Goal: Task Accomplishment & Management: Manage account settings

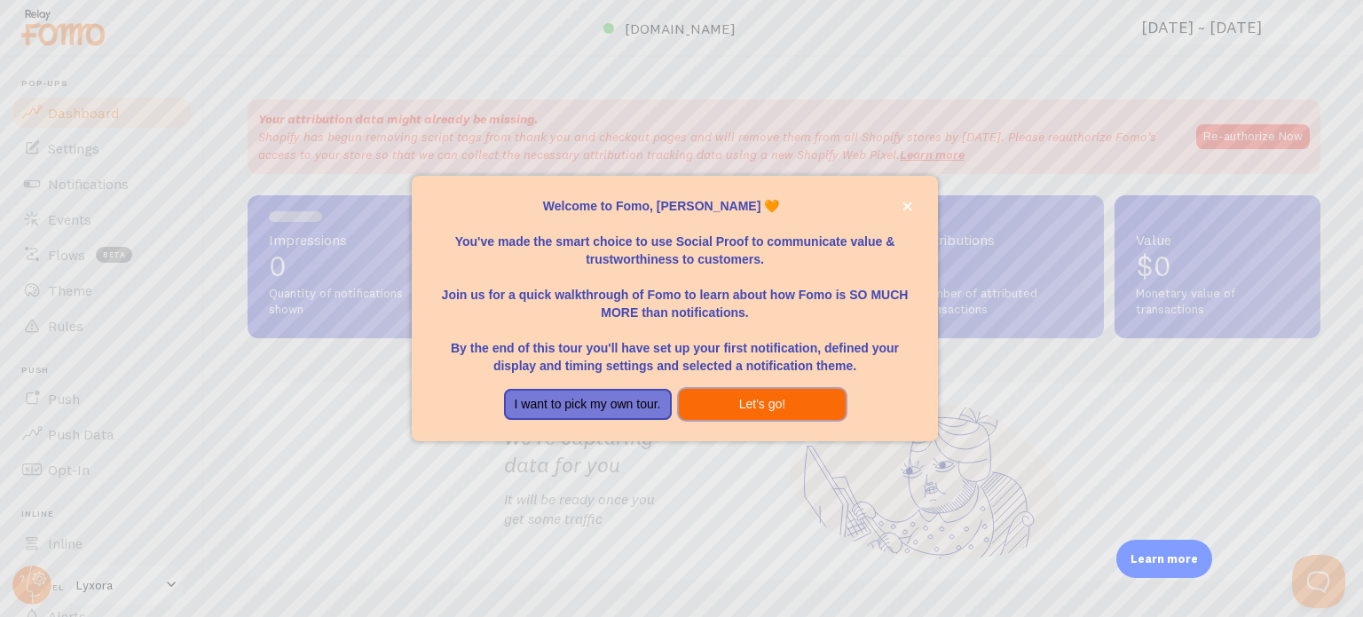
click at [813, 391] on button "Let's go!" at bounding box center [763, 405] width 168 height 32
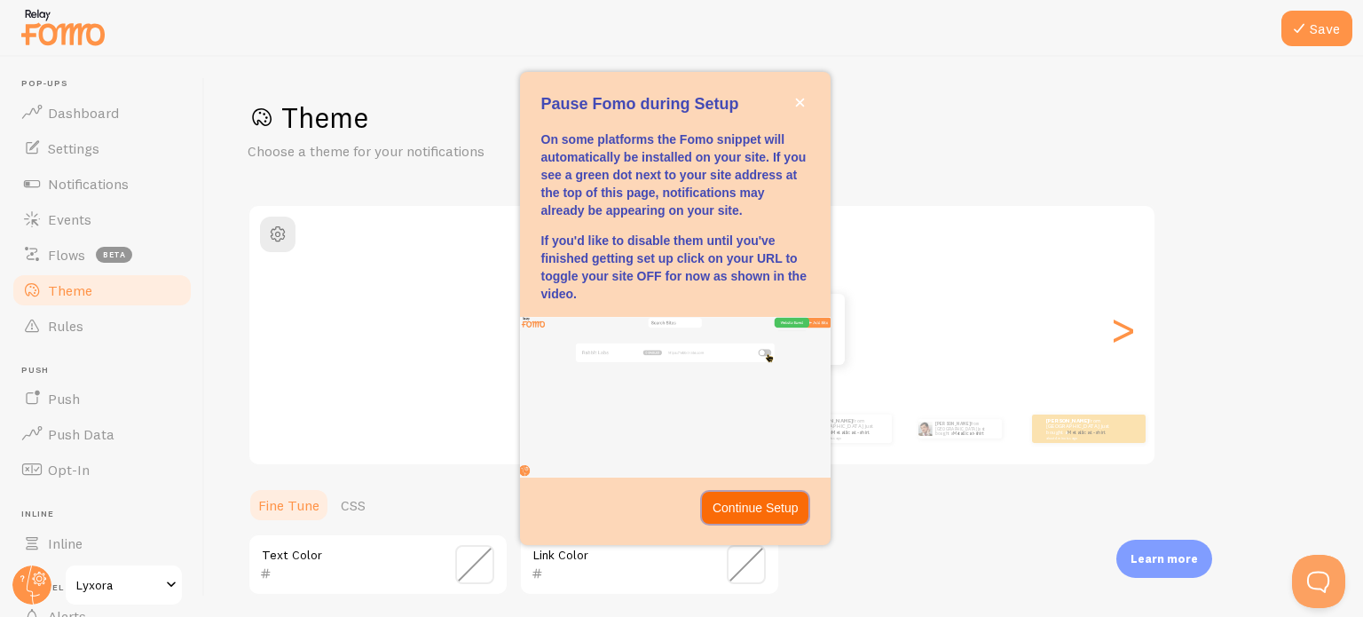
click at [766, 504] on p "Continue Setup" at bounding box center [755, 508] width 86 height 18
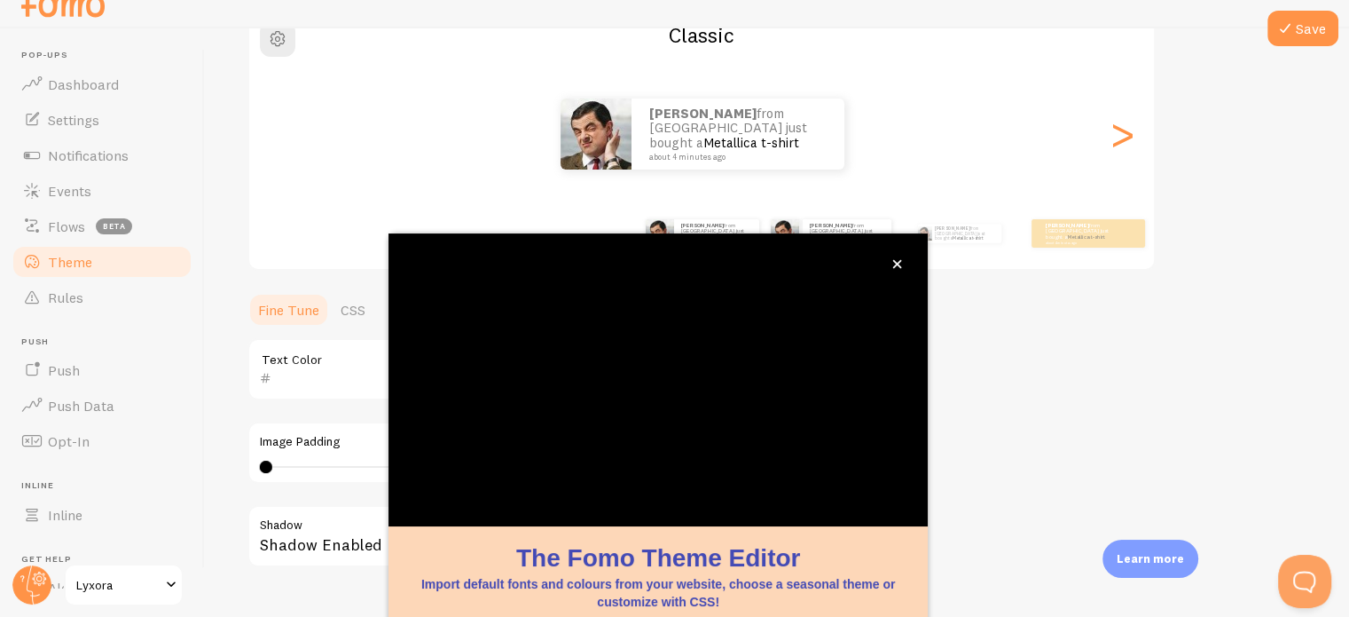
scroll to position [167, 0]
click at [899, 260] on icon "close," at bounding box center [897, 264] width 10 height 10
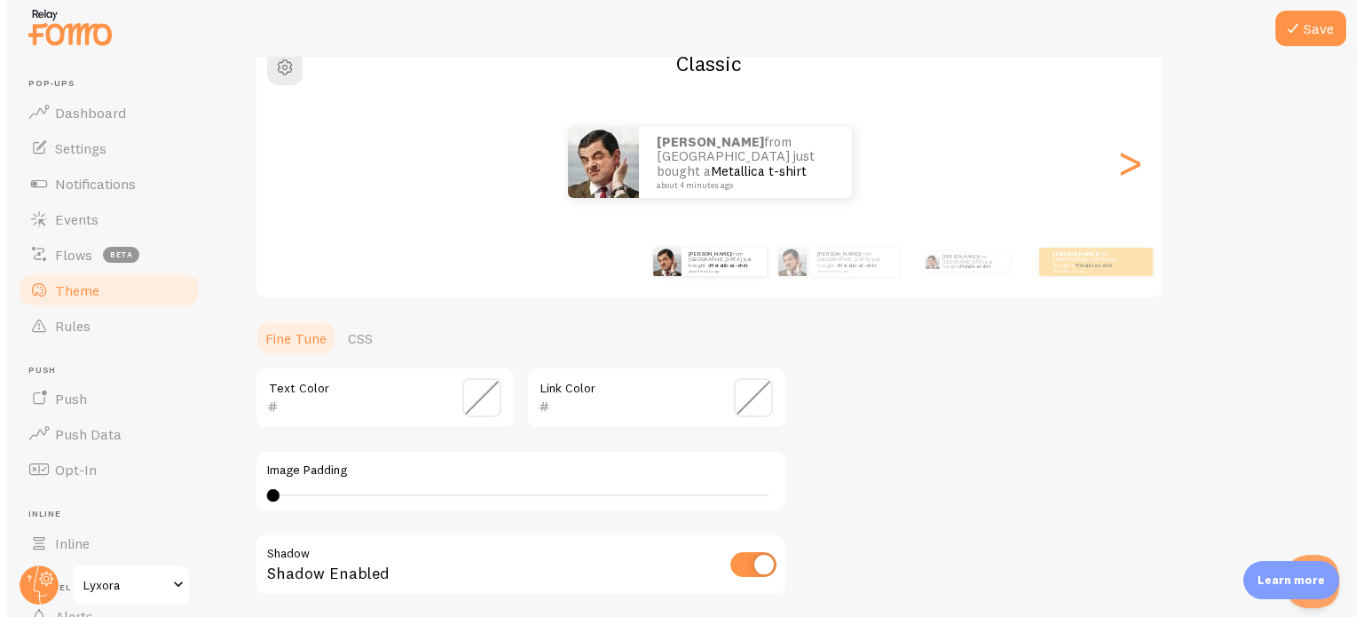
scroll to position [0, 0]
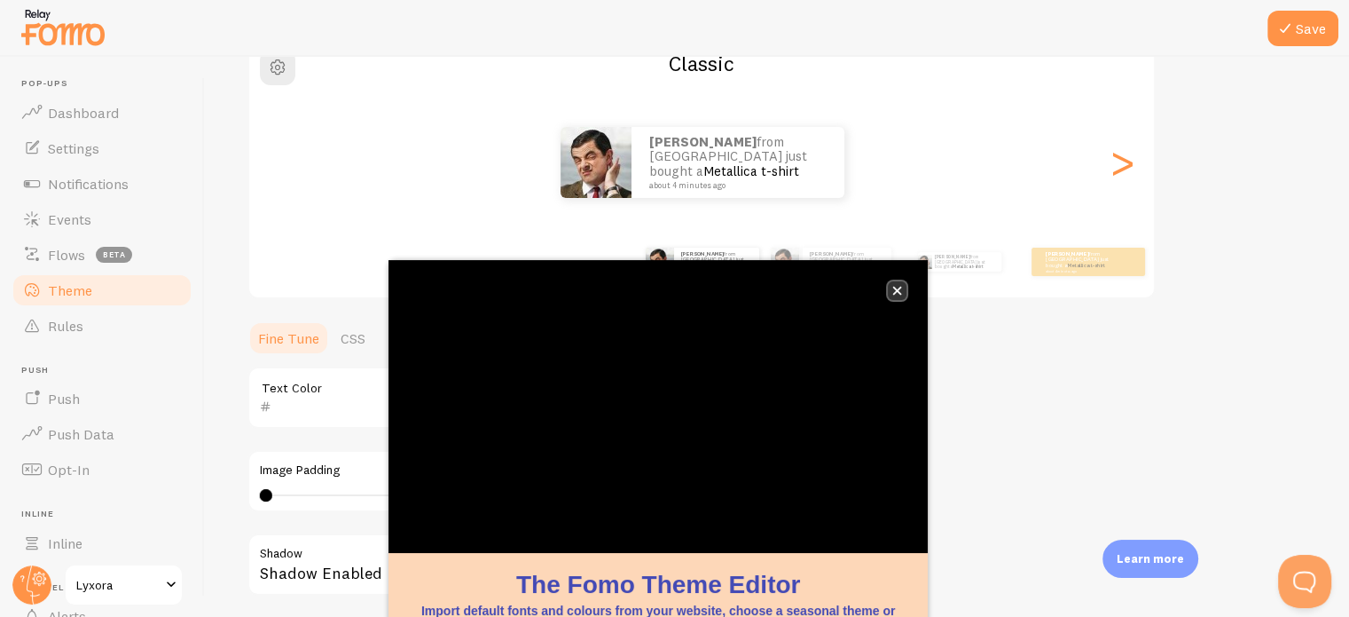
click at [901, 295] on button "close," at bounding box center [897, 290] width 19 height 19
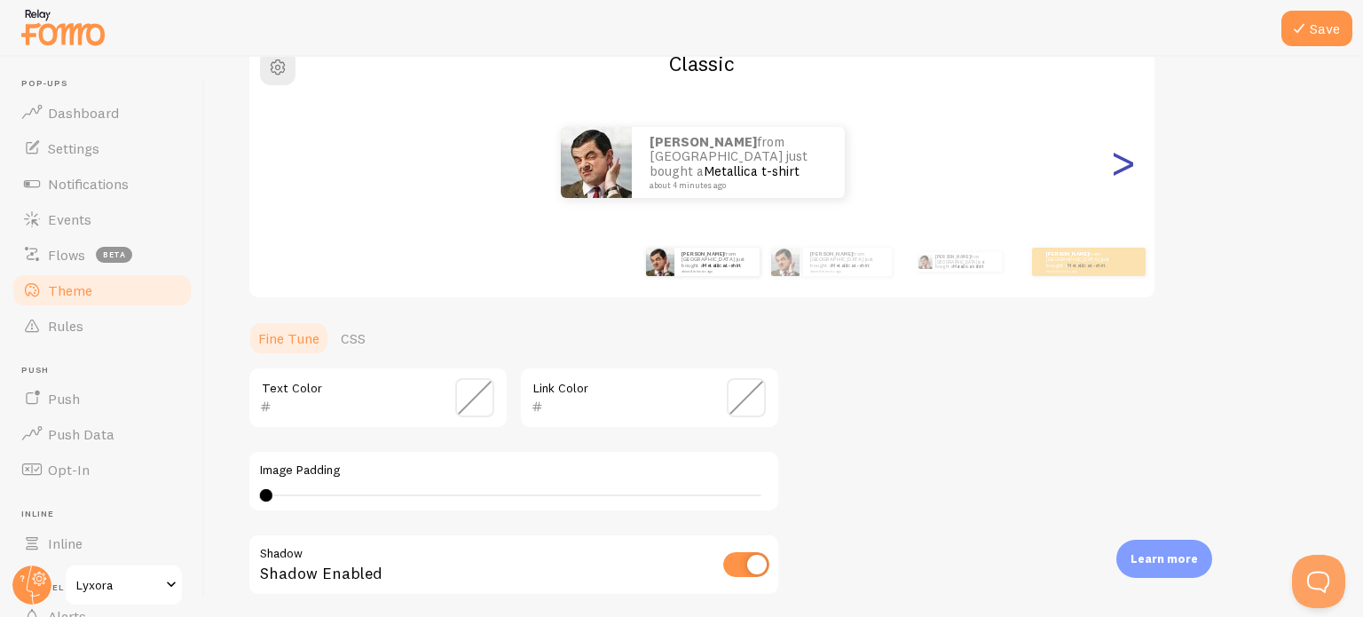
click at [1127, 166] on div ">" at bounding box center [1121, 162] width 21 height 128
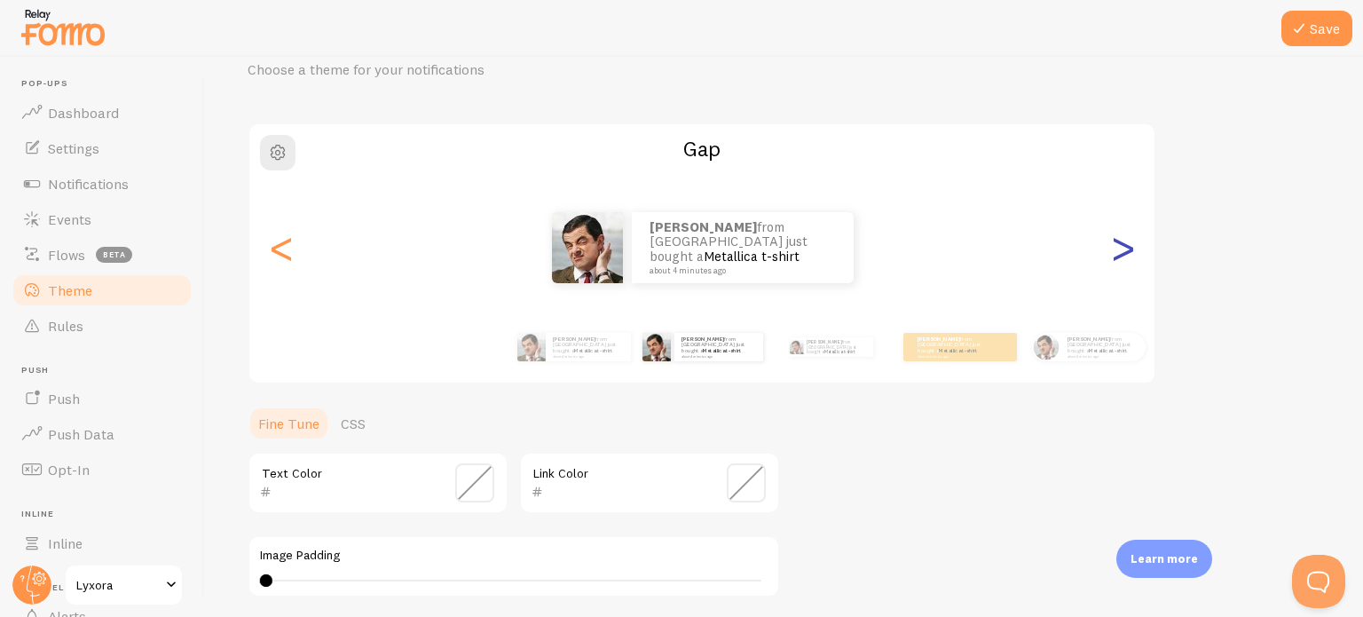
scroll to position [70, 0]
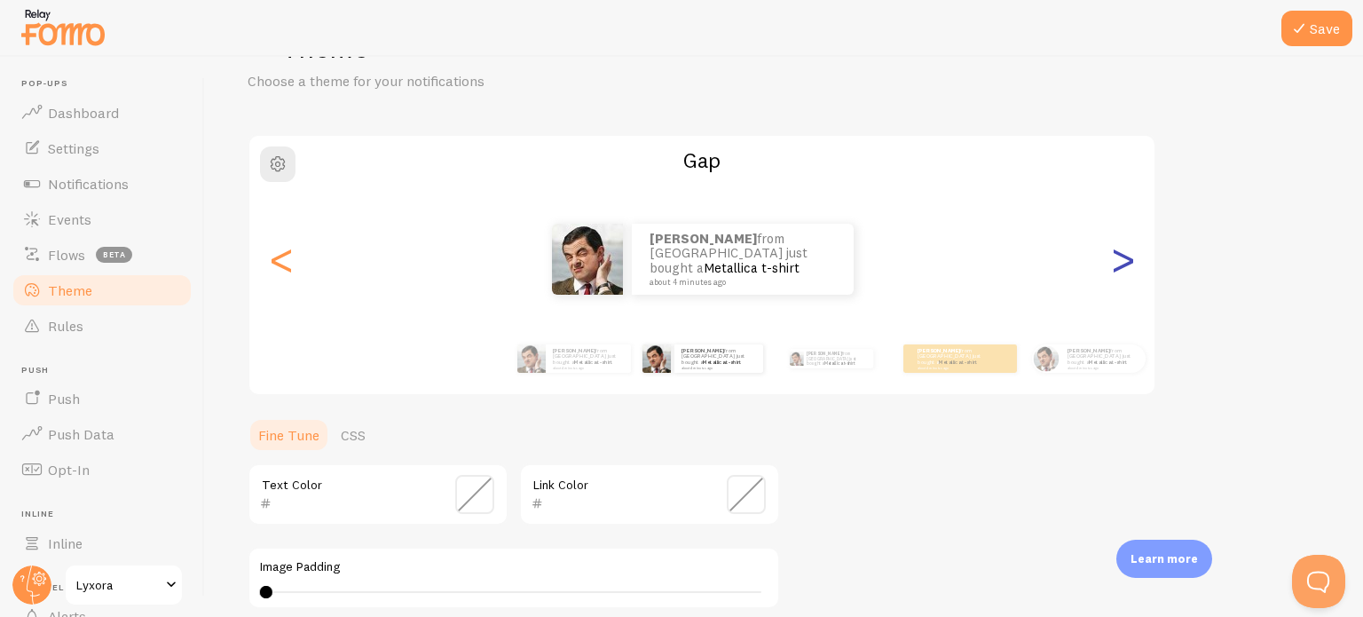
click at [1115, 270] on div ">" at bounding box center [1121, 259] width 21 height 128
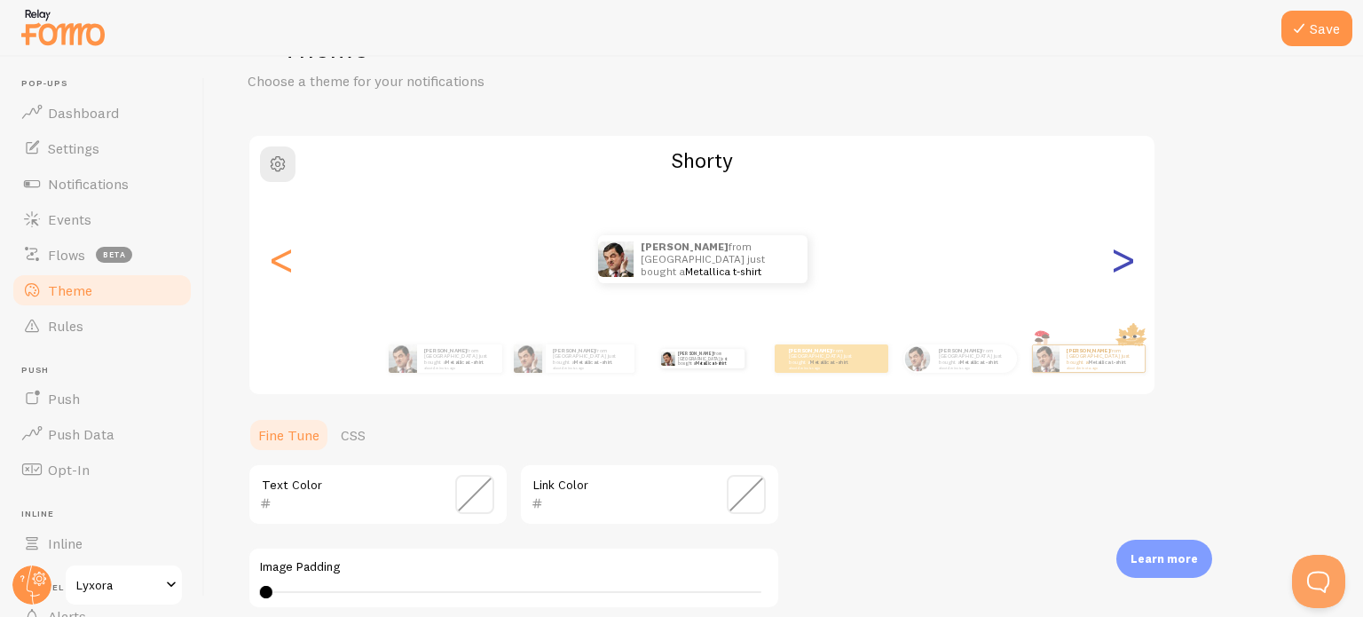
click at [1115, 270] on div ">" at bounding box center [1121, 259] width 21 height 128
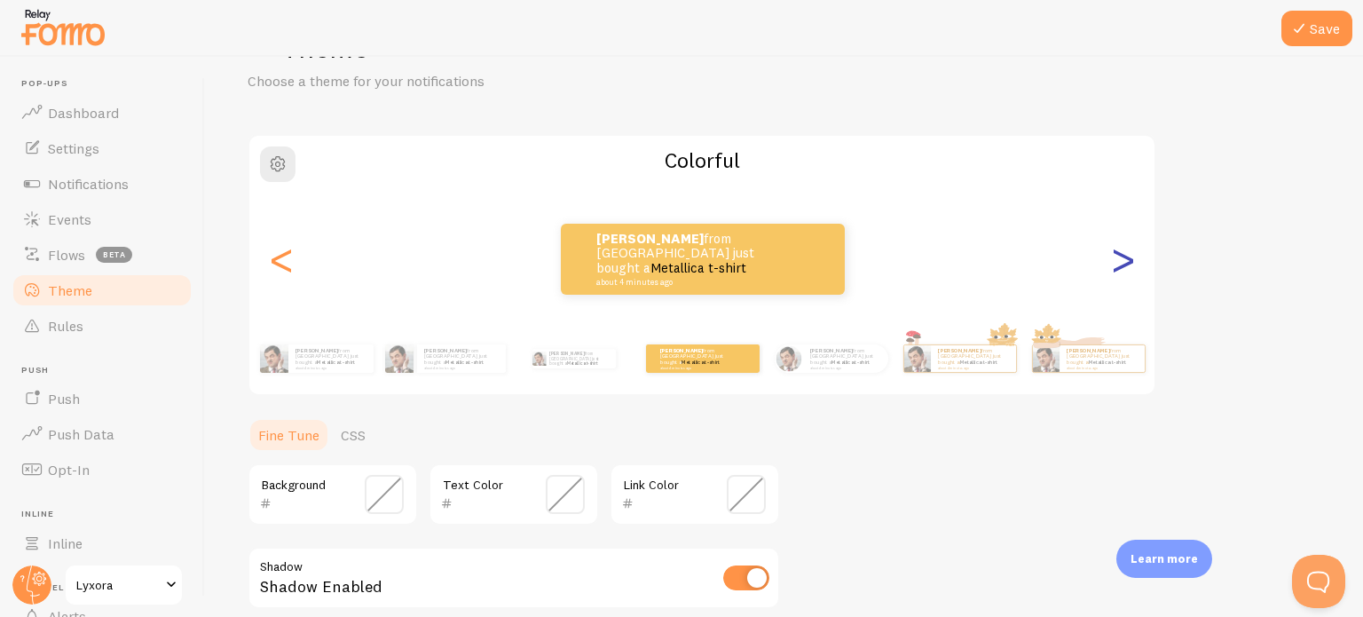
click at [1111, 277] on div ">" at bounding box center [1121, 259] width 21 height 128
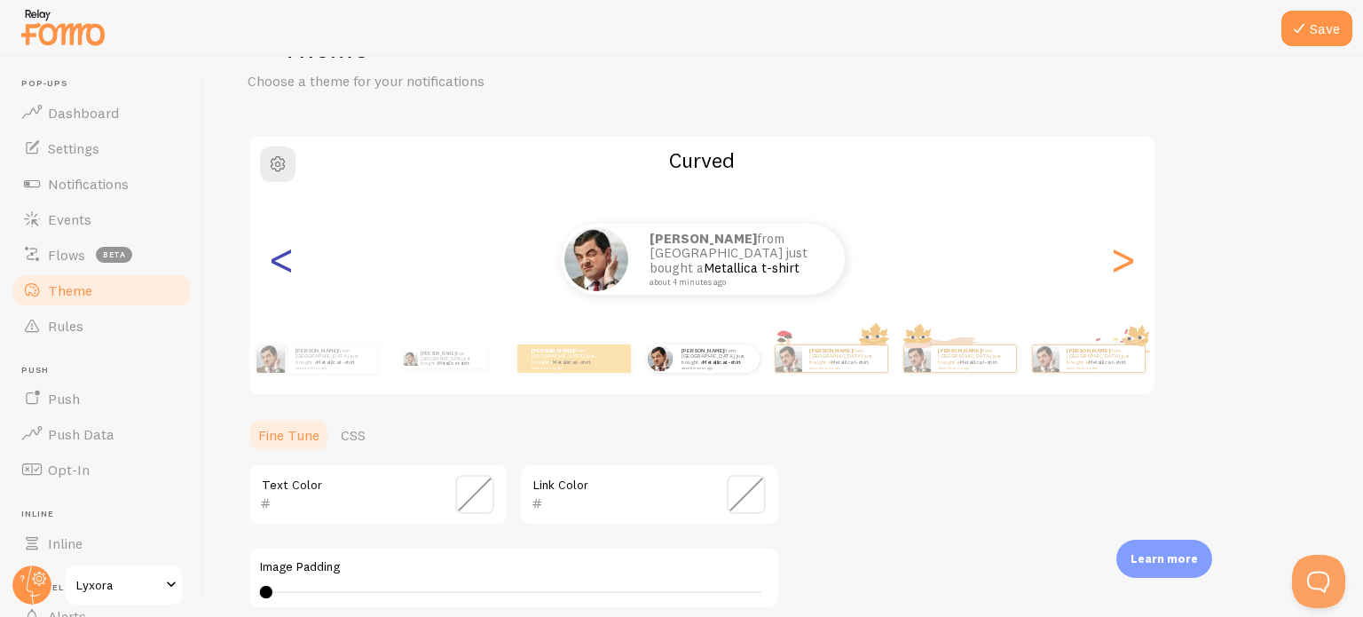
click at [292, 264] on div "<" at bounding box center [281, 259] width 21 height 128
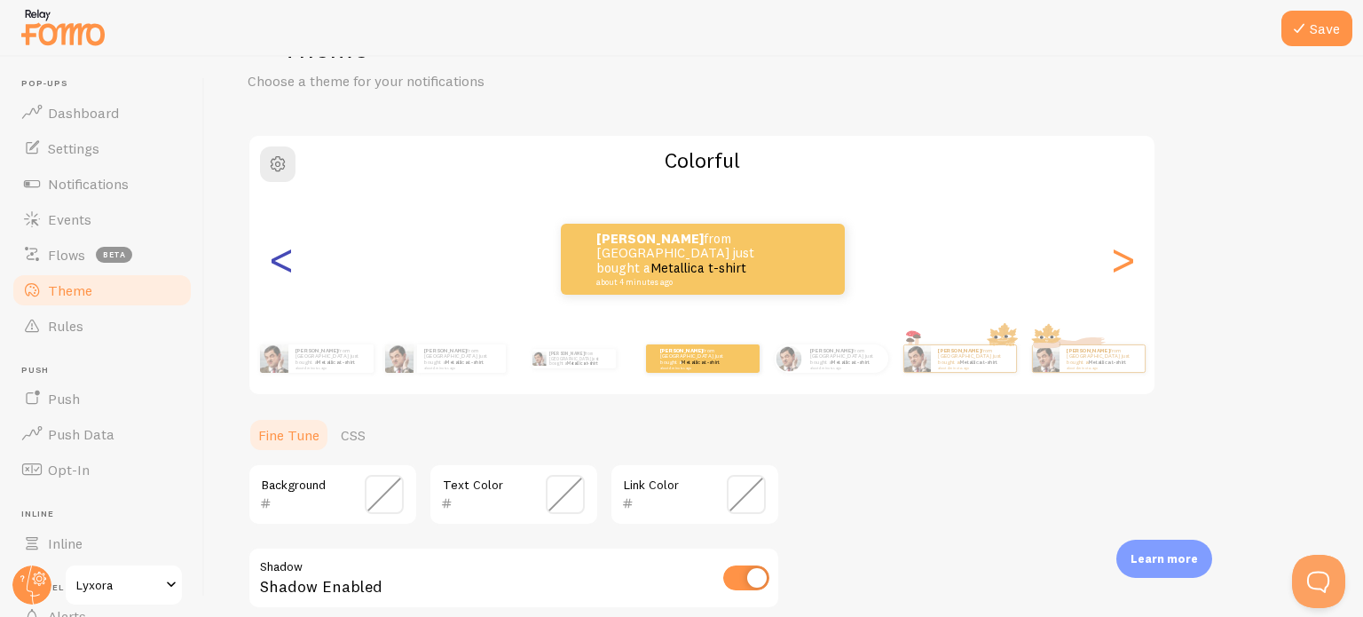
click at [284, 264] on div "<" at bounding box center [281, 259] width 21 height 128
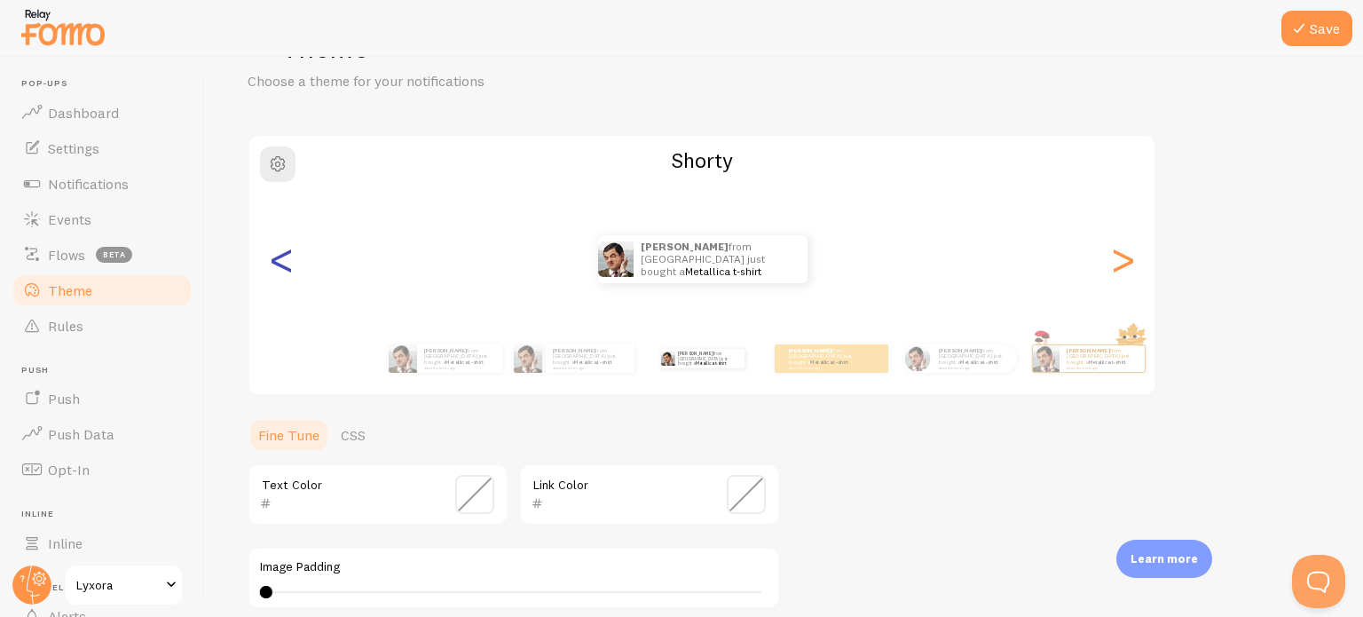
click at [284, 263] on div "<" at bounding box center [281, 259] width 21 height 128
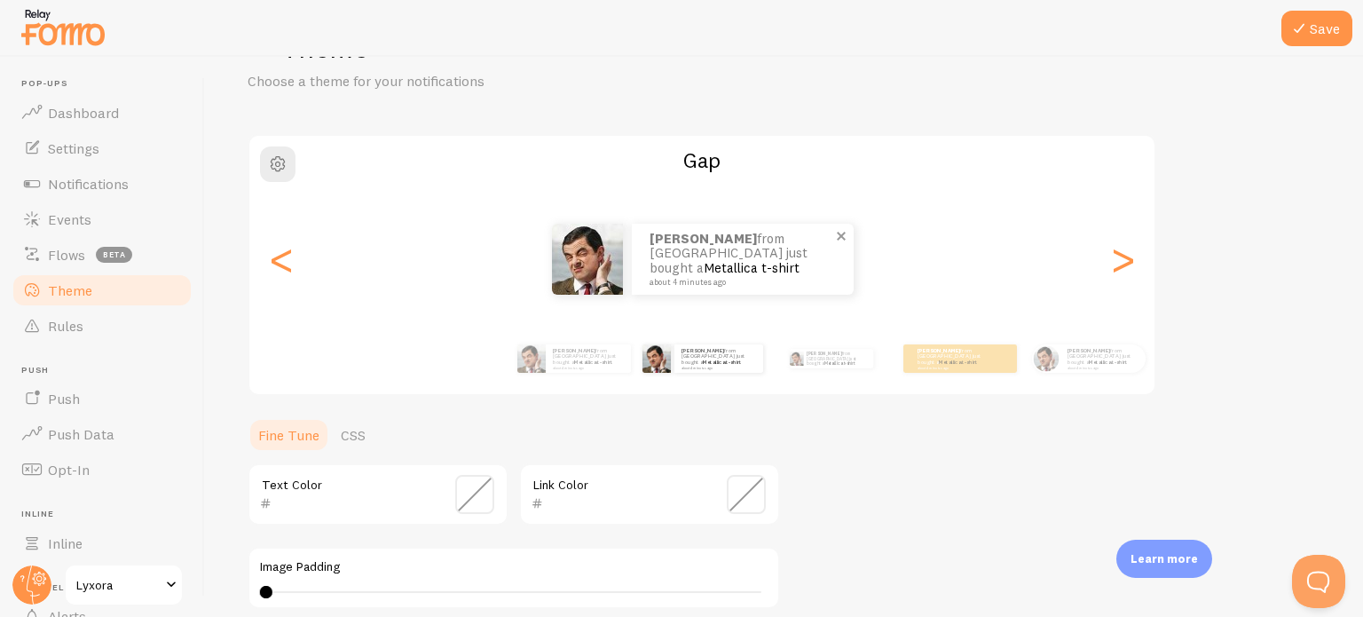
click at [645, 262] on div "[PERSON_NAME] from [GEOGRAPHIC_DATA] just bought a Metallica t-shirt about 4 mi…" at bounding box center [743, 259] width 222 height 71
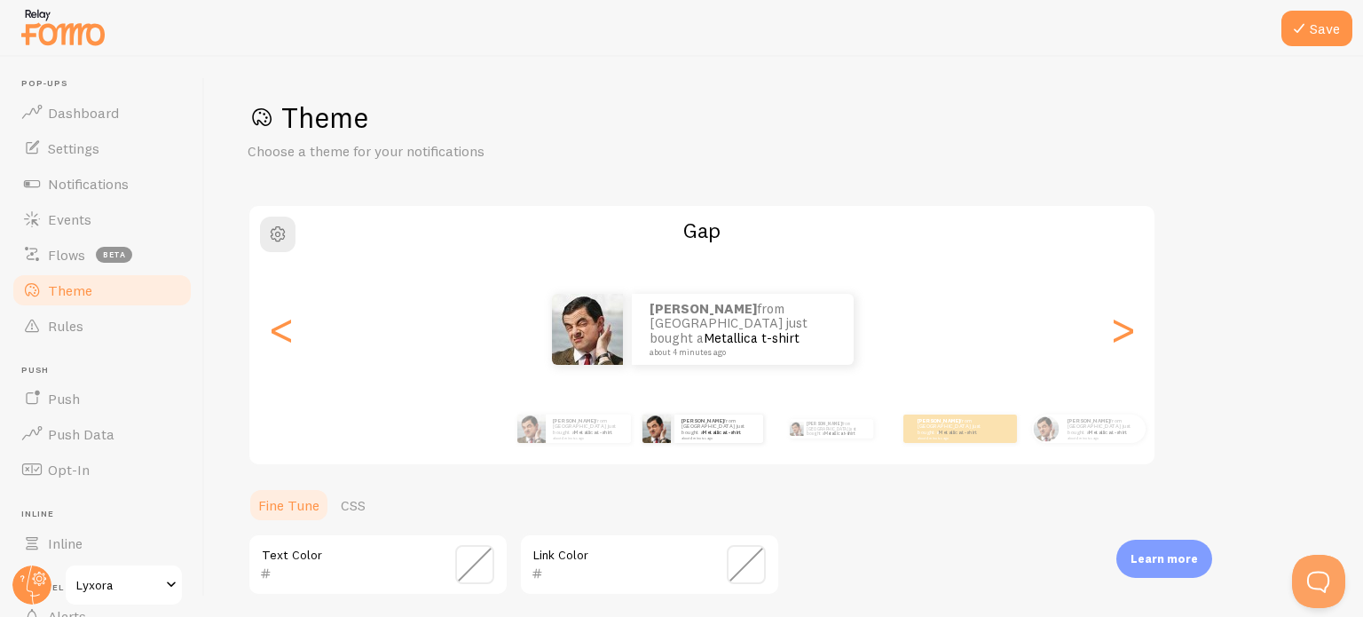
scroll to position [408, 0]
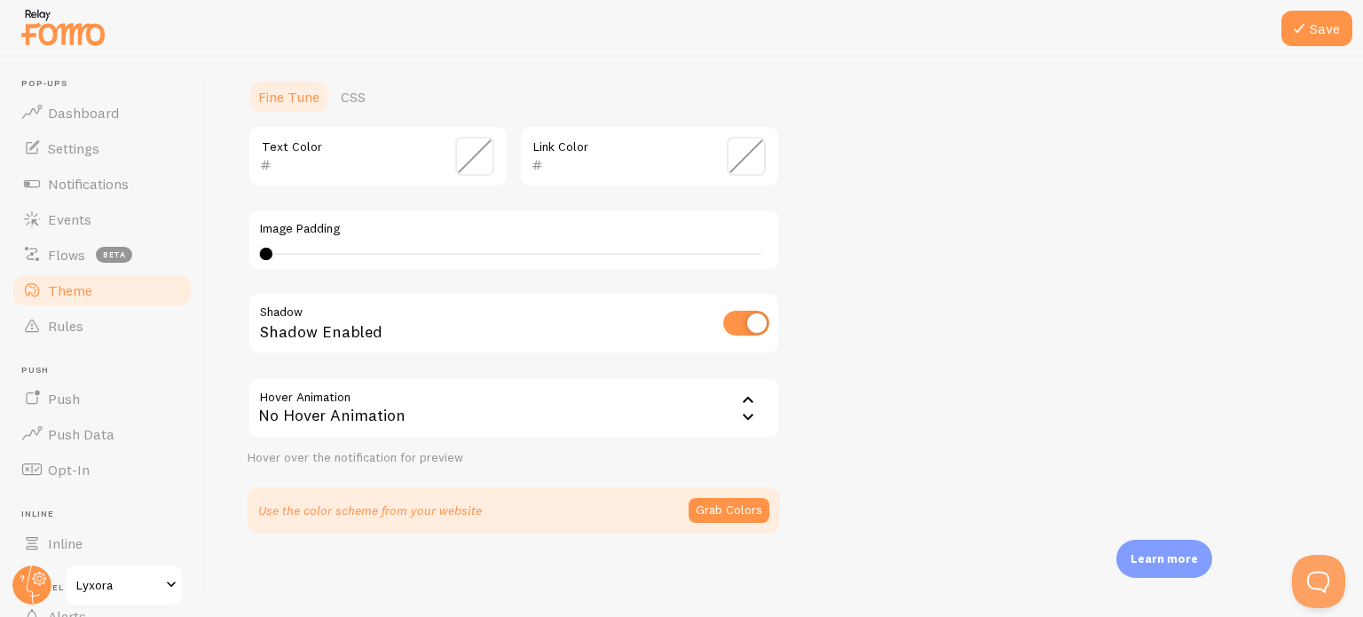
click at [727, 493] on div "Use the color scheme from your website Grab Colors" at bounding box center [513, 510] width 532 height 46
click at [730, 502] on button "Grab Colors" at bounding box center [728, 510] width 81 height 25
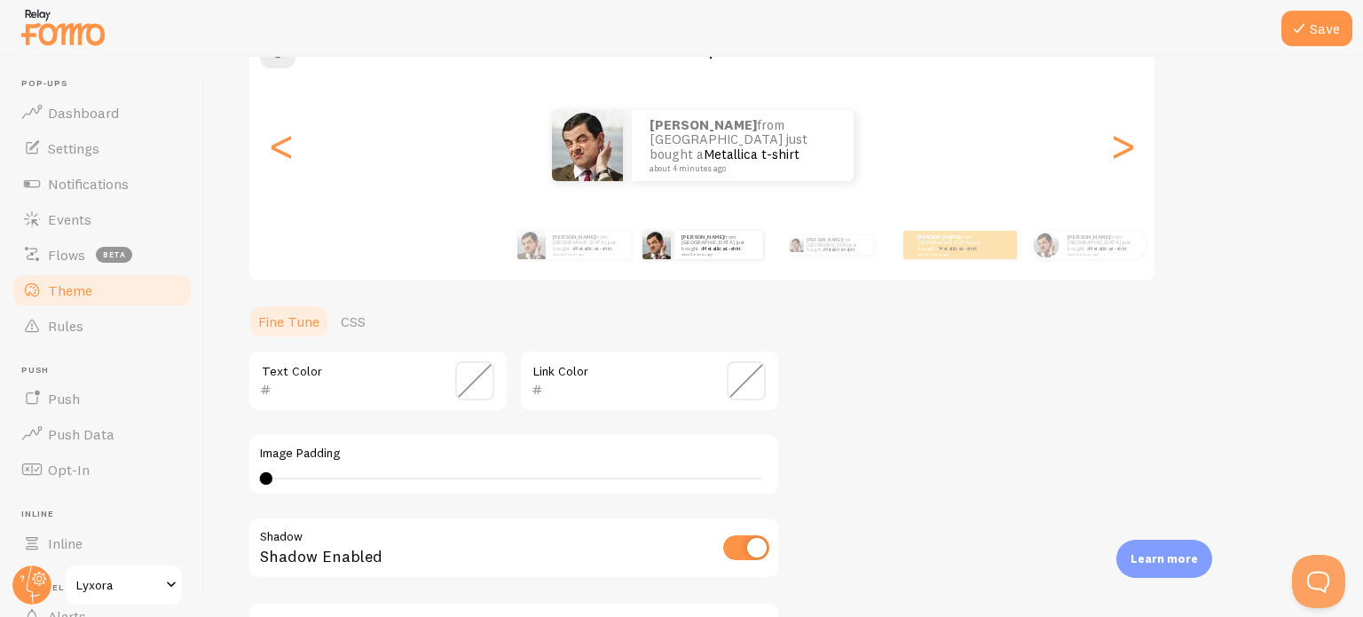
scroll to position [190, 0]
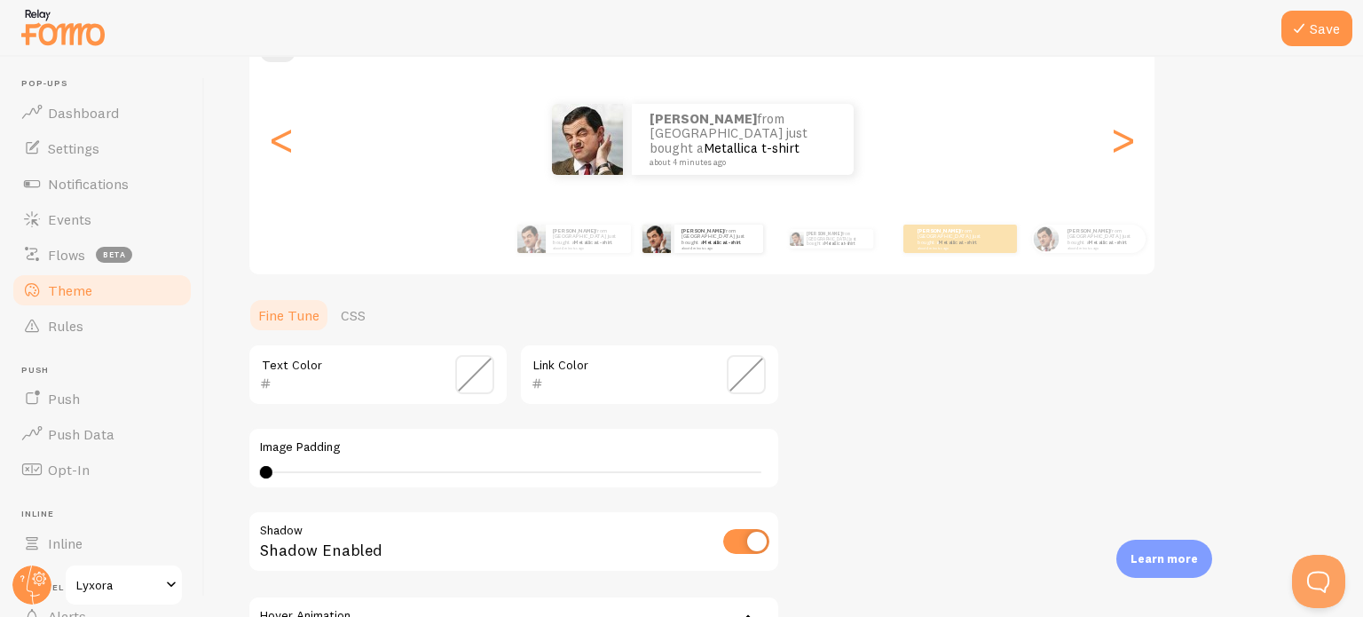
click at [758, 535] on input "checkbox" at bounding box center [746, 541] width 46 height 25
checkbox input "true"
click at [617, 156] on img at bounding box center [587, 139] width 71 height 71
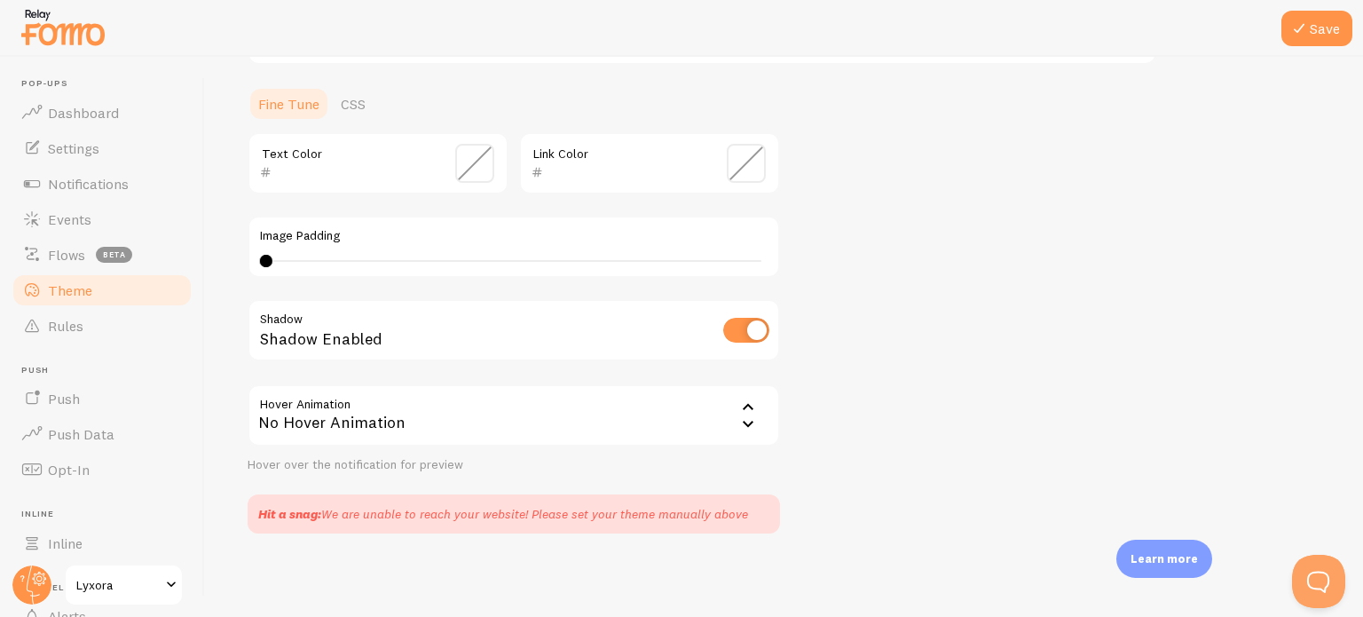
click at [467, 426] on div "No Hover Animation" at bounding box center [513, 415] width 532 height 62
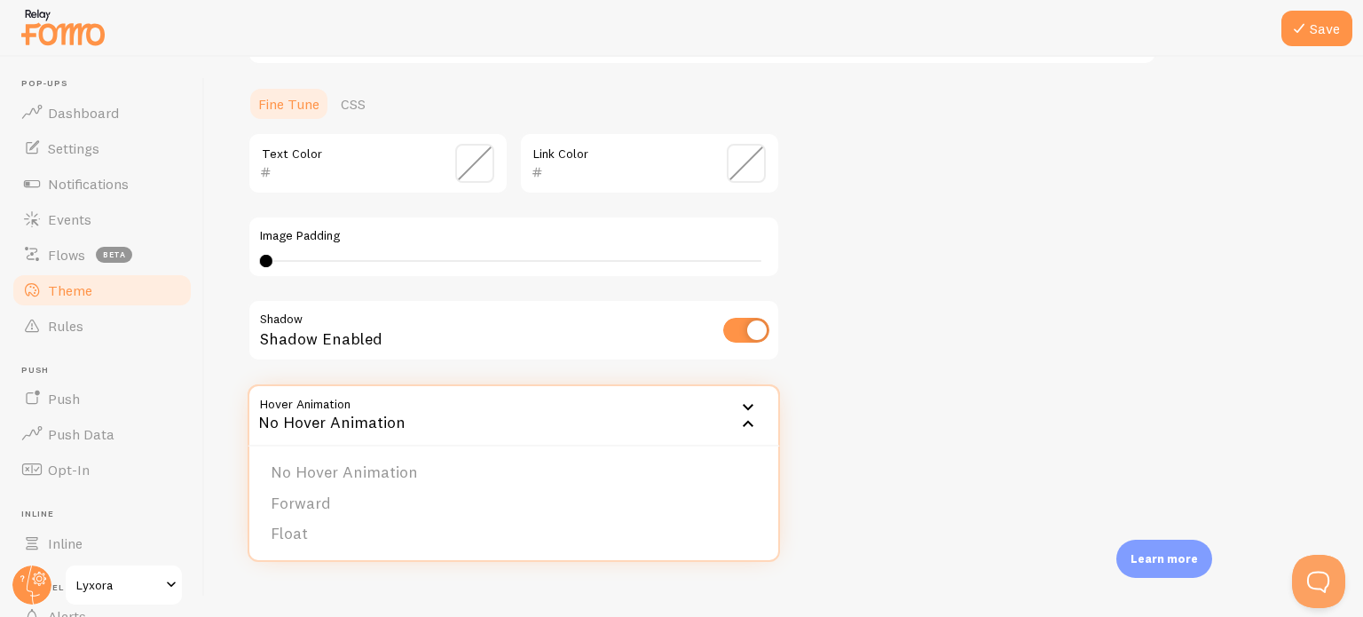
click at [868, 428] on div "Theme Choose a theme for your notifications Gap [PERSON_NAME] from [GEOGRAPHIC_…" at bounding box center [783, 115] width 1072 height 835
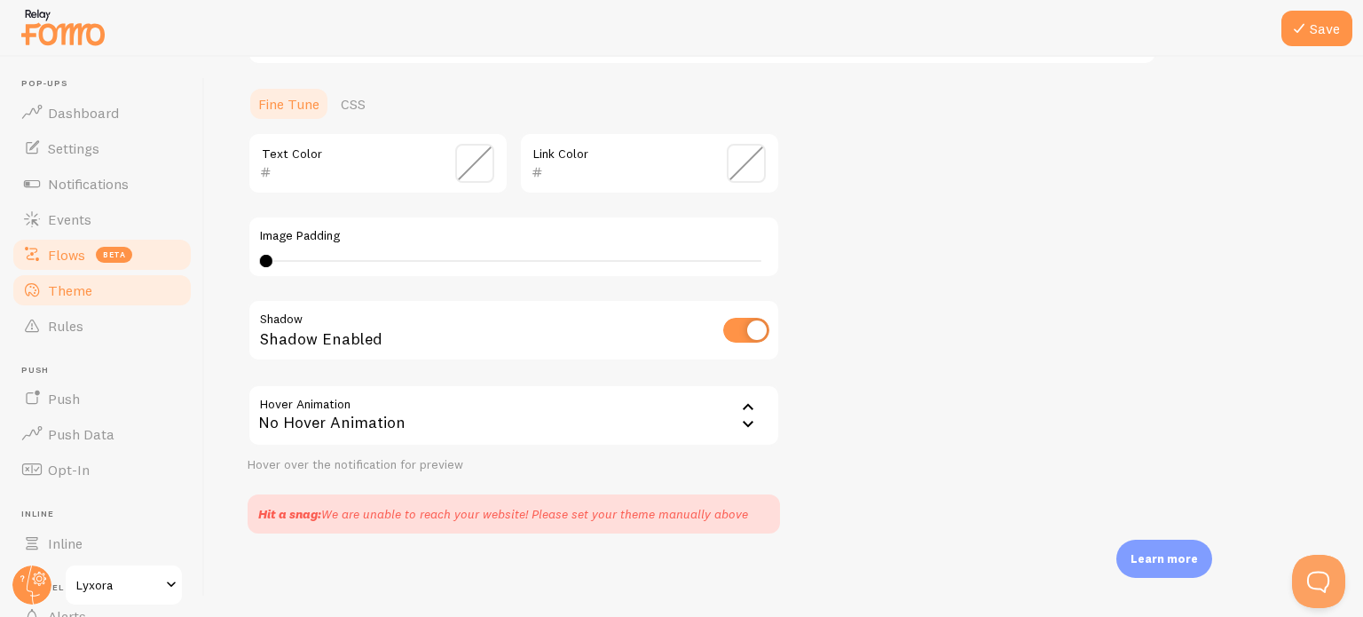
click at [72, 262] on span "Flows" at bounding box center [66, 255] width 37 height 18
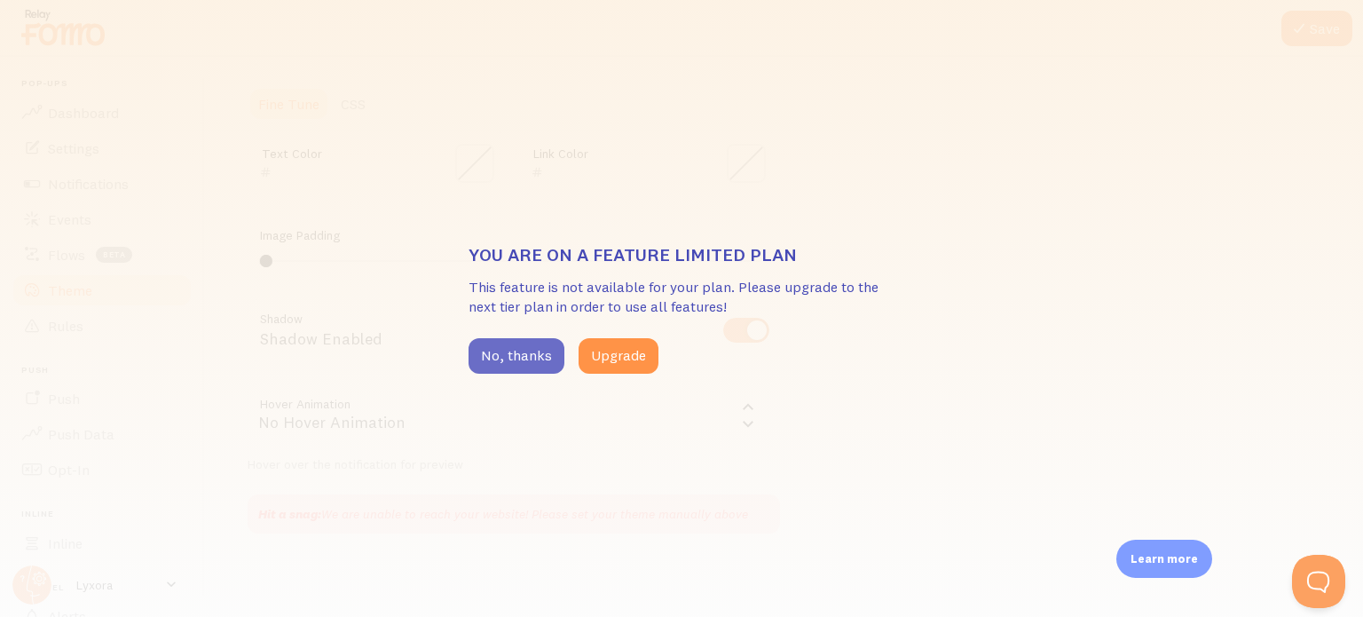
click at [518, 349] on button "No, thanks" at bounding box center [516, 355] width 96 height 35
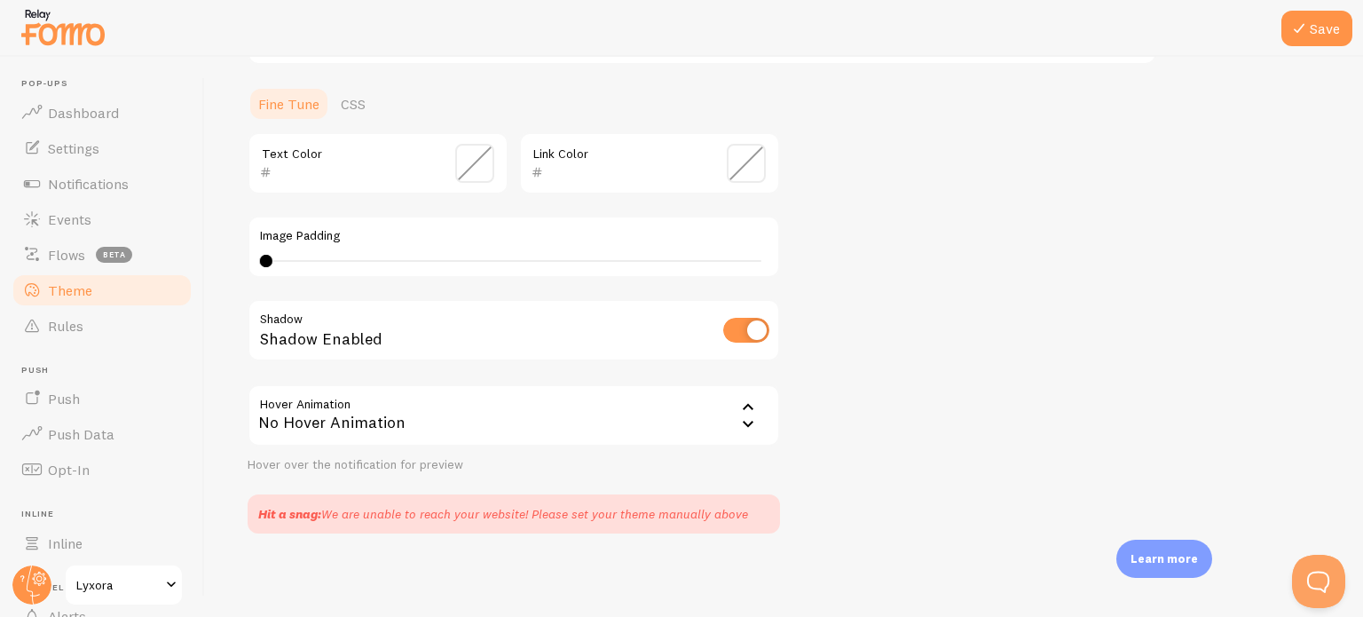
scroll to position [0, 0]
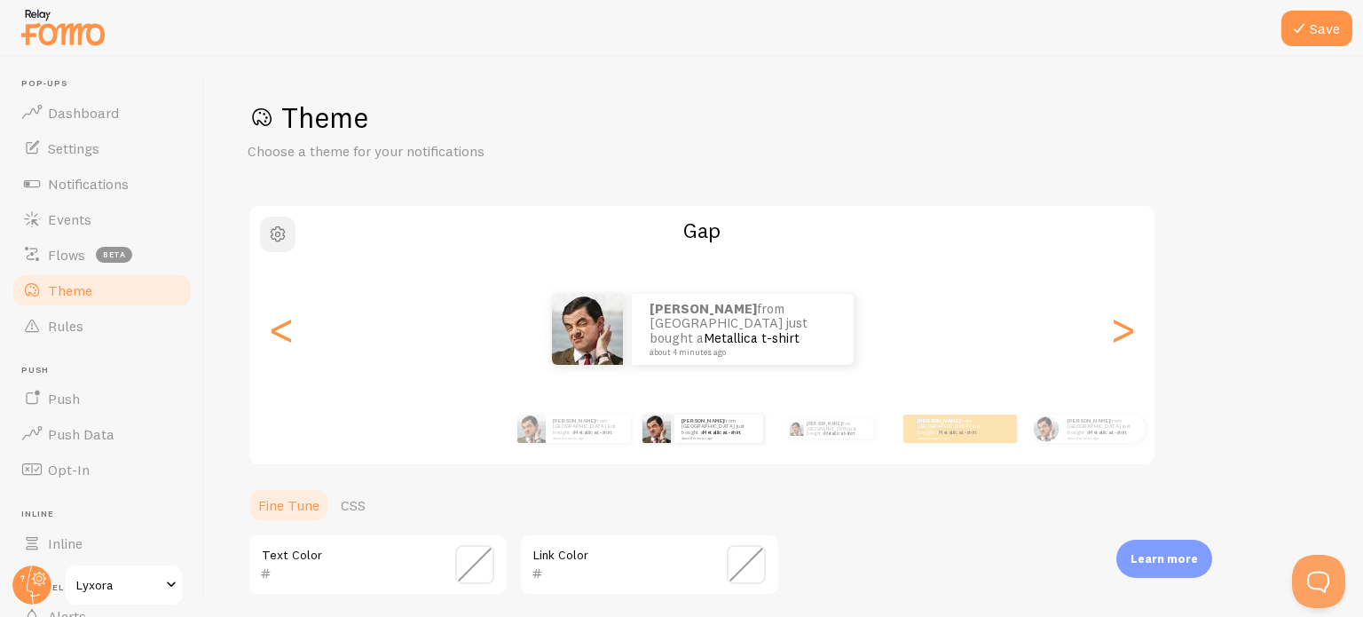
click at [271, 243] on span "button" at bounding box center [277, 234] width 21 height 21
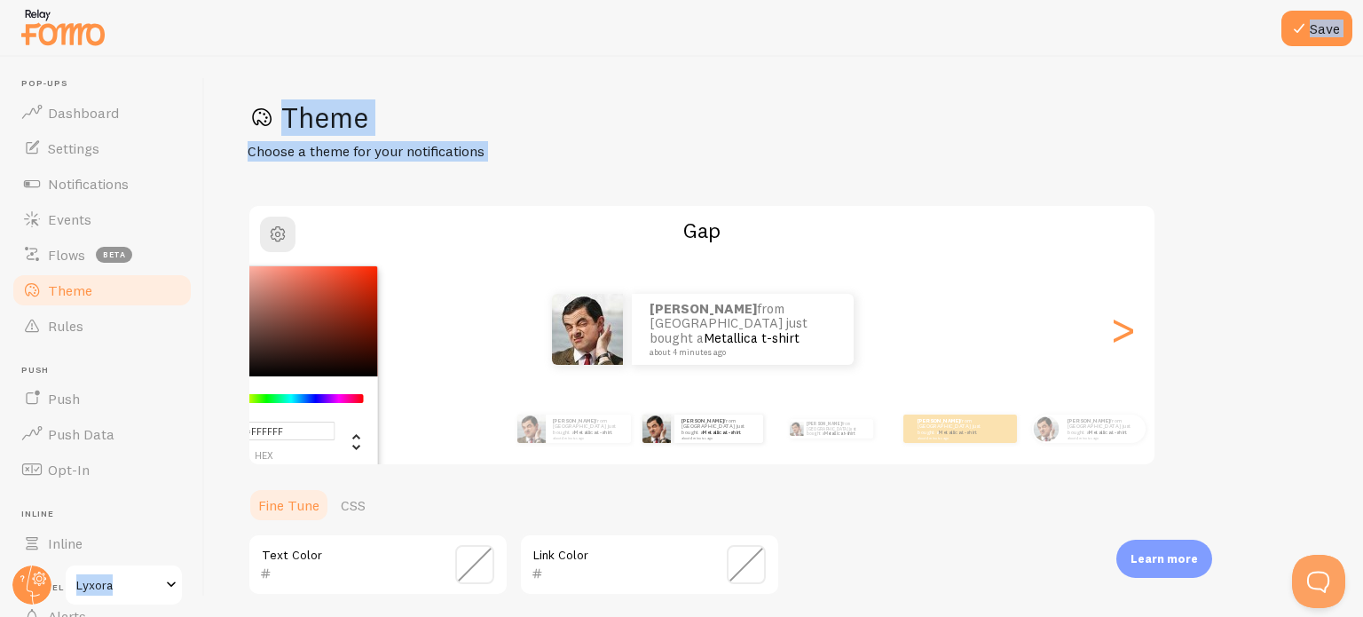
drag, startPoint x: 302, startPoint y: 395, endPoint x: 200, endPoint y: 357, distance: 108.9
click at [200, 357] on main "Pop-ups Dashboard Settings Notifications Events Flows beta Theme Rules [GEOGRAP…" at bounding box center [681, 337] width 1363 height 560
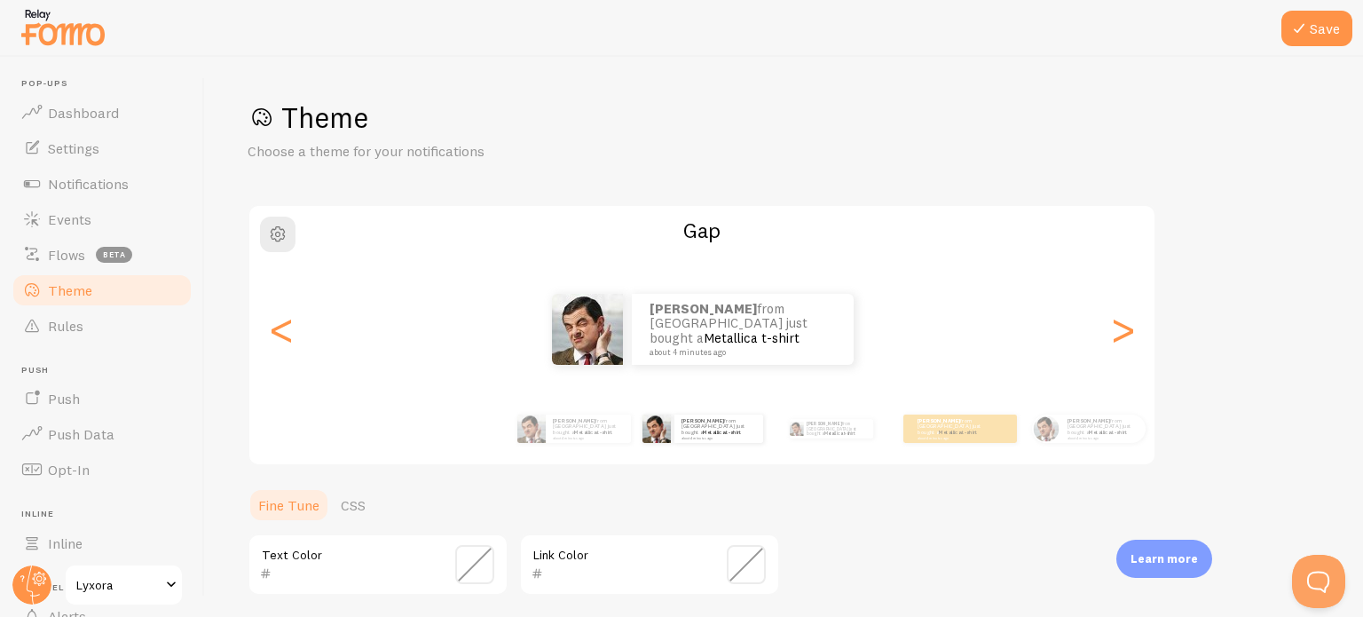
click at [219, 368] on div "Save Theme Choose a theme for your notifications Gap [PERSON_NAME] from [GEOGRA…" at bounding box center [784, 337] width 1158 height 560
click at [731, 570] on span at bounding box center [746, 564] width 39 height 39
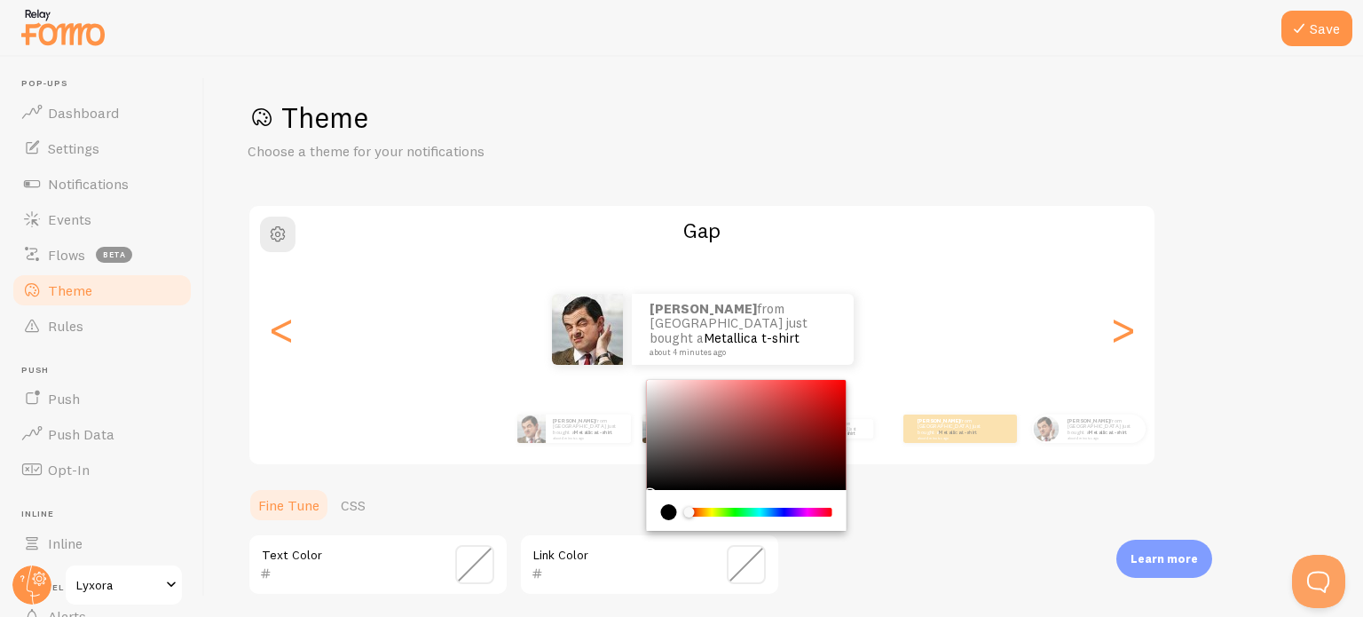
click at [873, 538] on div "Theme Choose a theme for your notifications Gap [PERSON_NAME] from [GEOGRAPHIC_…" at bounding box center [783, 516] width 1072 height 835
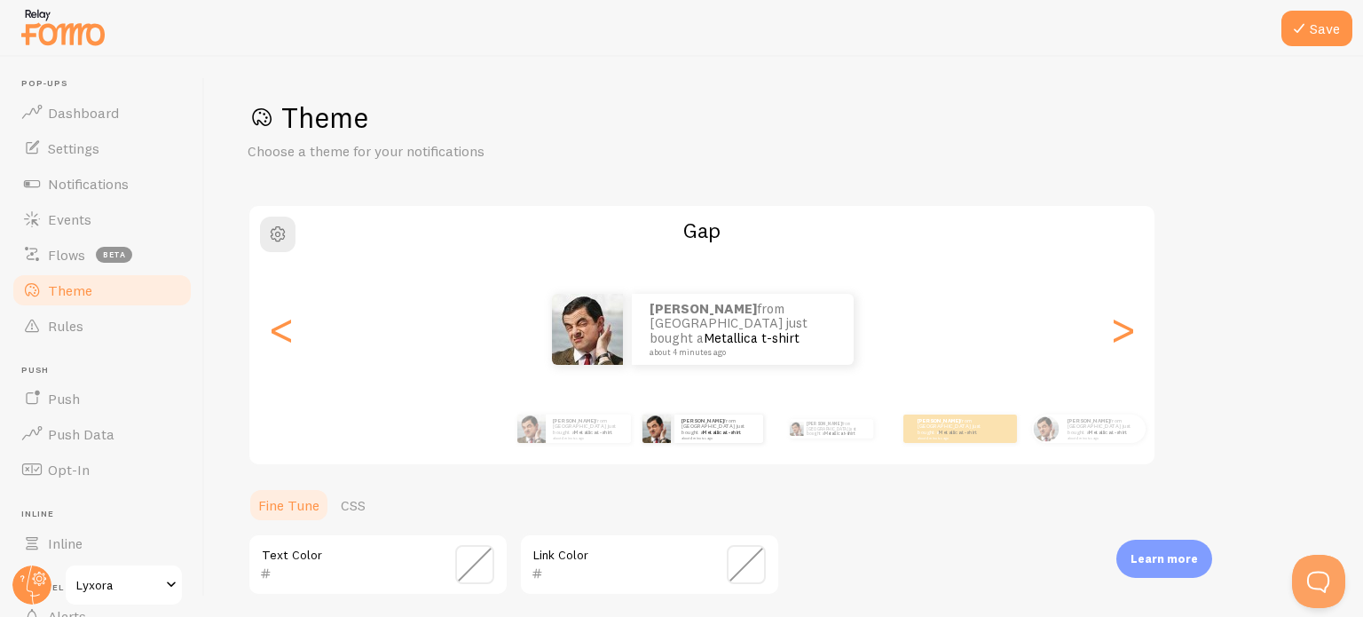
click at [1139, 538] on div "Theme Choose a theme for your notifications Gap [PERSON_NAME] from [GEOGRAPHIC_…" at bounding box center [783, 516] width 1072 height 835
click at [1139, 545] on div "Learn more" at bounding box center [1164, 558] width 96 height 38
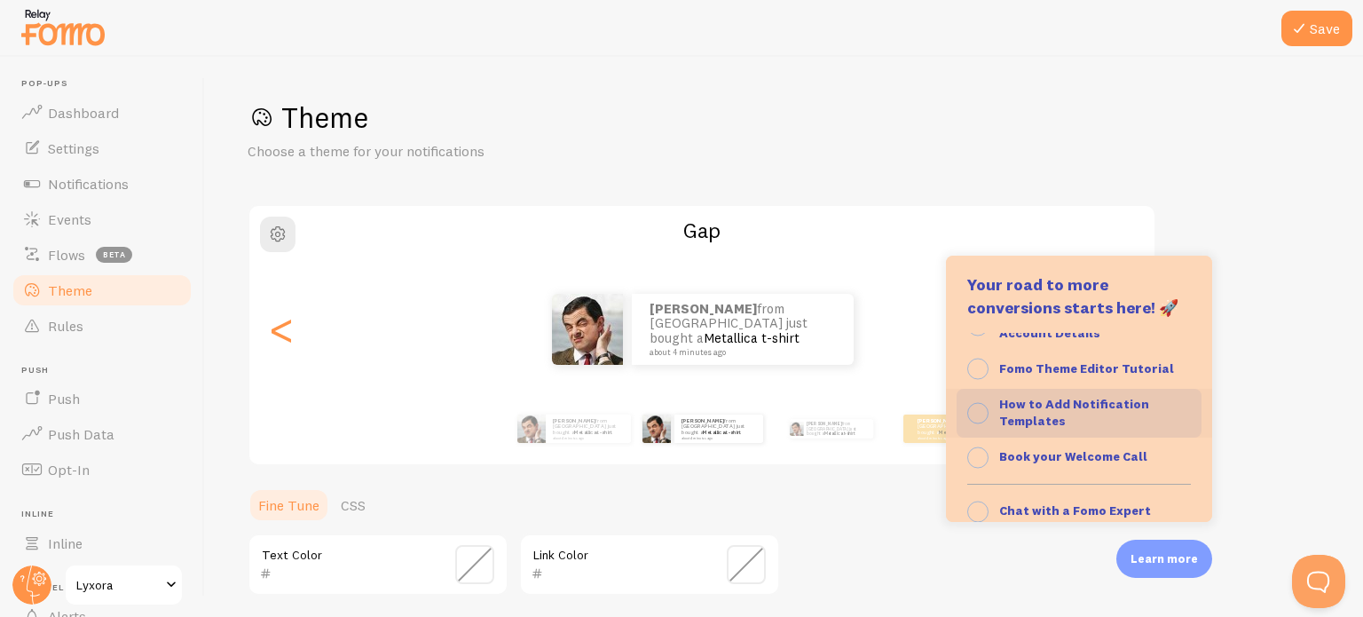
scroll to position [156, 0]
click at [1039, 417] on strong "How to Add Notification Templates" at bounding box center [1074, 409] width 150 height 34
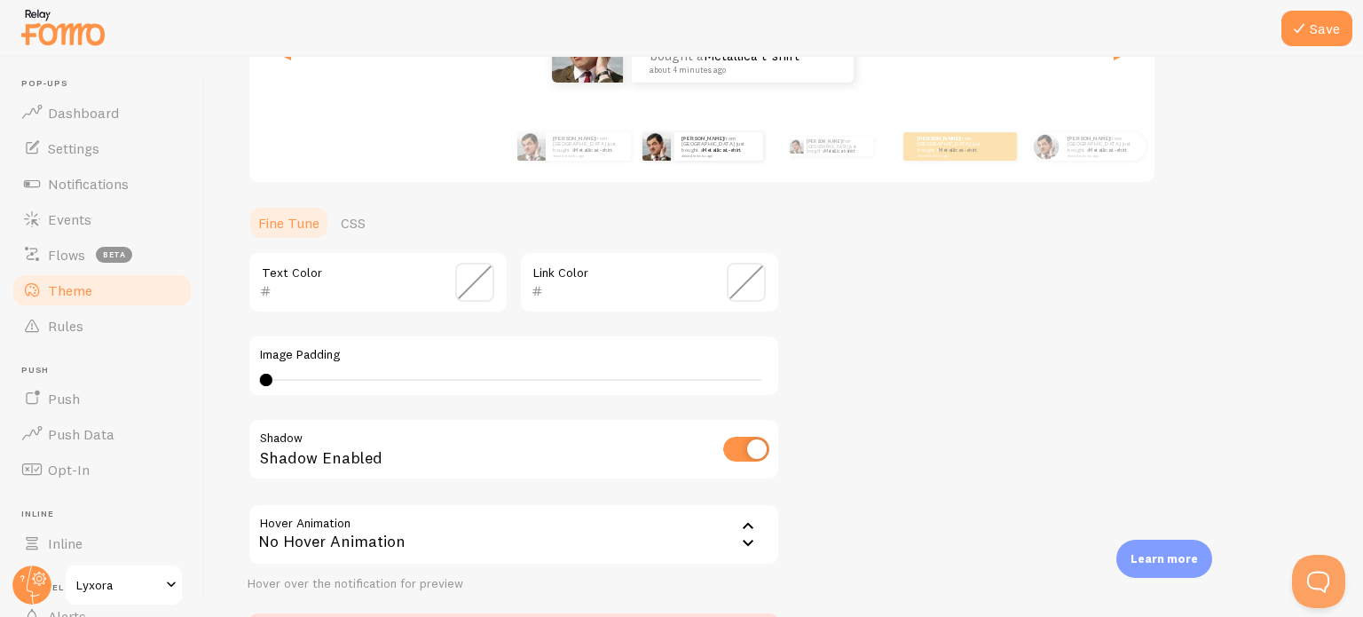
scroll to position [287, 0]
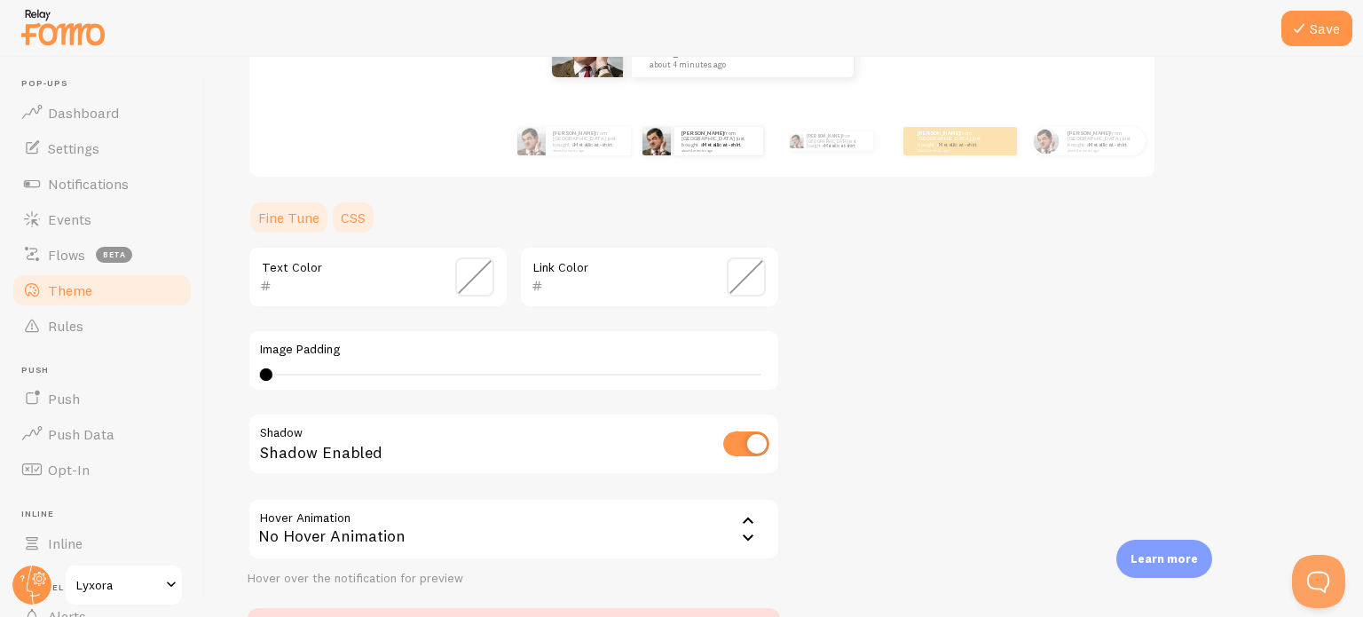
click at [346, 215] on link "CSS" at bounding box center [353, 217] width 46 height 35
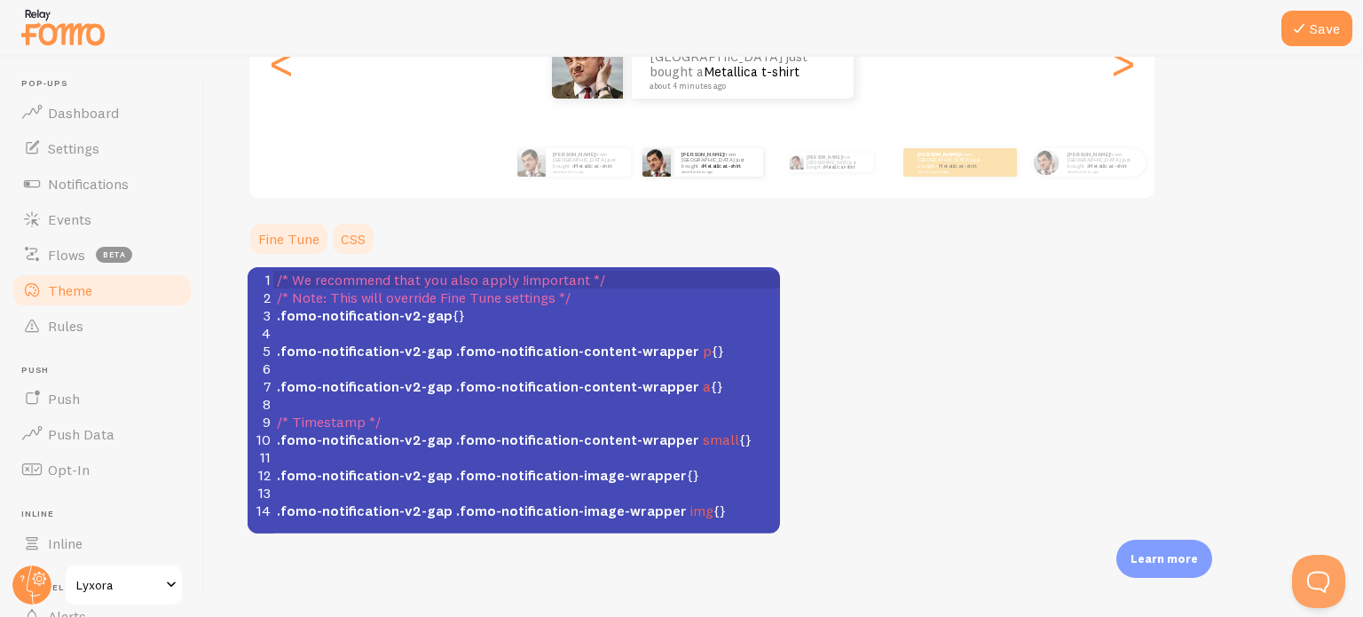
click at [299, 248] on link "Fine Tune" at bounding box center [288, 238] width 82 height 35
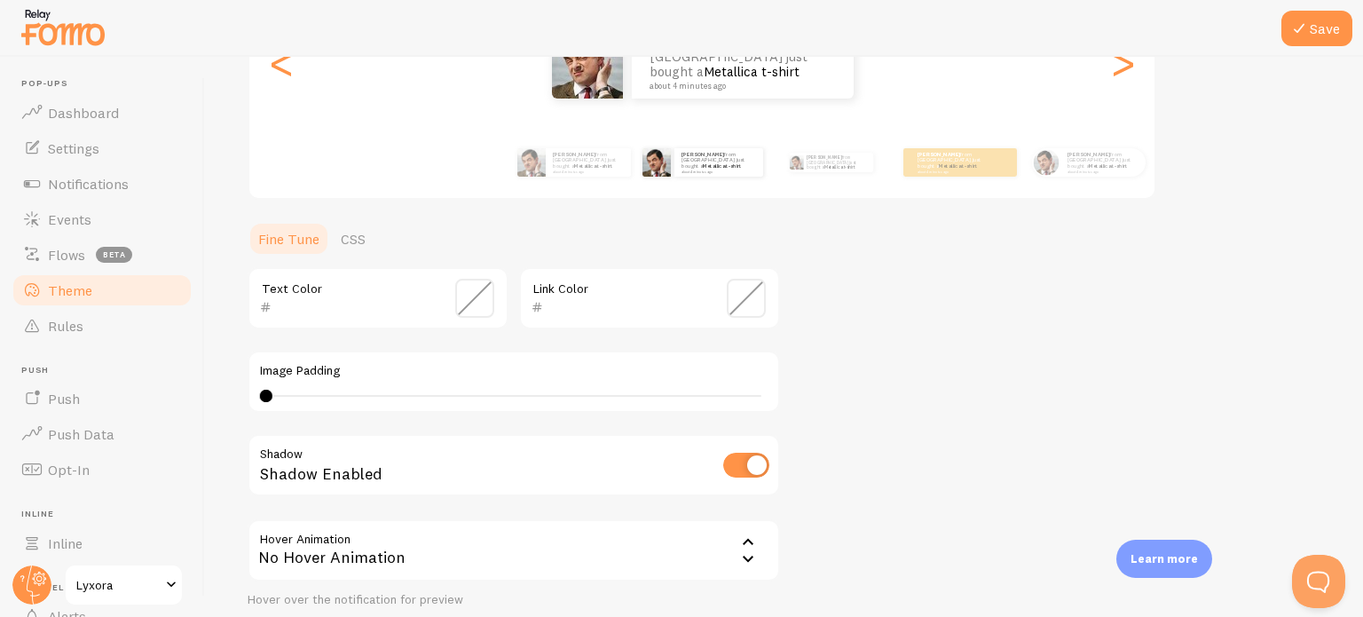
scroll to position [0, 0]
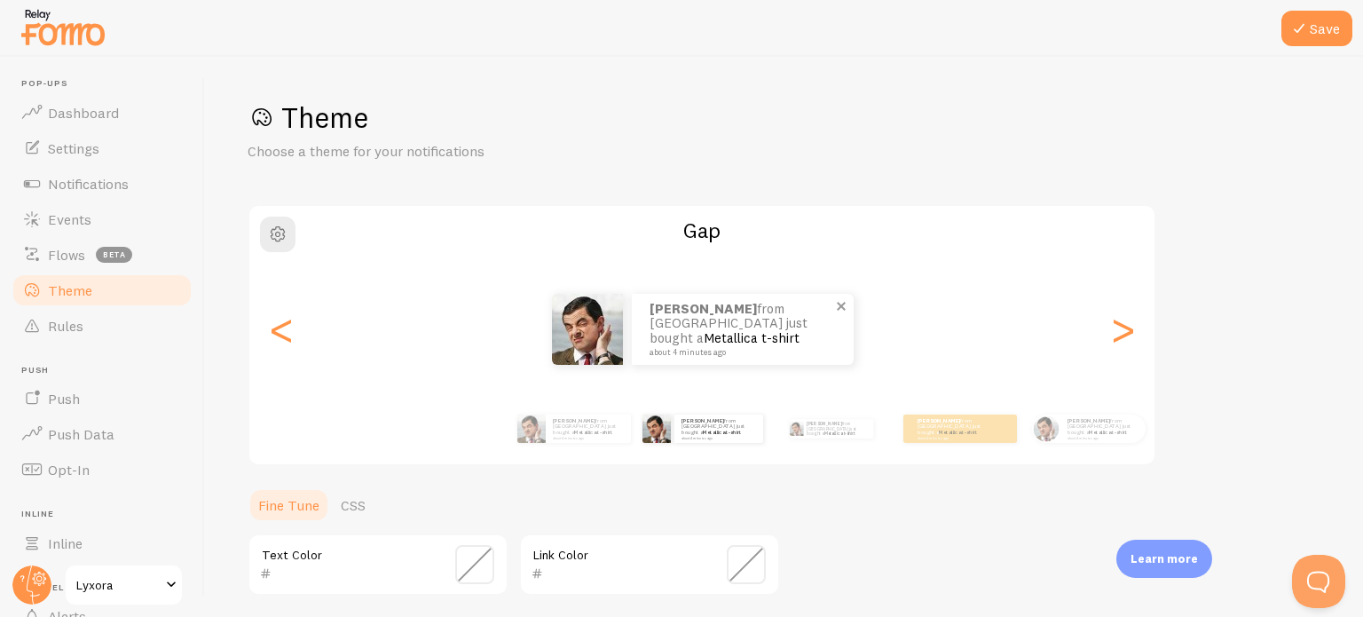
click at [708, 348] on small "about 4 minutes ago" at bounding box center [739, 352] width 181 height 9
click at [841, 303] on span at bounding box center [841, 306] width 30 height 30
click at [1302, 35] on icon at bounding box center [1298, 28] width 21 height 21
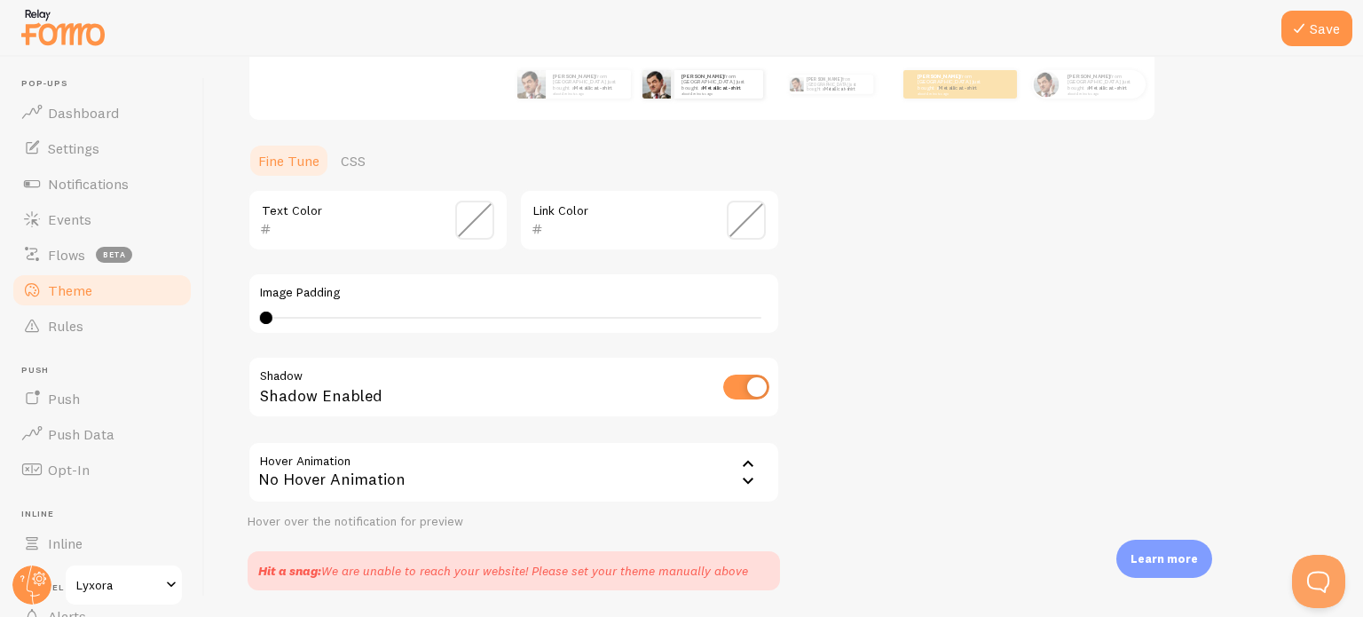
scroll to position [401, 0]
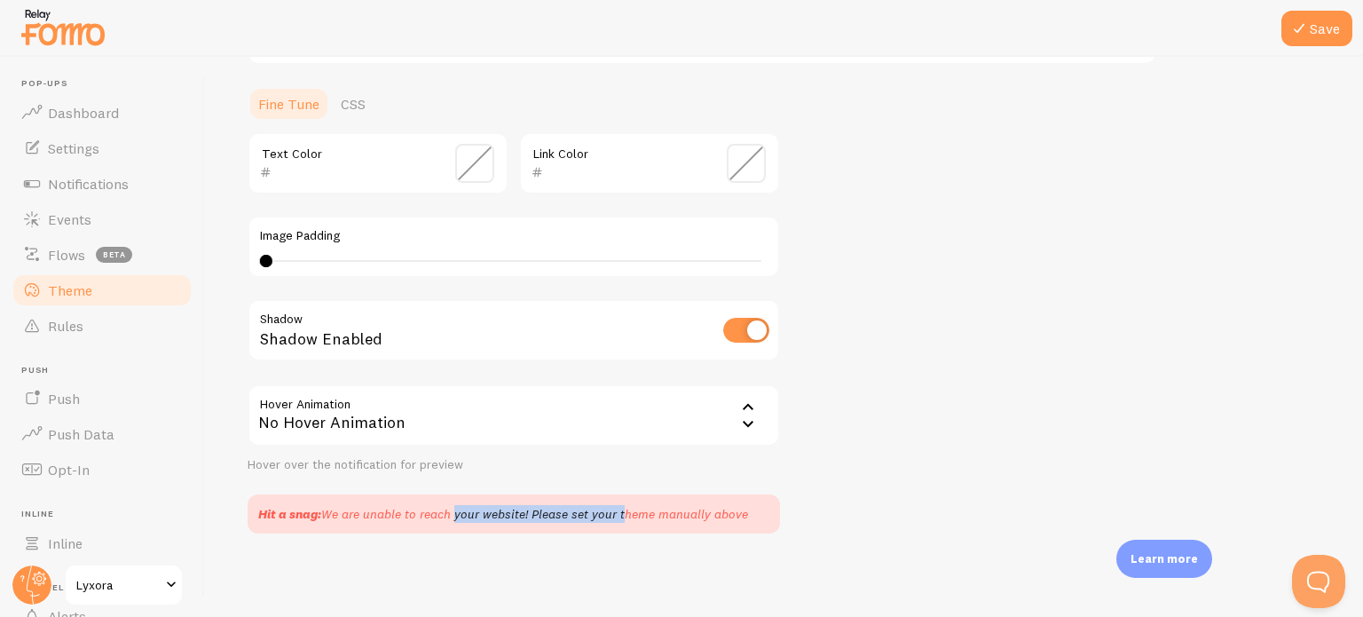
drag, startPoint x: 451, startPoint y: 518, endPoint x: 617, endPoint y: 522, distance: 166.8
click at [617, 522] on div "Hit a snag: We are unable to reach your website! Please set your theme manually…" at bounding box center [513, 513] width 532 height 39
click at [67, 404] on span "Push" at bounding box center [64, 398] width 32 height 18
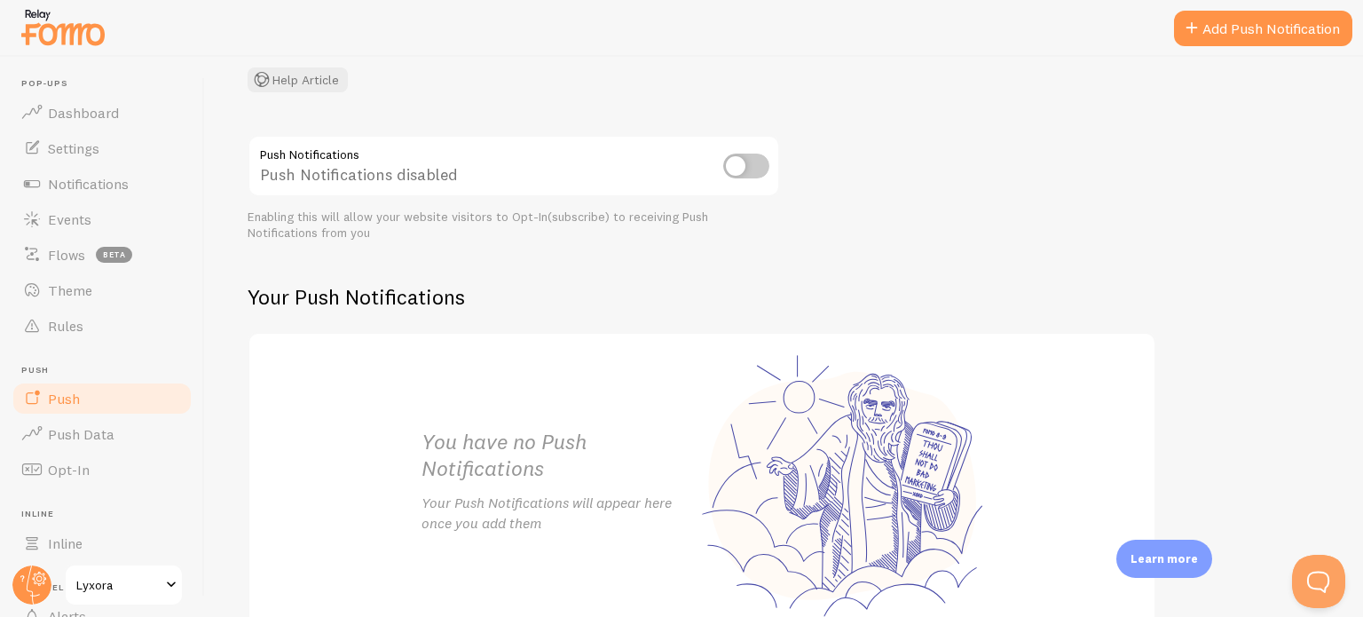
scroll to position [223, 0]
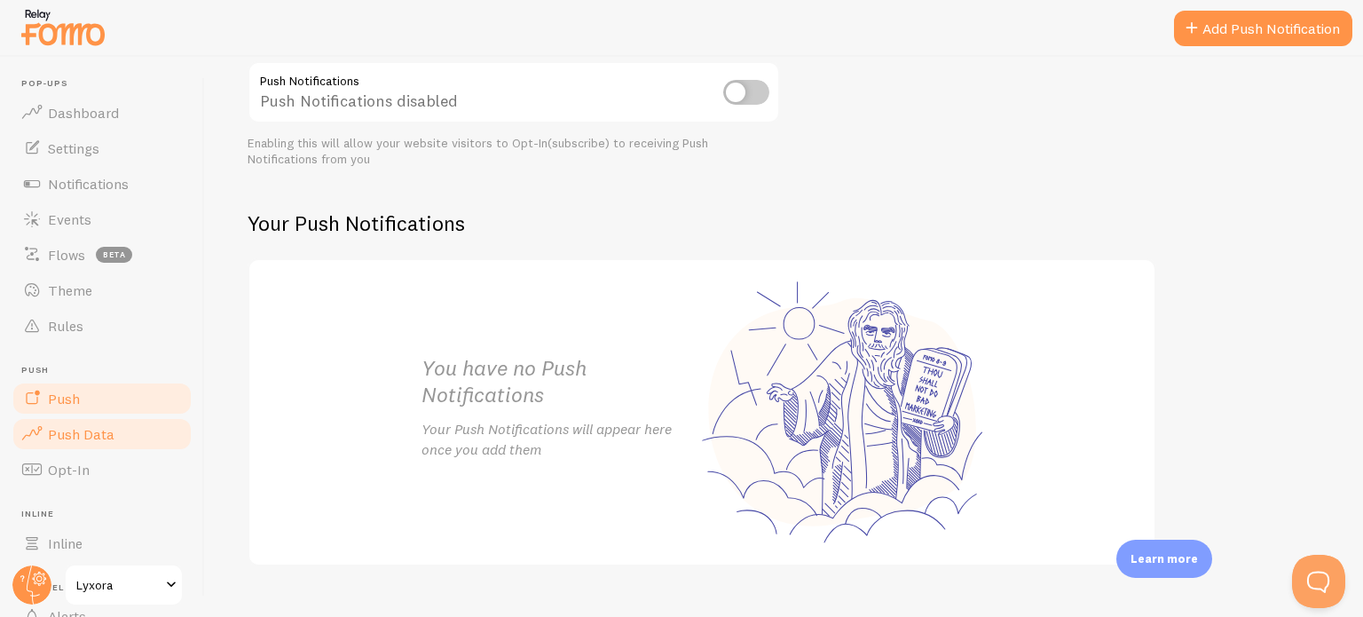
click at [73, 445] on link "Push Data" at bounding box center [102, 433] width 183 height 35
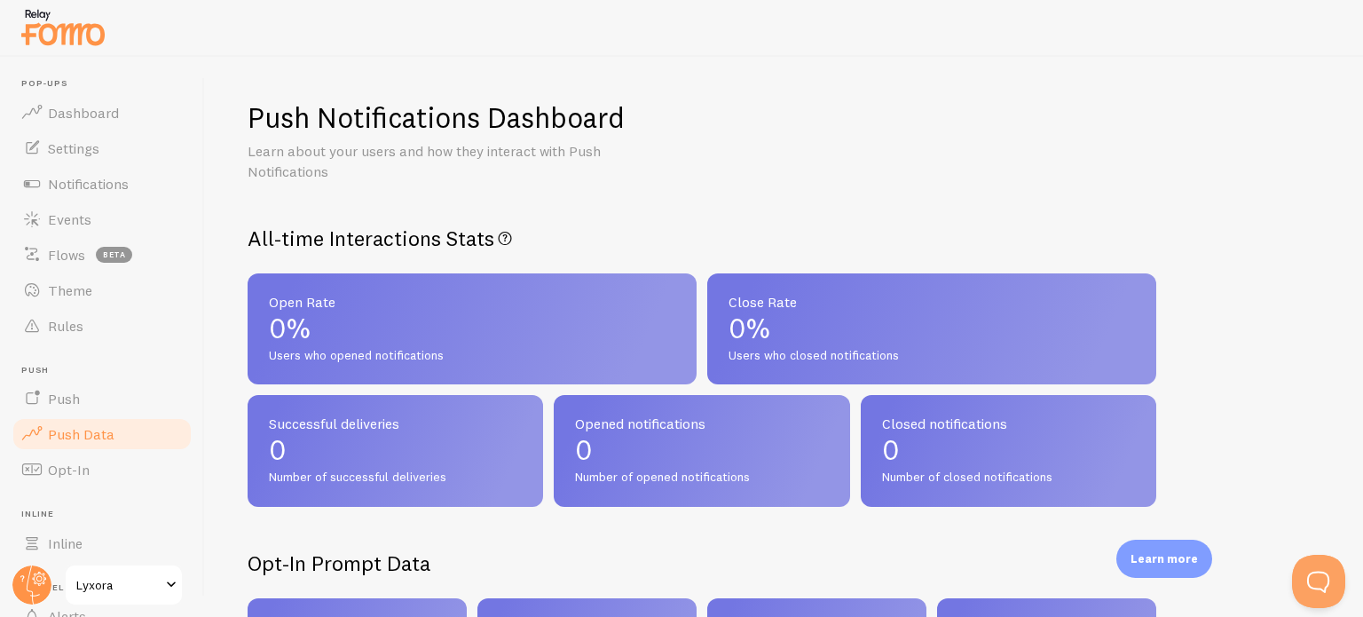
scroll to position [99, 0]
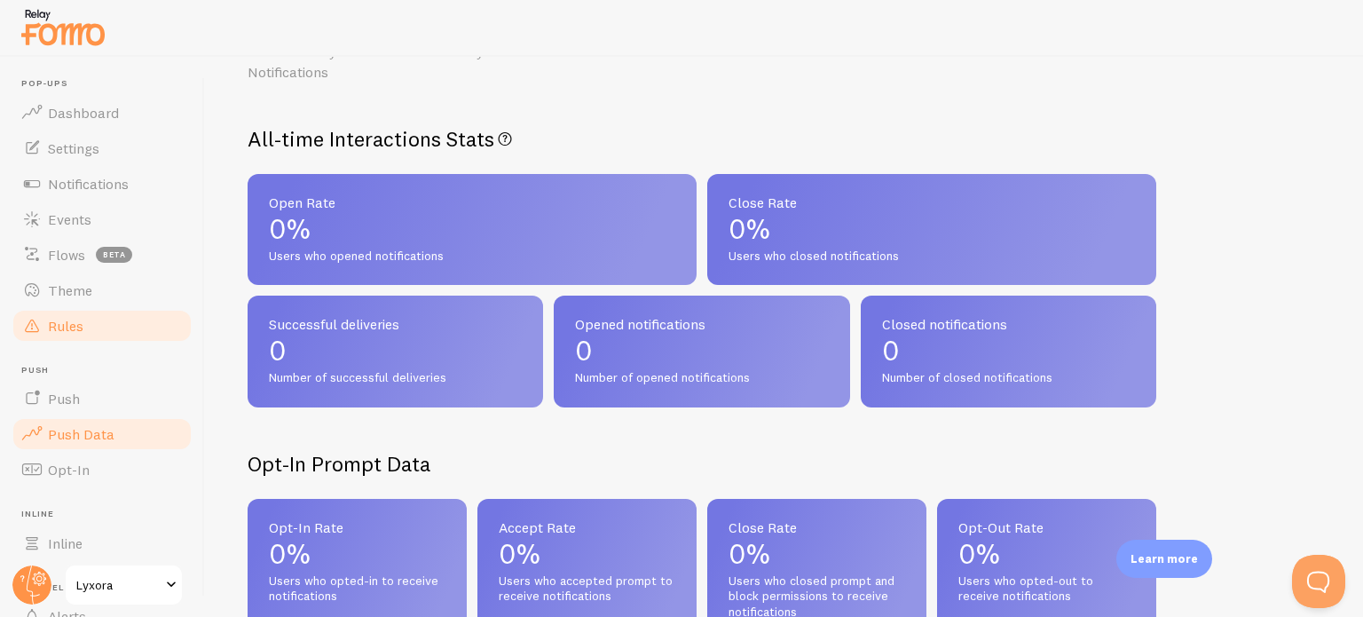
click at [65, 333] on span "Rules" at bounding box center [65, 326] width 35 height 18
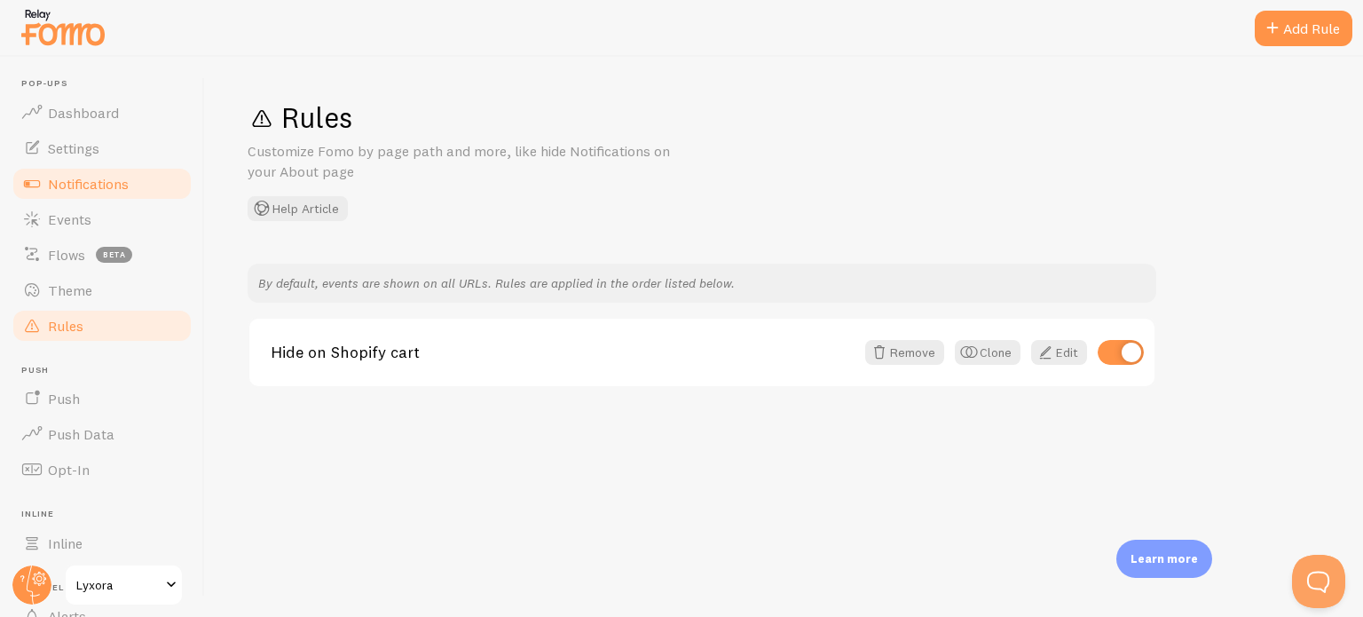
click at [73, 194] on link "Notifications" at bounding box center [102, 183] width 183 height 35
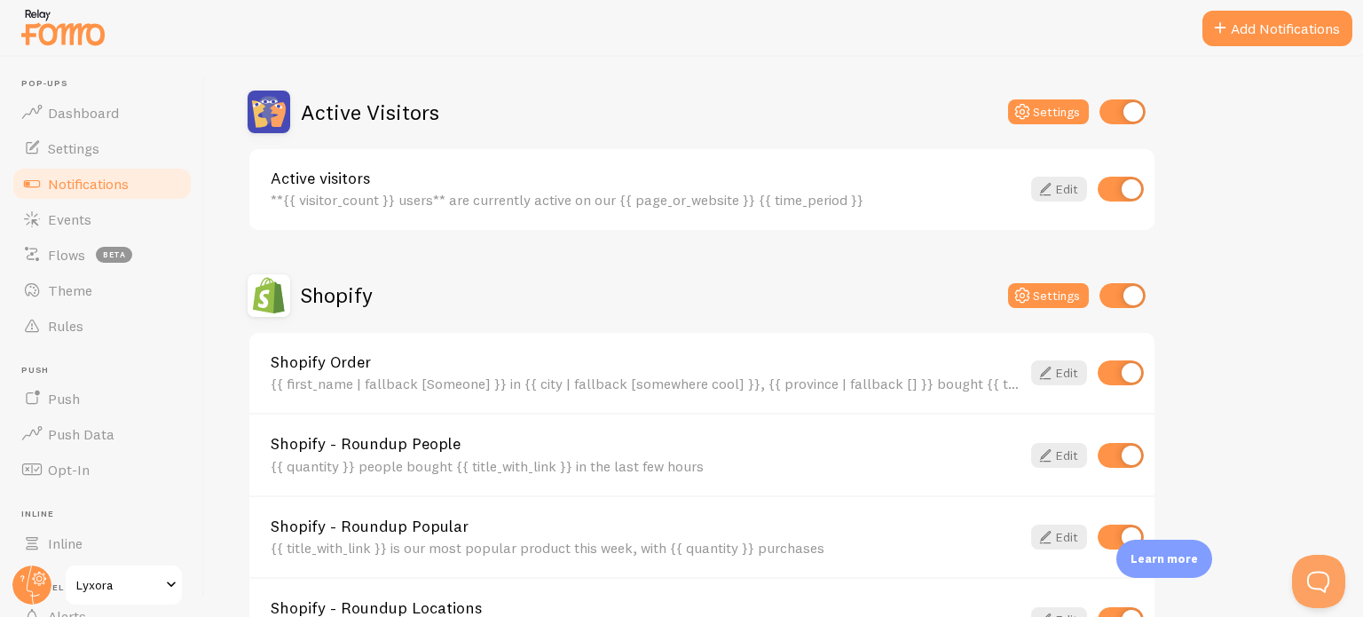
scroll to position [419, 0]
click at [88, 154] on span "Settings" at bounding box center [73, 148] width 51 height 18
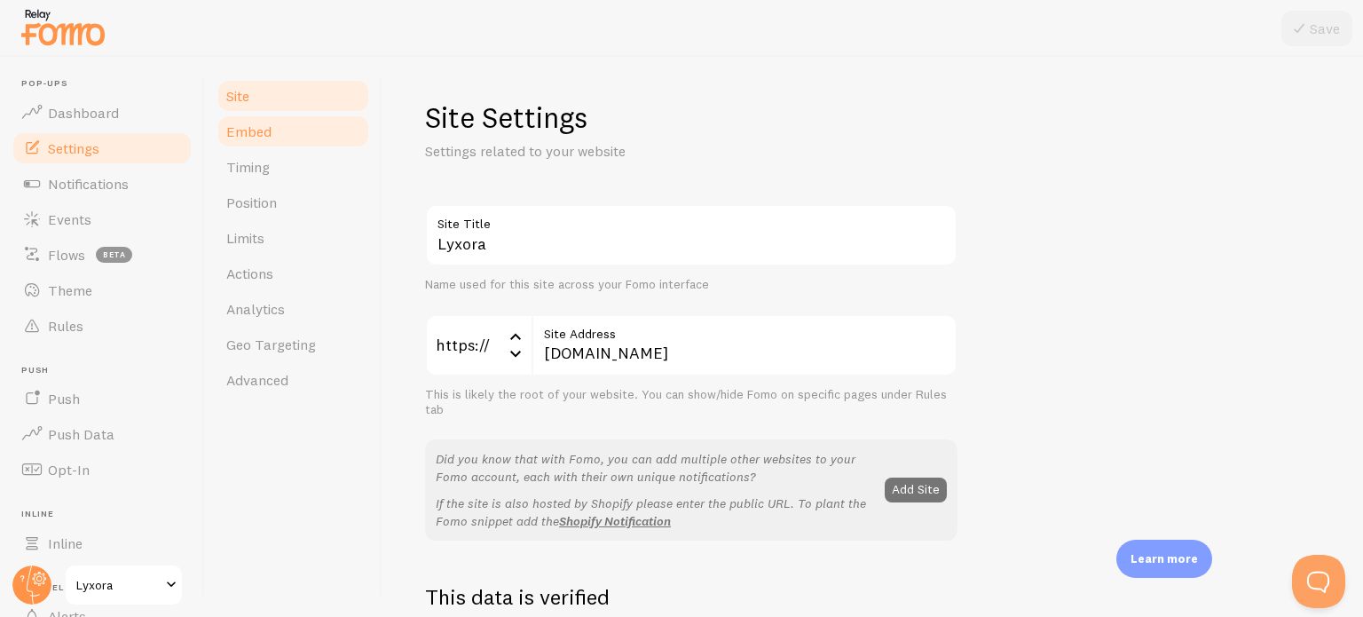
click at [260, 122] on span "Embed" at bounding box center [248, 131] width 45 height 18
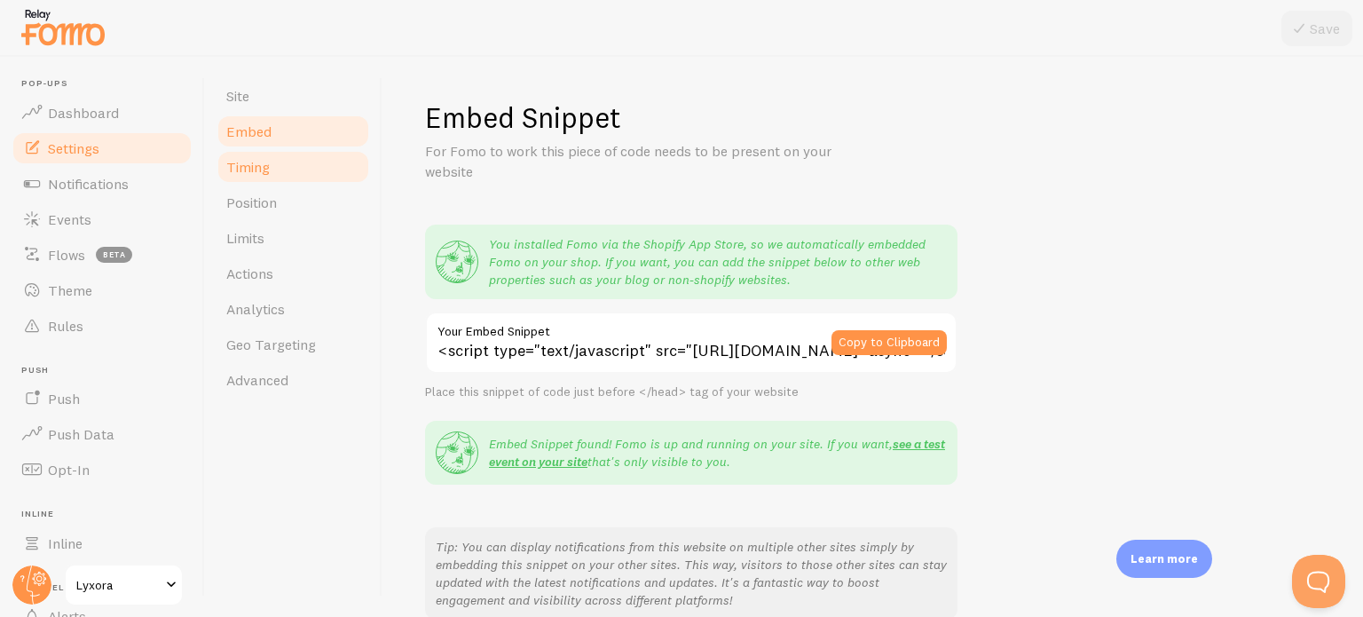
click at [253, 166] on span "Timing" at bounding box center [247, 167] width 43 height 18
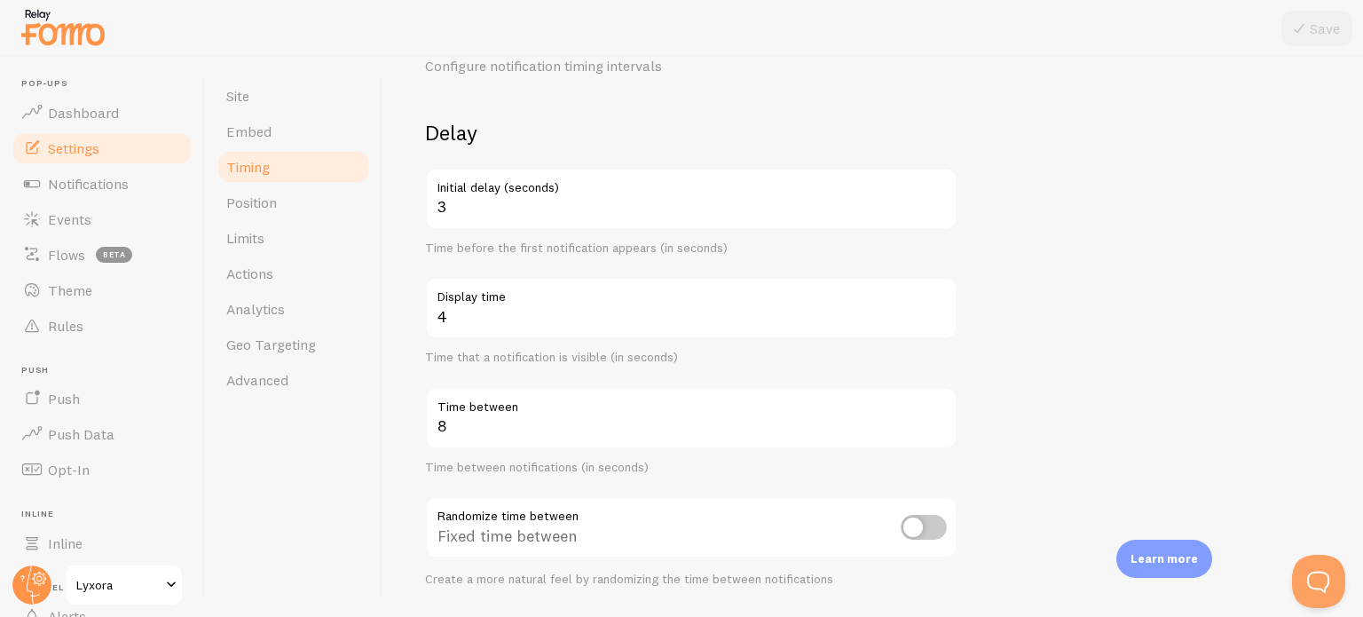
scroll to position [92, 0]
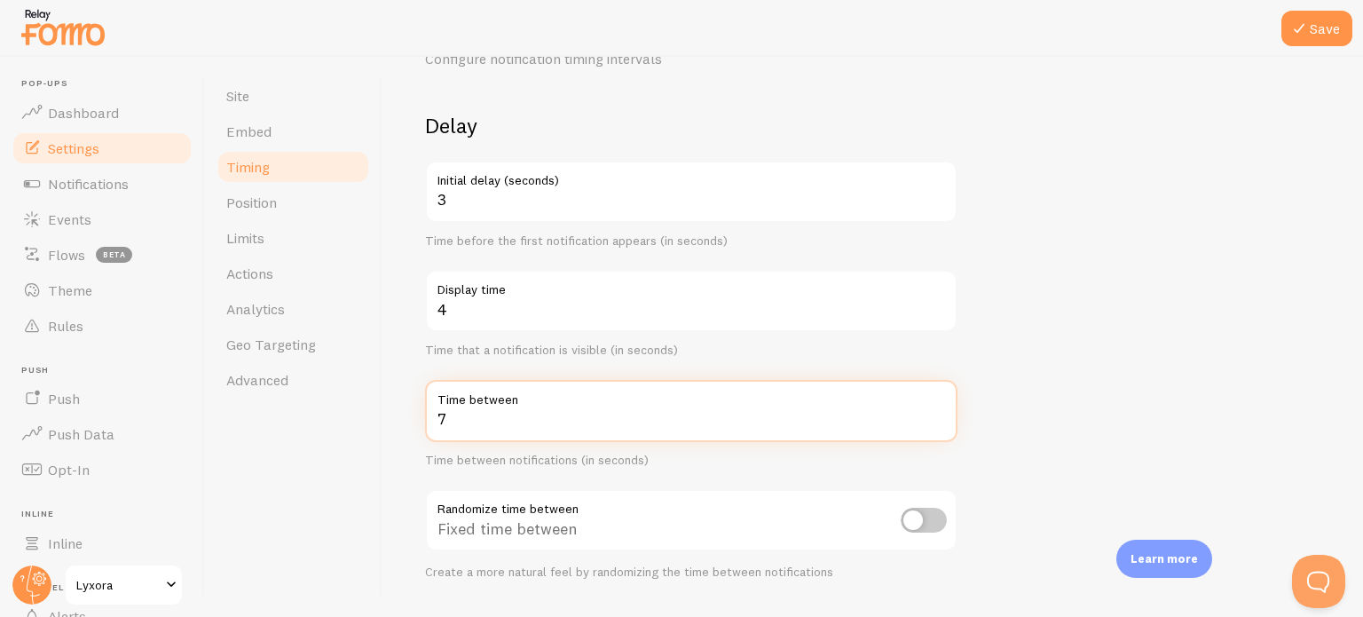
click at [940, 421] on input "7" at bounding box center [691, 411] width 532 height 62
click at [940, 421] on input "6" at bounding box center [691, 411] width 532 height 62
type input "5"
click at [940, 421] on input "5" at bounding box center [691, 411] width 532 height 62
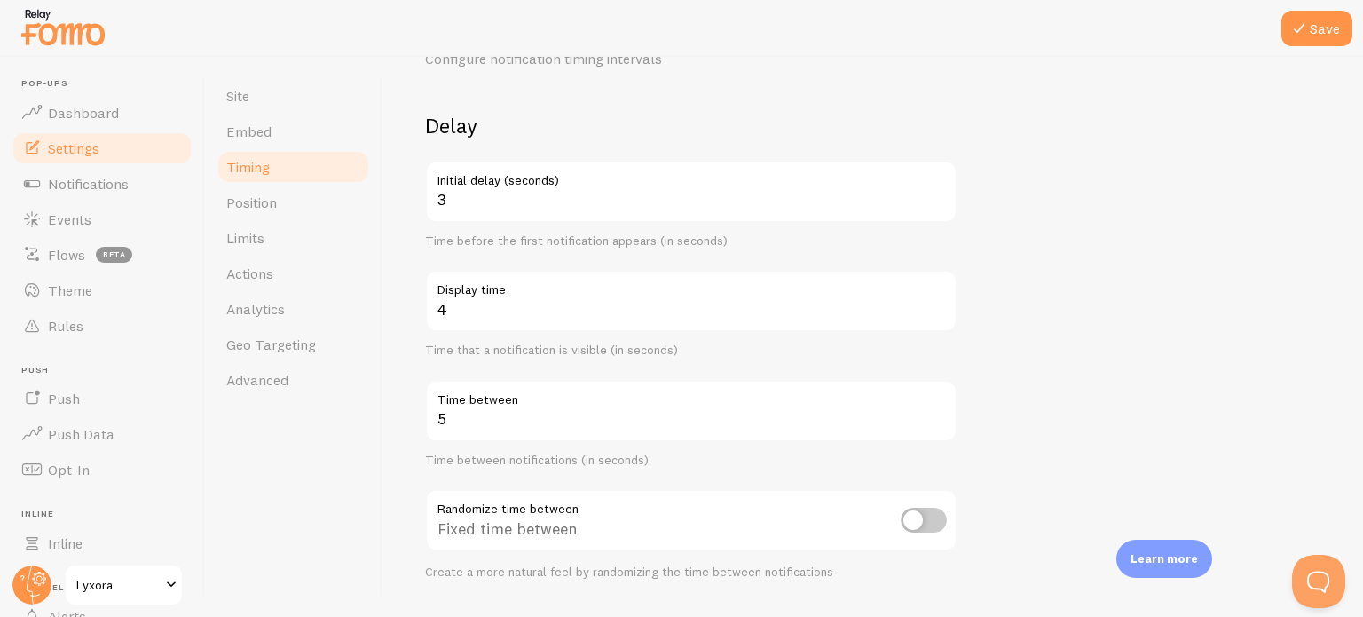
click at [1066, 347] on form "Delay 3 Initial delay (seconds) Time before the first notification appears (in …" at bounding box center [872, 492] width 895 height 761
type input "2"
click at [933, 205] on input "2" at bounding box center [691, 192] width 532 height 62
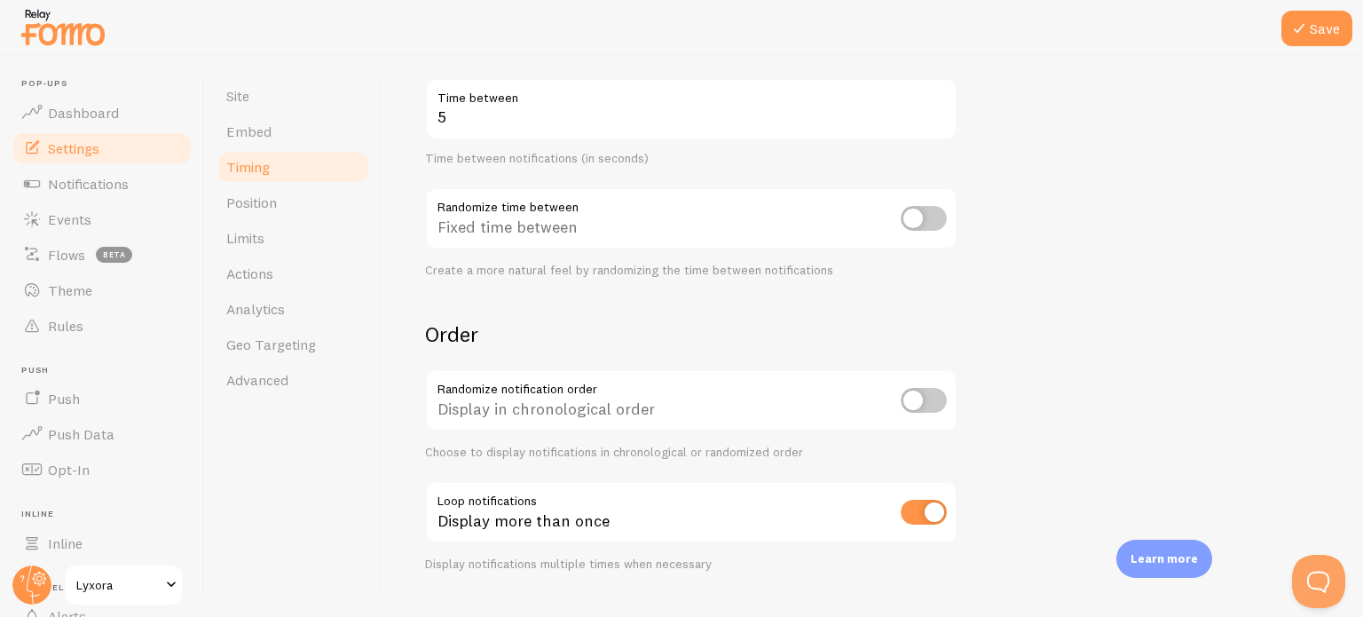
scroll to position [431, 0]
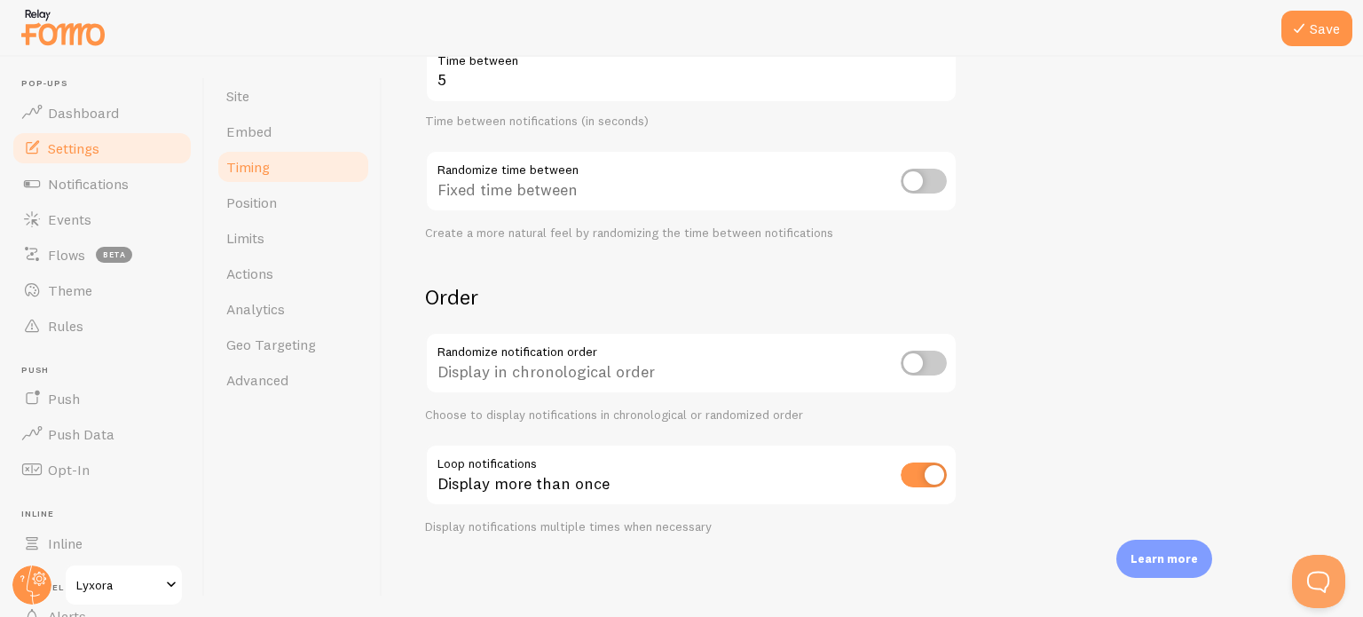
click at [933, 470] on input "checkbox" at bounding box center [923, 474] width 46 height 25
checkbox input "false"
click at [1308, 35] on icon at bounding box center [1298, 28] width 21 height 21
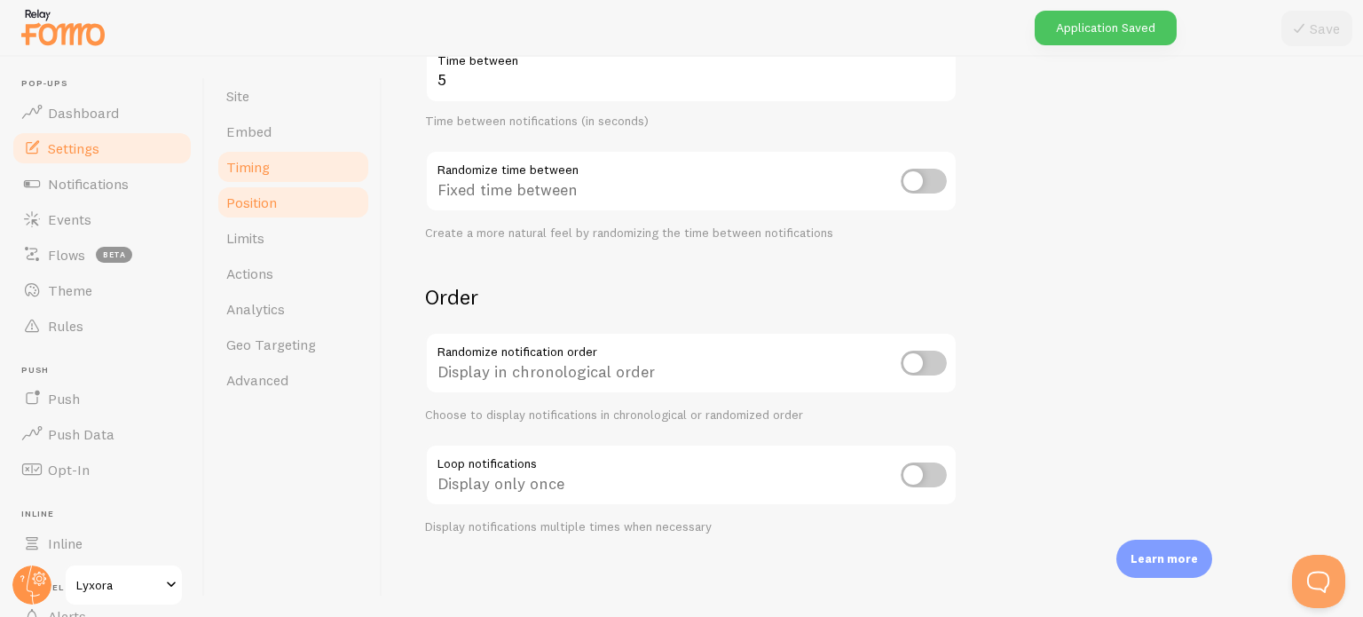
click at [310, 200] on link "Position" at bounding box center [293, 202] width 155 height 35
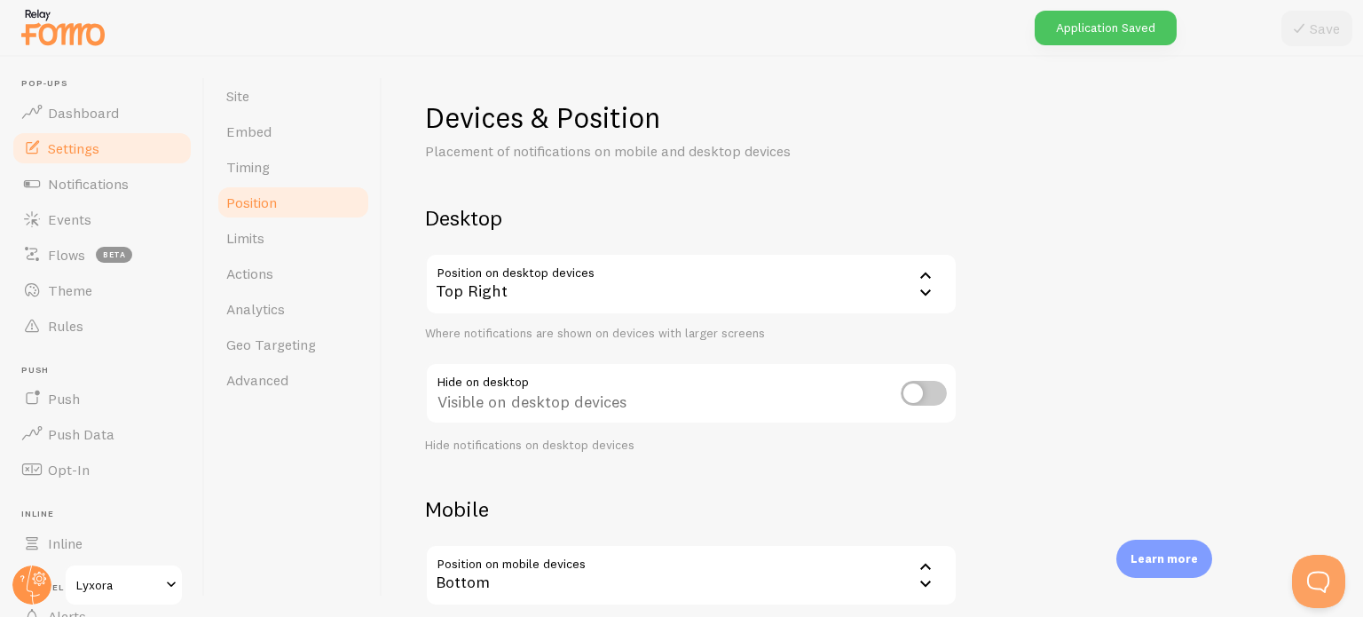
click at [527, 263] on div "Top Right" at bounding box center [691, 284] width 532 height 62
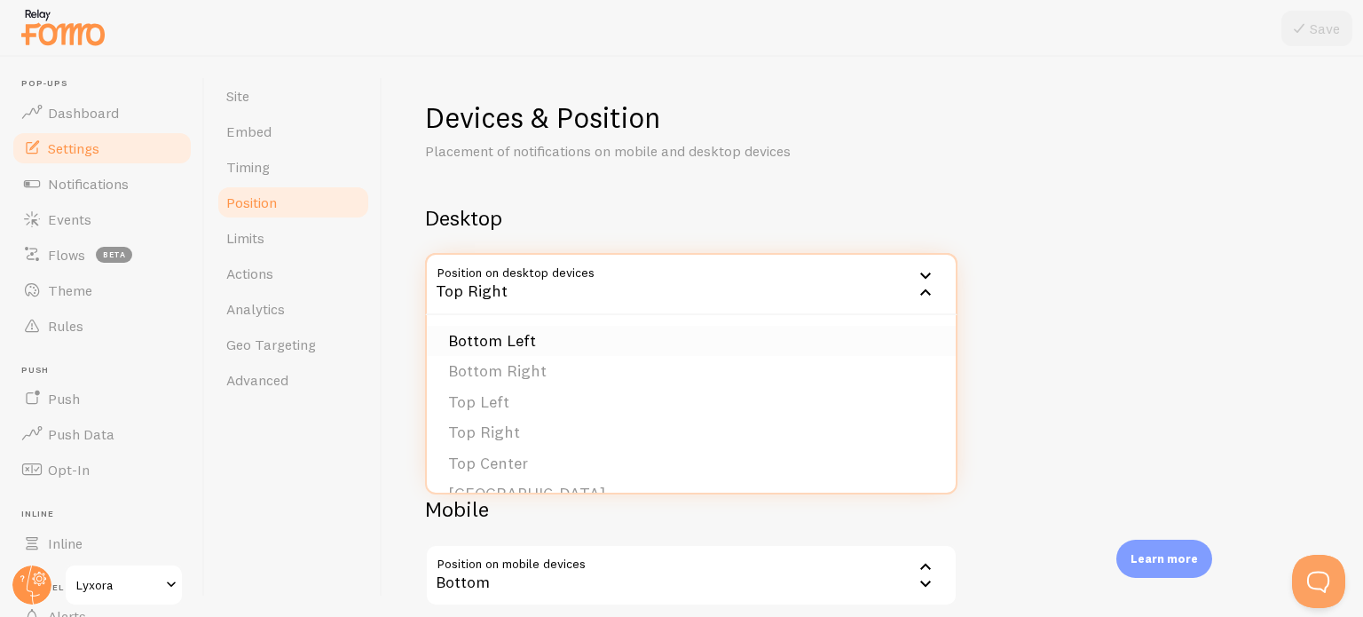
click at [516, 335] on li "Bottom Left" at bounding box center [691, 341] width 529 height 31
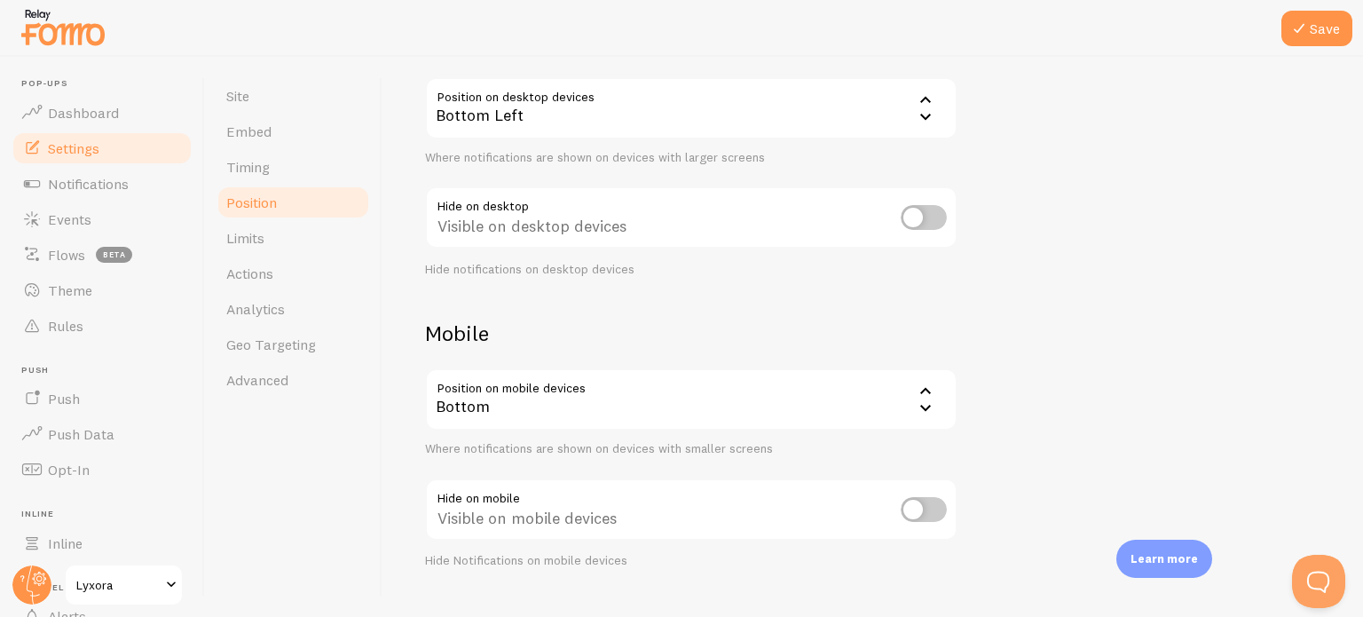
scroll to position [177, 0]
click at [653, 405] on div "Bottom" at bounding box center [691, 397] width 532 height 62
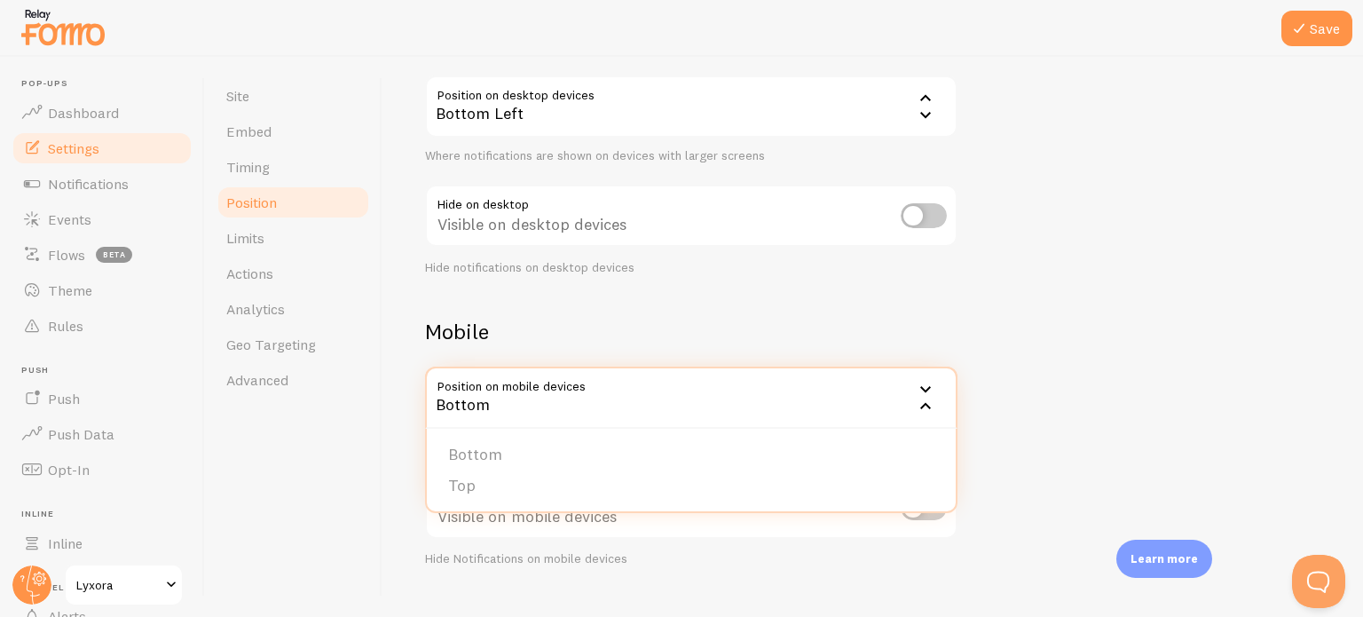
click at [699, 340] on h2 "Mobile" at bounding box center [691, 331] width 532 height 27
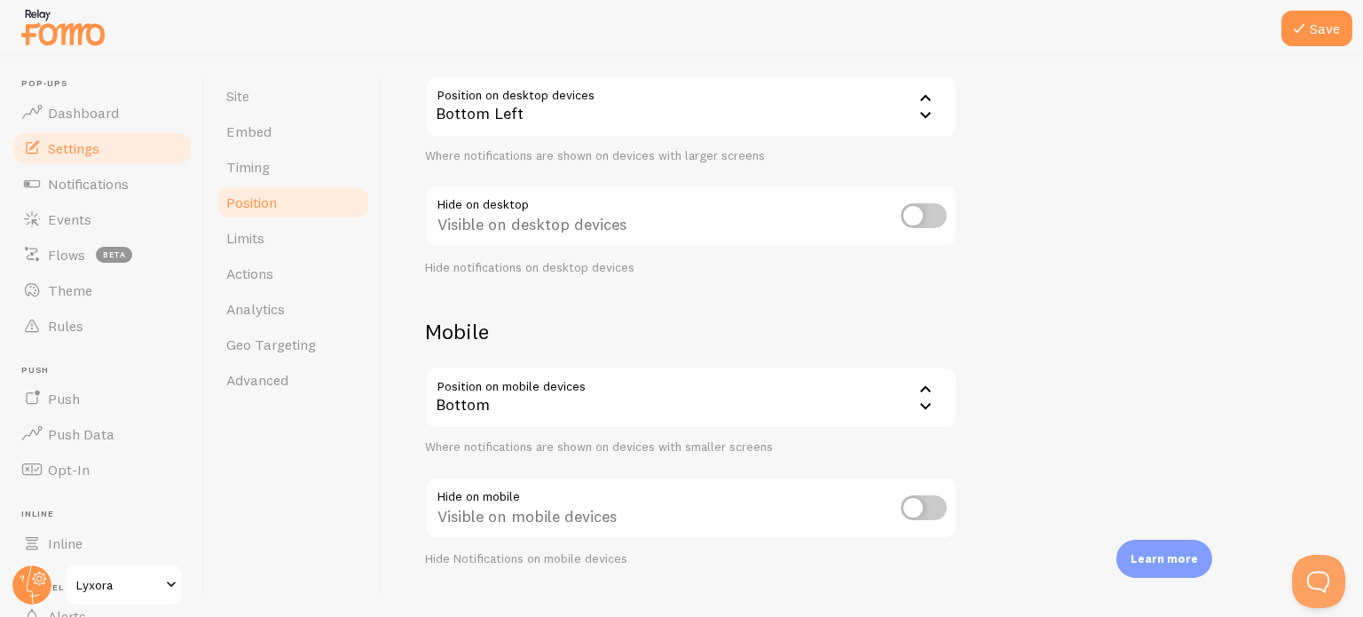
scroll to position [210, 0]
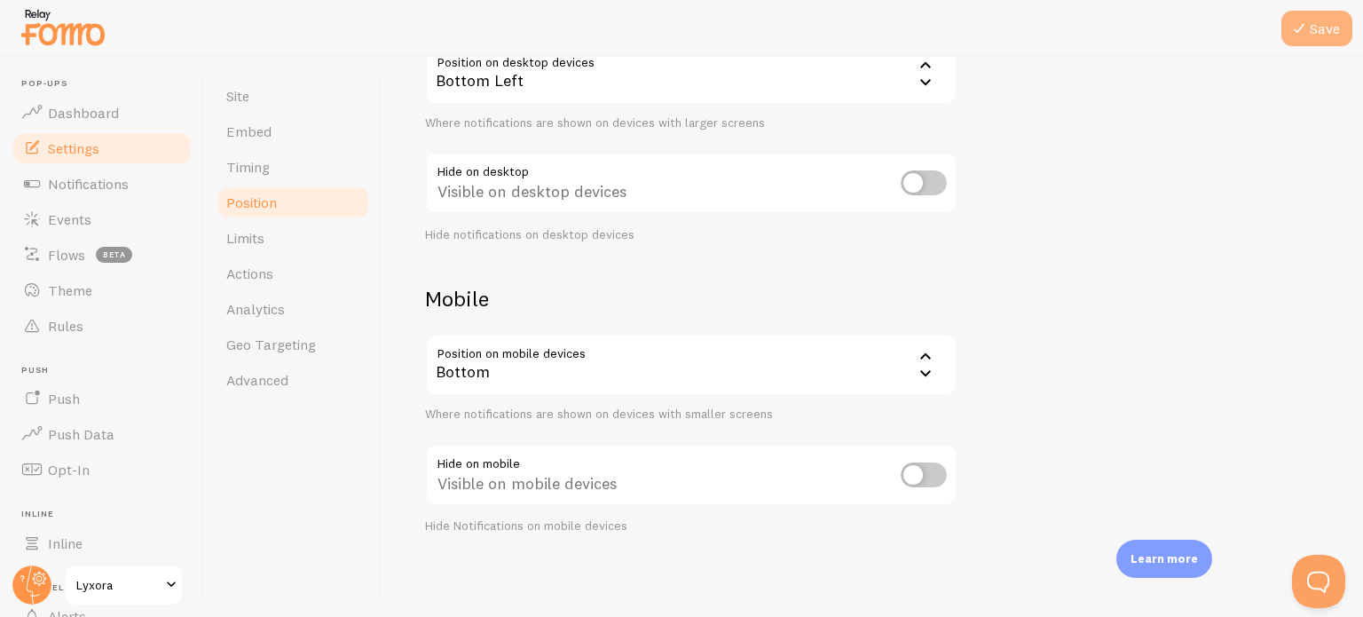
click at [1321, 22] on button "Save" at bounding box center [1316, 28] width 71 height 35
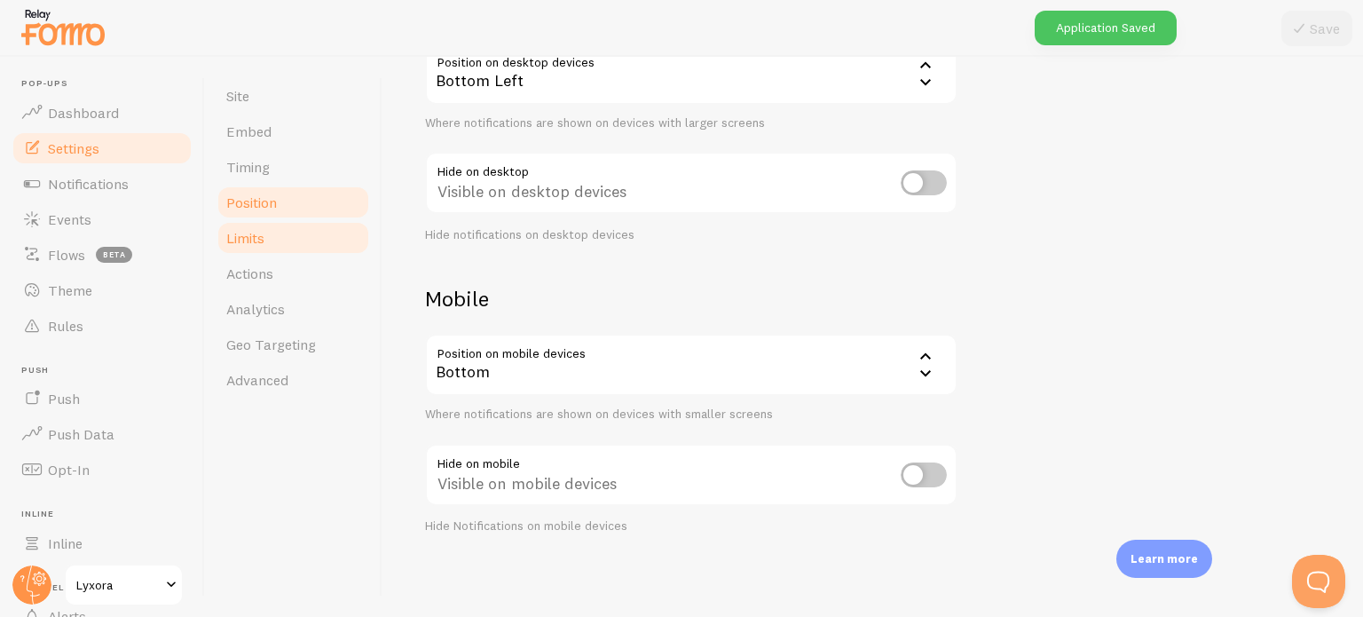
click at [266, 244] on link "Limits" at bounding box center [293, 237] width 155 height 35
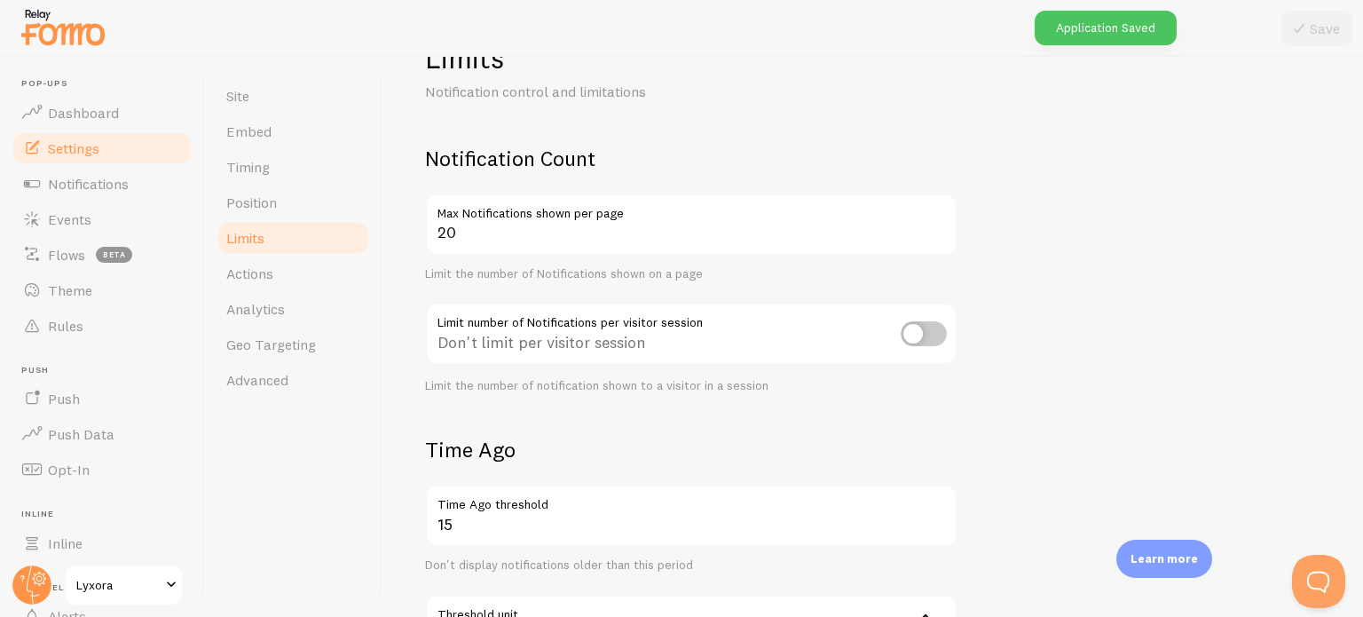
scroll to position [62, 0]
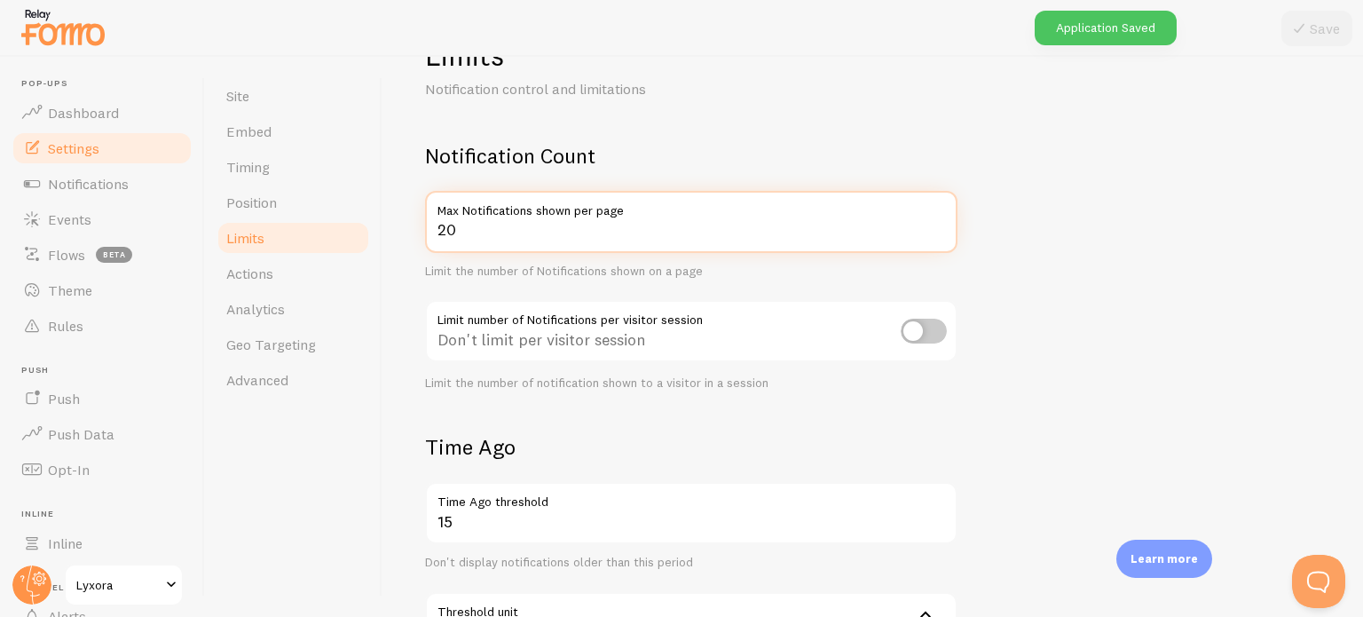
click at [511, 227] on input "20" at bounding box center [691, 222] width 532 height 62
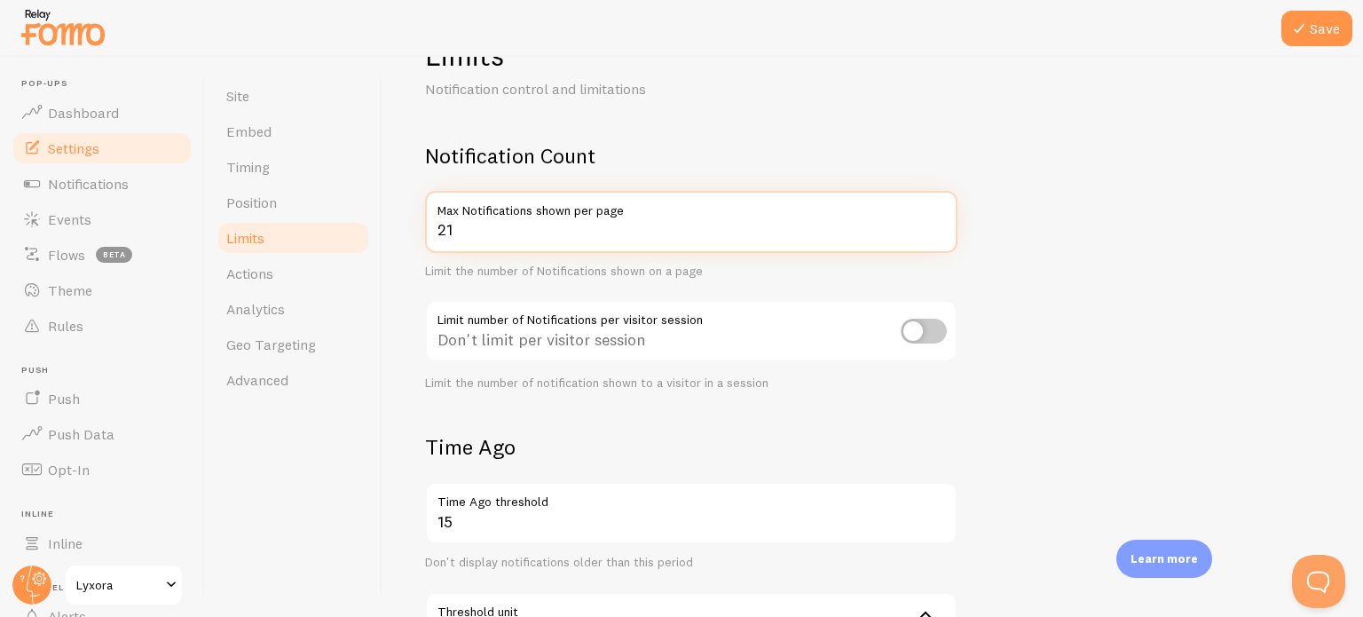
click at [939, 222] on input "21" at bounding box center [691, 222] width 532 height 62
click at [939, 222] on input "22" at bounding box center [691, 222] width 532 height 62
click at [939, 222] on input "23" at bounding box center [691, 222] width 532 height 62
click at [939, 222] on input "24" at bounding box center [691, 222] width 532 height 62
click at [939, 222] on input "25" at bounding box center [691, 222] width 532 height 62
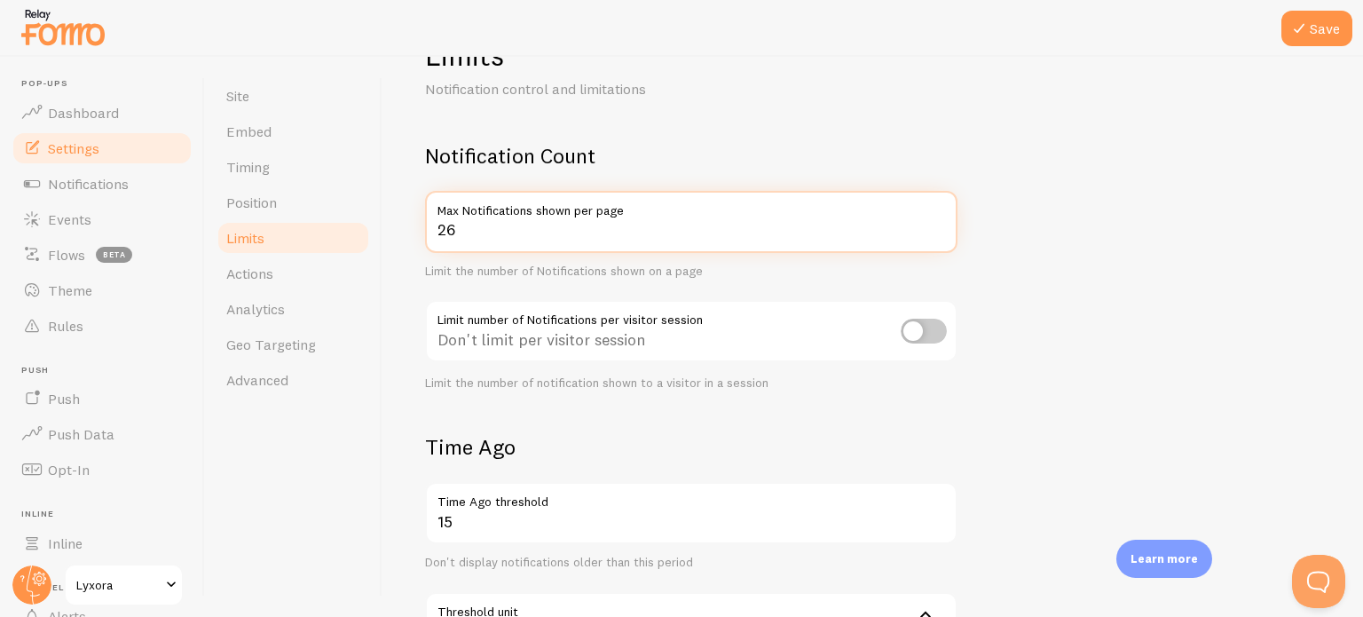
click at [939, 222] on input "26" at bounding box center [691, 222] width 532 height 62
click at [939, 222] on input "27" at bounding box center [691, 222] width 532 height 62
click at [939, 222] on input "28" at bounding box center [691, 222] width 532 height 62
click at [939, 222] on input "29" at bounding box center [691, 222] width 532 height 62
type input "30"
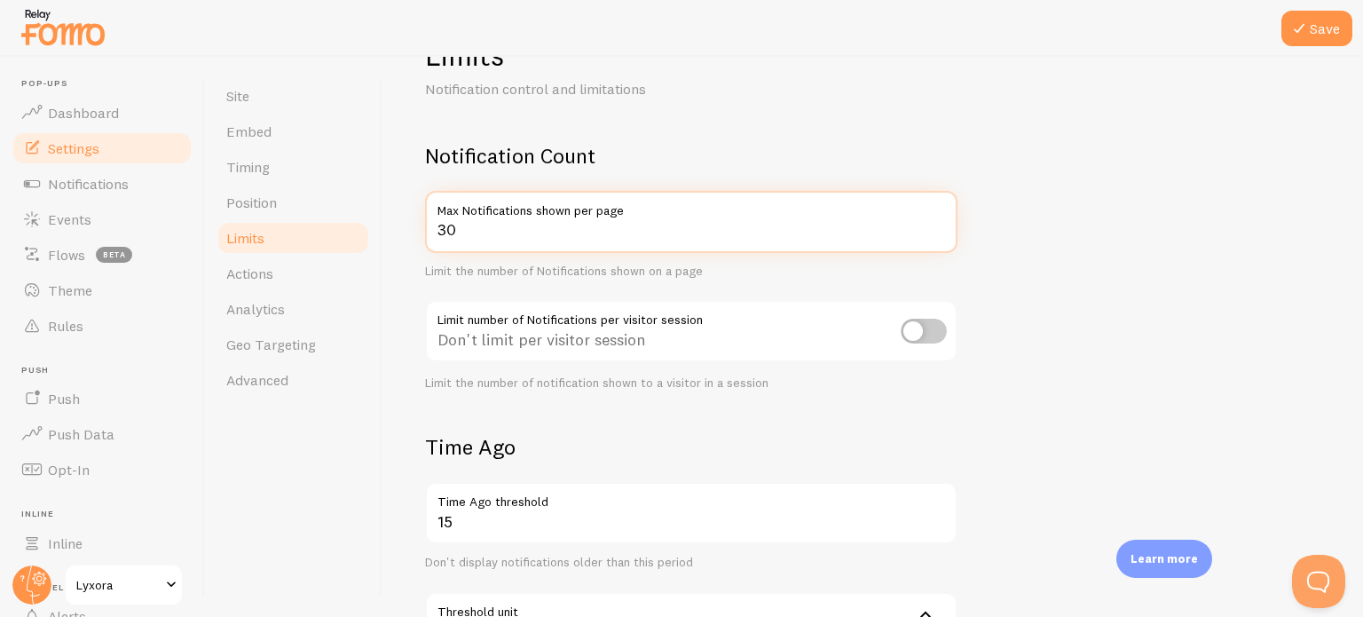
click at [939, 222] on input "30" at bounding box center [691, 222] width 532 height 62
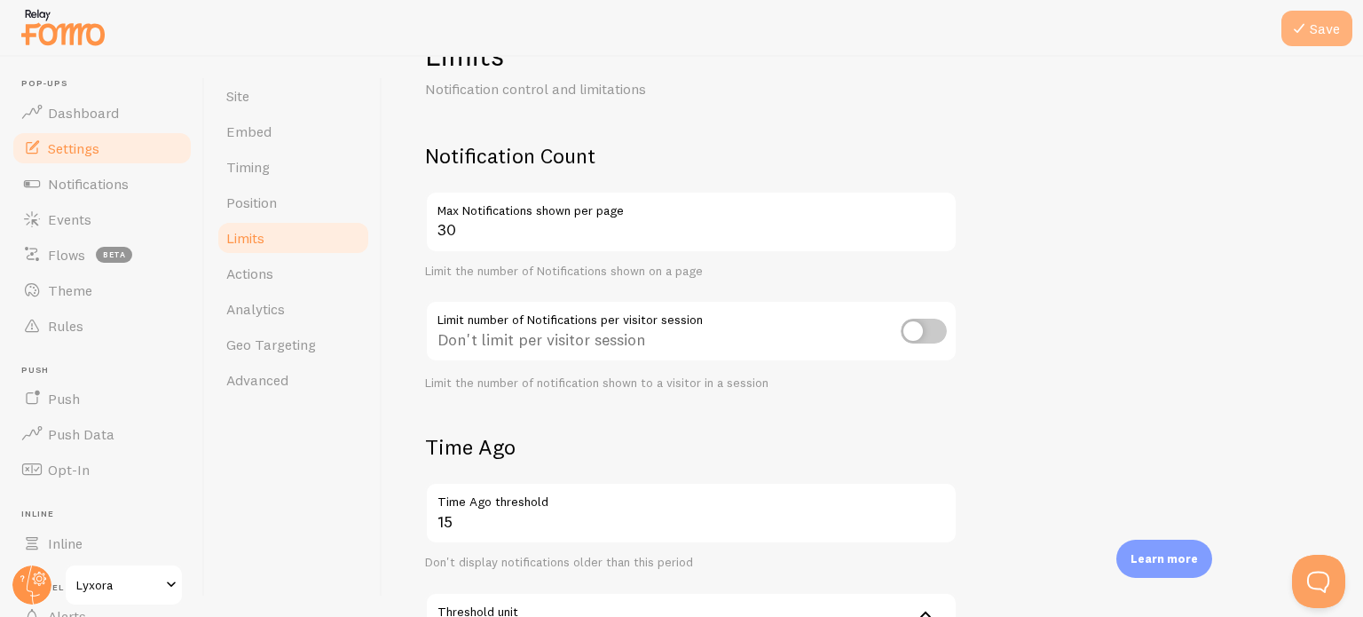
click at [1323, 40] on button "Save" at bounding box center [1316, 28] width 71 height 35
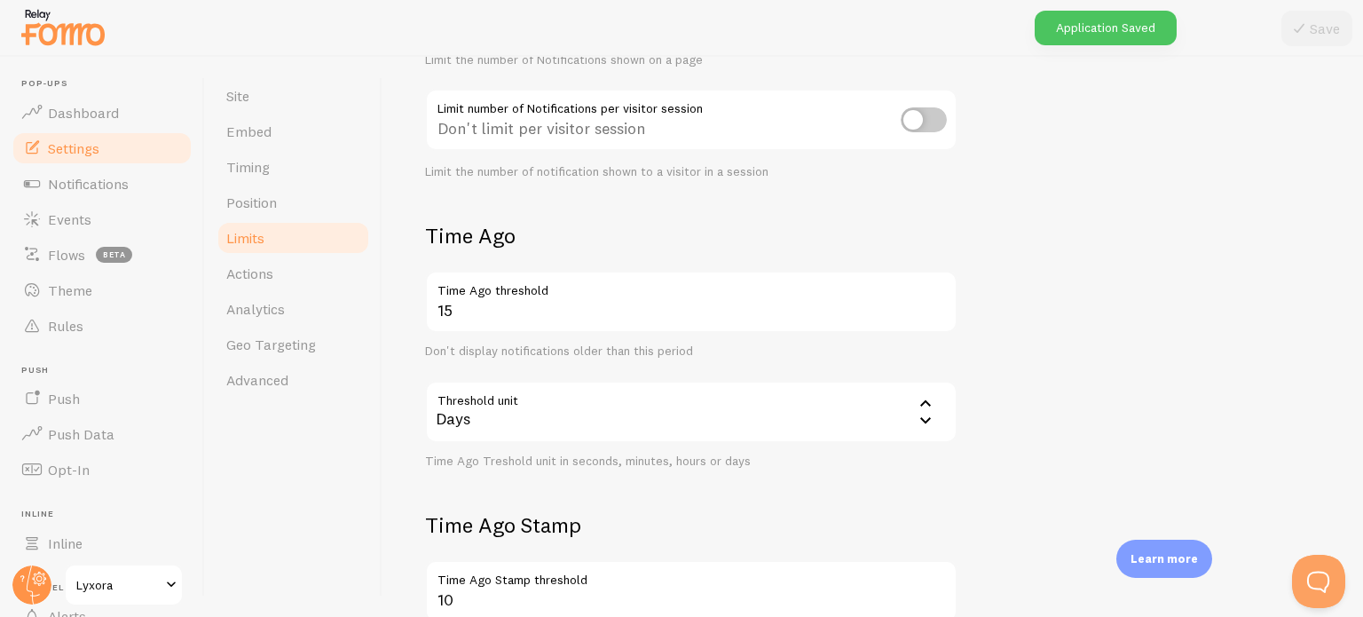
scroll to position [316, 0]
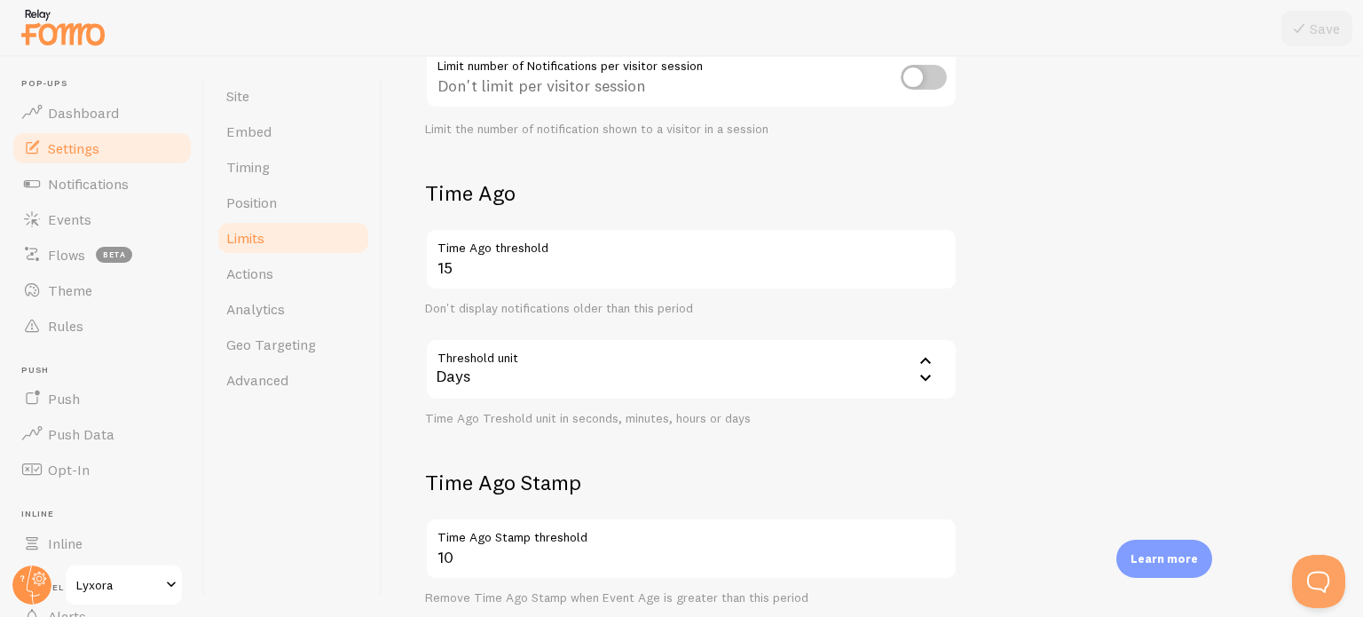
click at [926, 380] on icon at bounding box center [925, 376] width 21 height 21
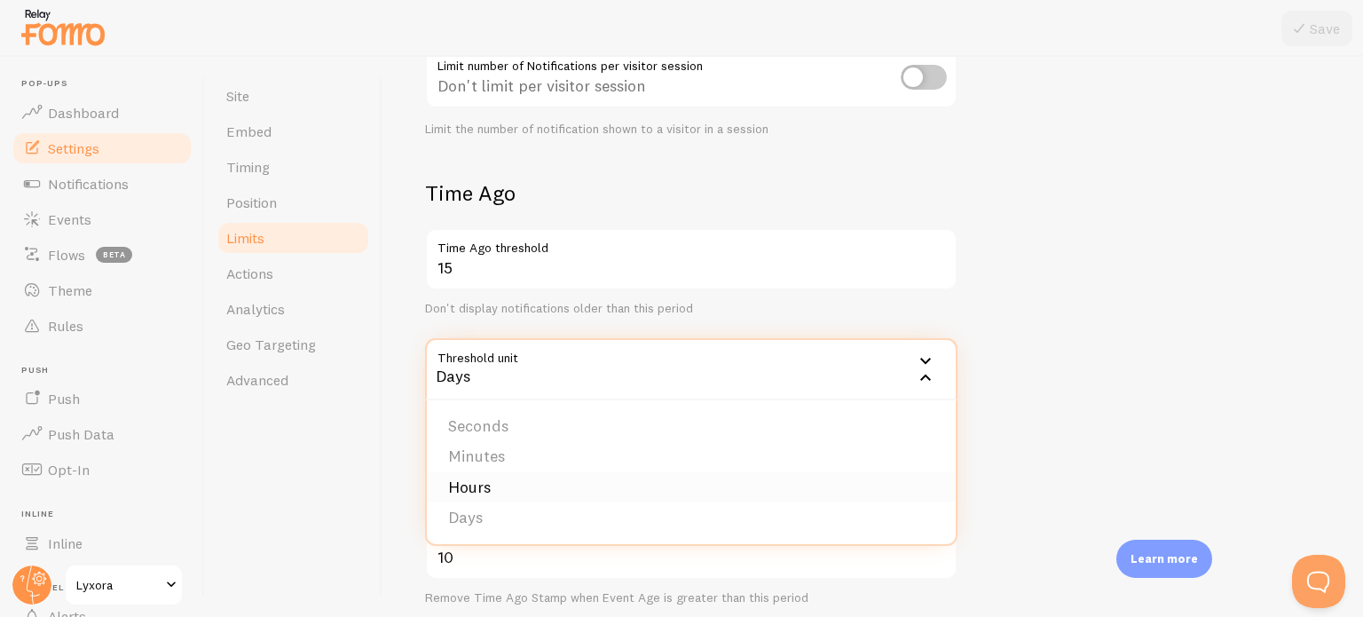
click at [522, 482] on li "Hours" at bounding box center [691, 487] width 529 height 31
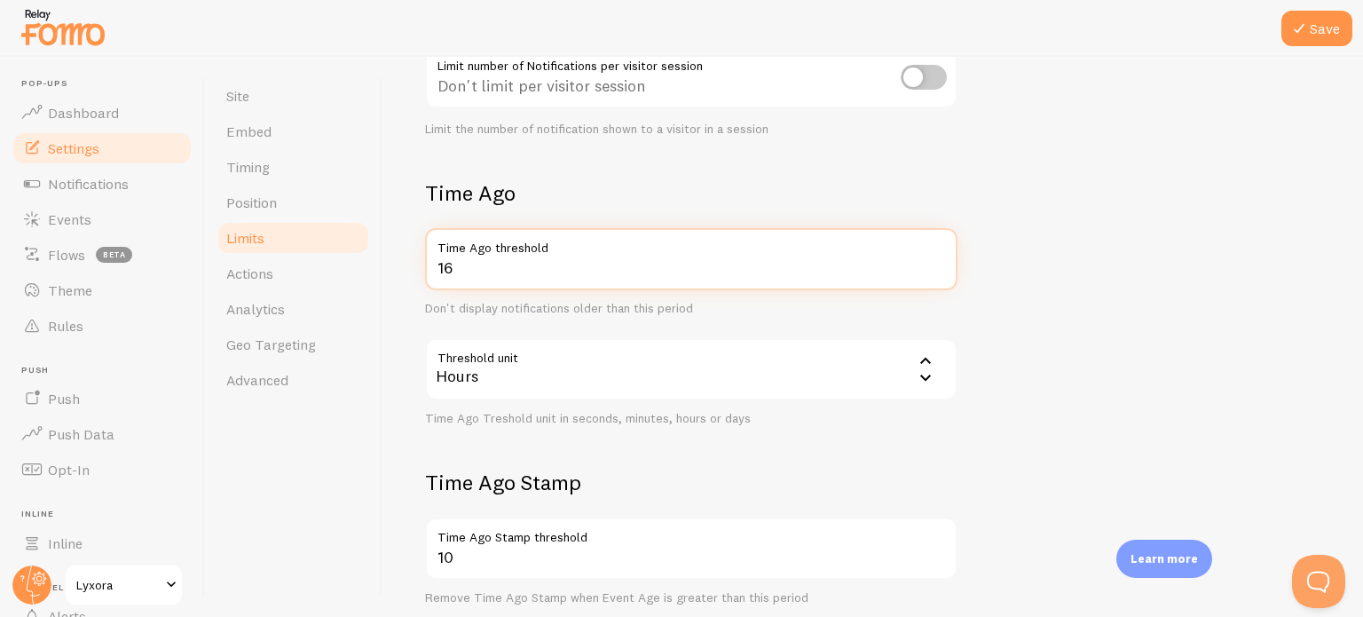
click at [944, 263] on input "16" at bounding box center [691, 259] width 532 height 62
click at [938, 275] on input "15" at bounding box center [691, 259] width 532 height 62
click at [938, 275] on input "14" at bounding box center [691, 259] width 532 height 62
type input "15"
click at [939, 264] on input "15" at bounding box center [691, 259] width 532 height 62
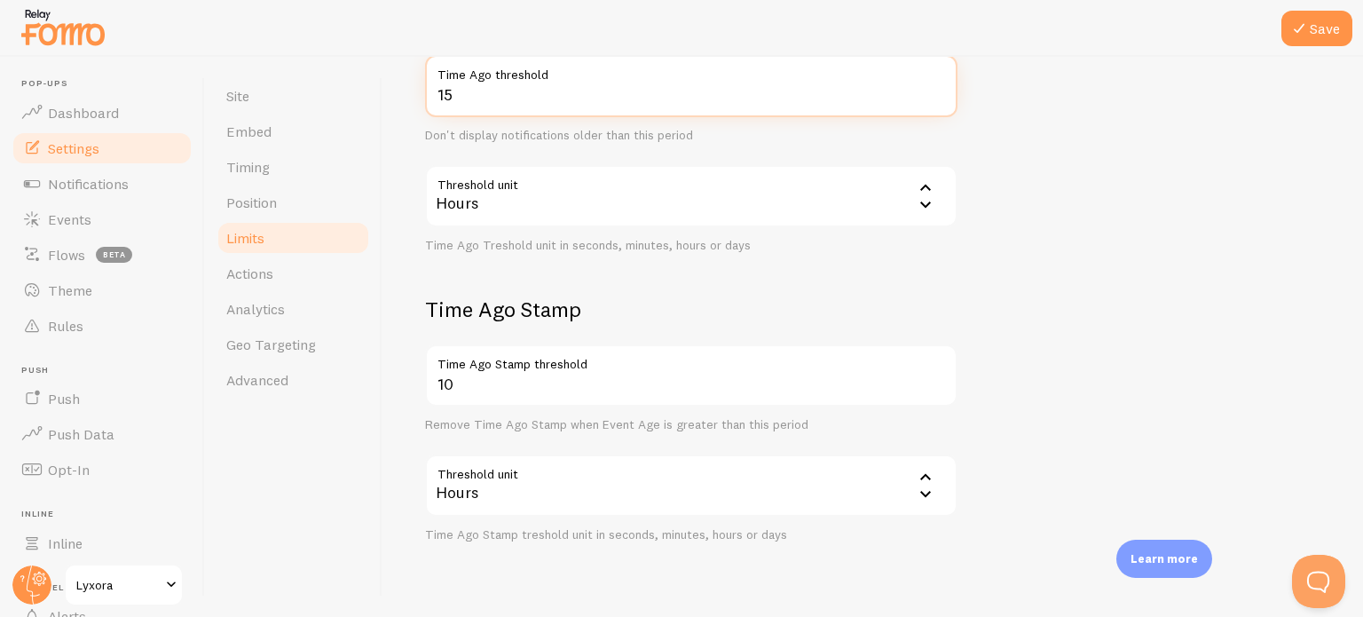
scroll to position [532, 0]
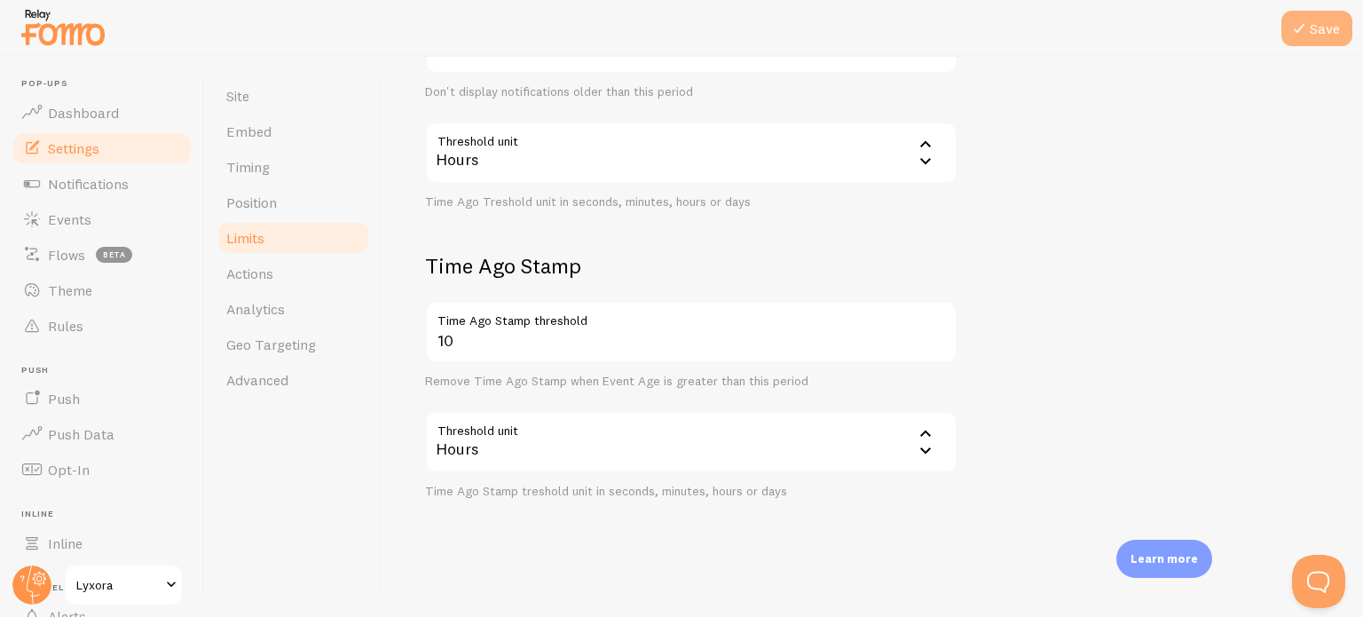
click at [1328, 43] on button "Save" at bounding box center [1316, 28] width 71 height 35
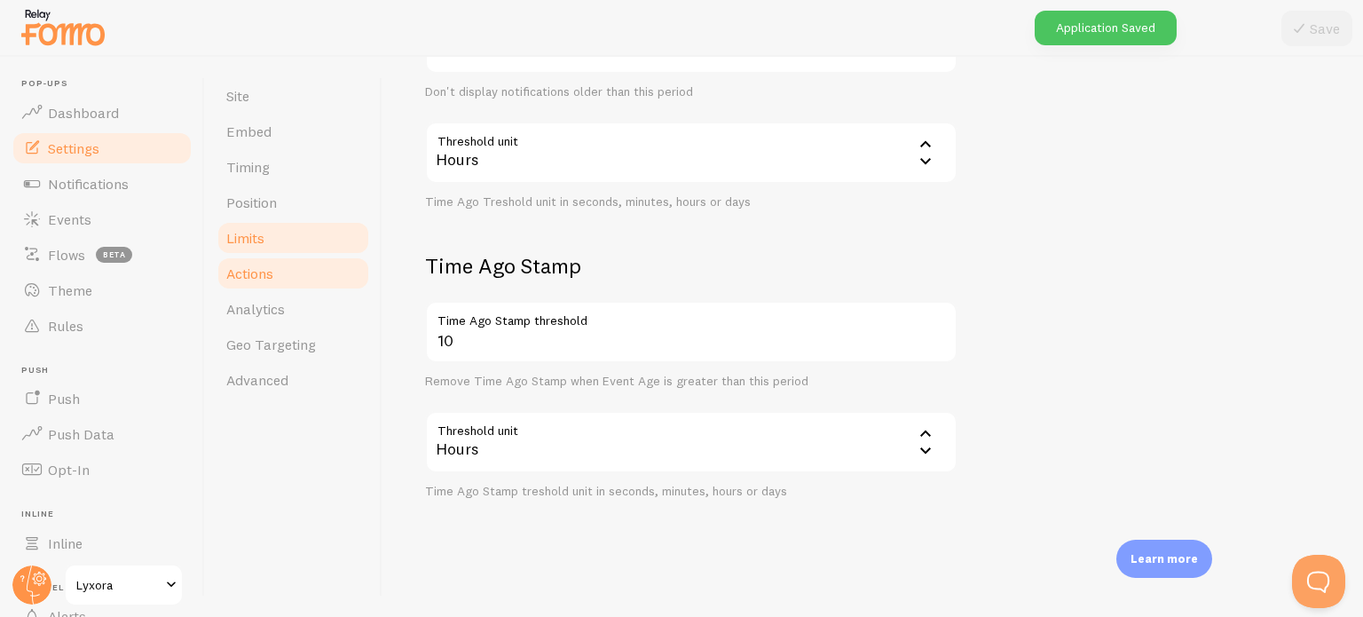
click at [285, 264] on link "Actions" at bounding box center [293, 272] width 155 height 35
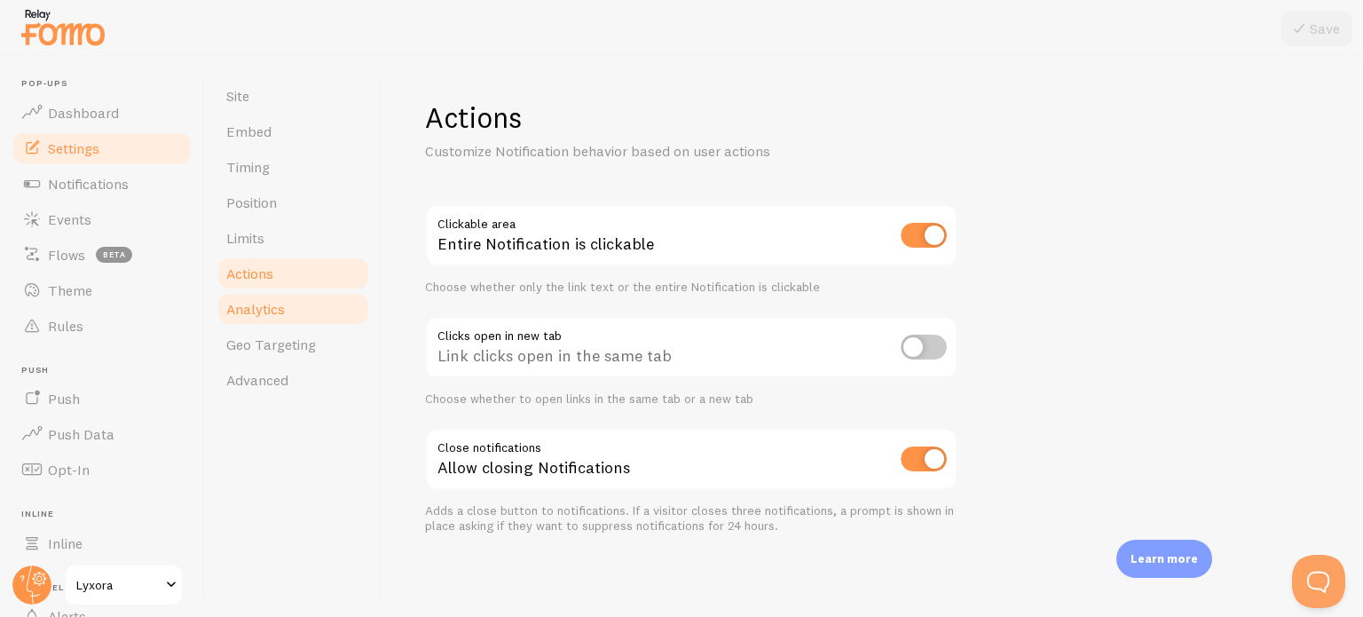
click at [279, 311] on span "Analytics" at bounding box center [255, 309] width 59 height 18
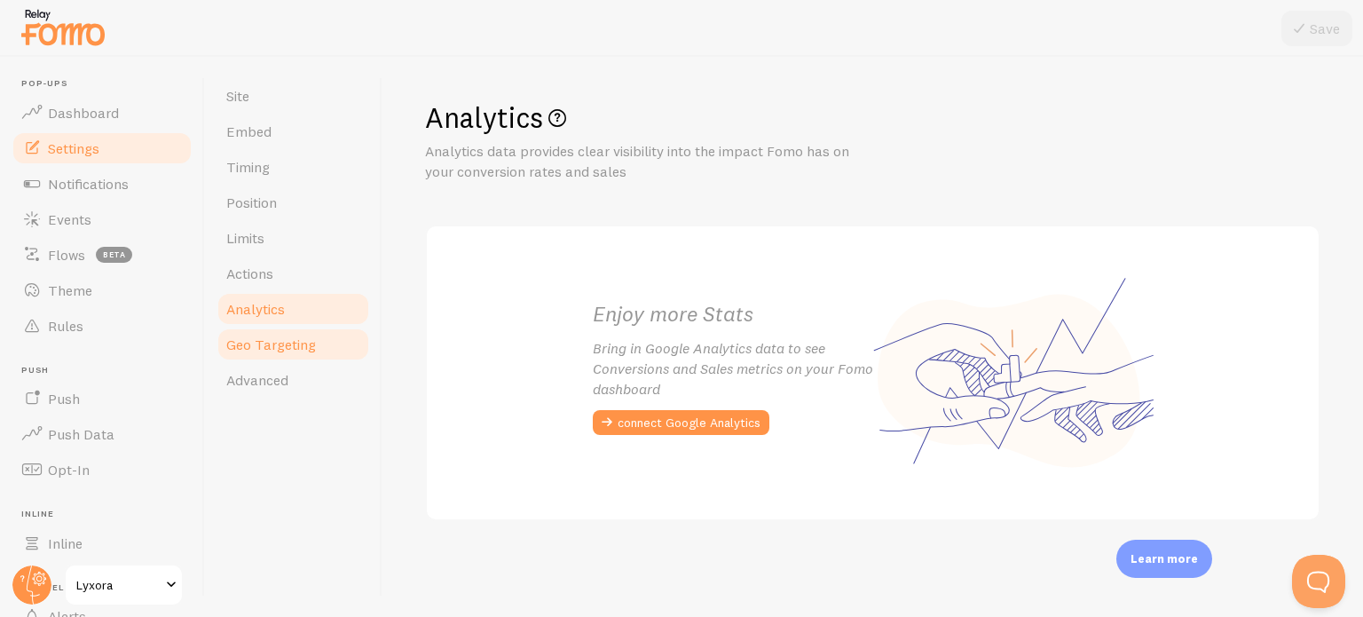
click at [277, 343] on span "Geo Targeting" at bounding box center [271, 344] width 90 height 18
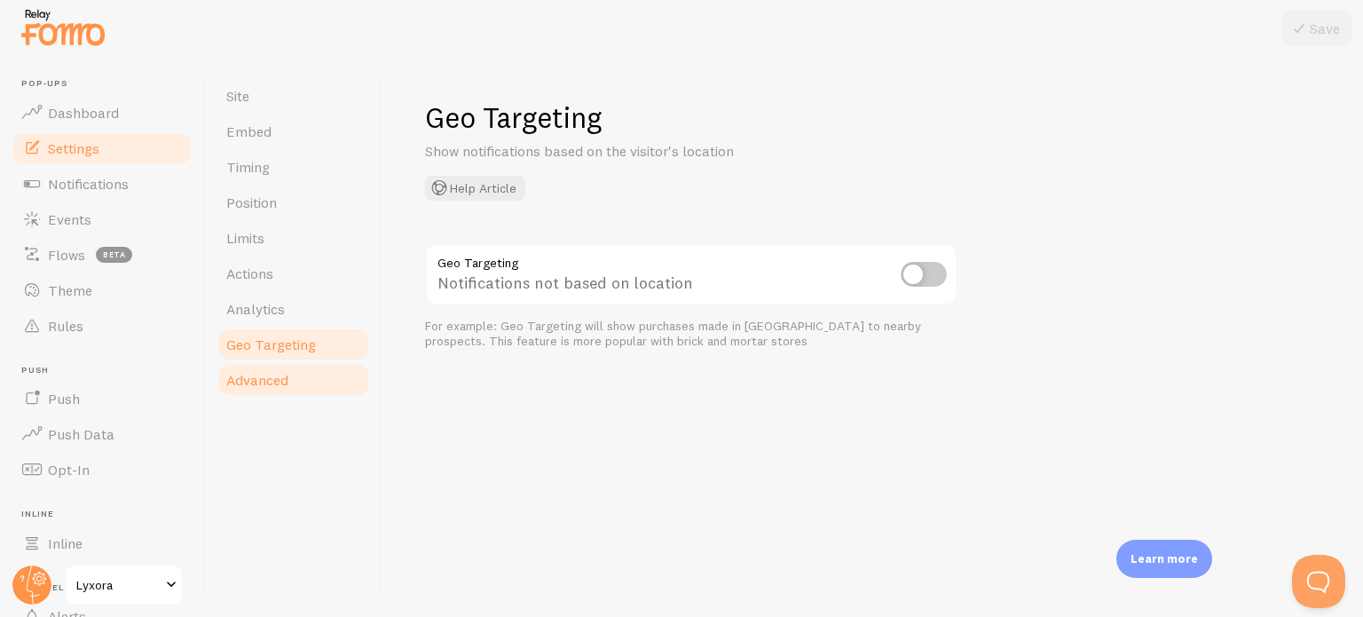
click at [295, 384] on link "Advanced" at bounding box center [293, 379] width 155 height 35
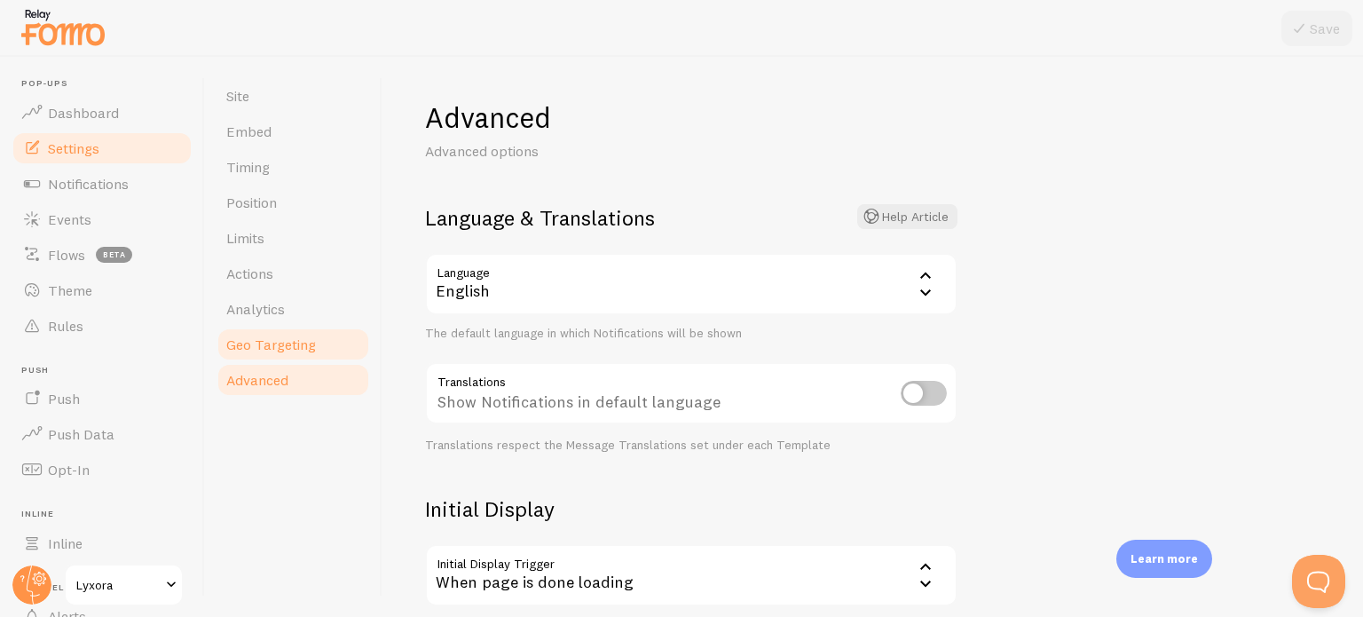
click at [295, 356] on link "Geo Targeting" at bounding box center [293, 343] width 155 height 35
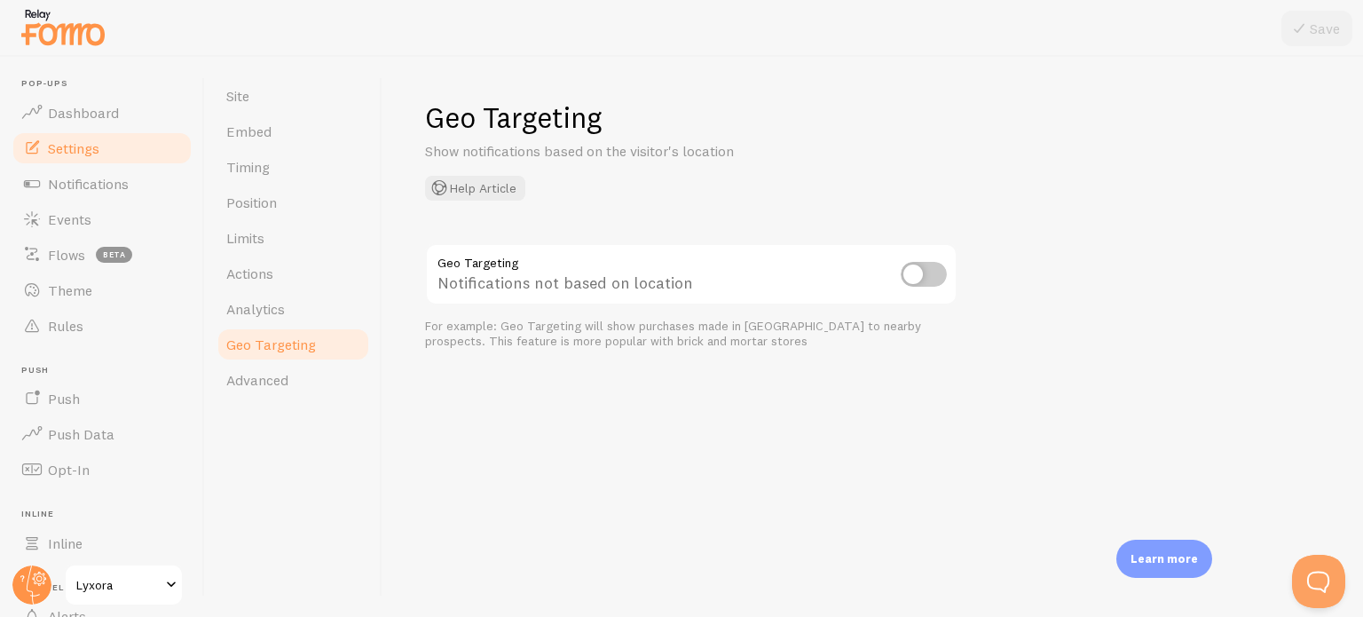
click at [908, 278] on input "checkbox" at bounding box center [923, 274] width 46 height 25
checkbox input "true"
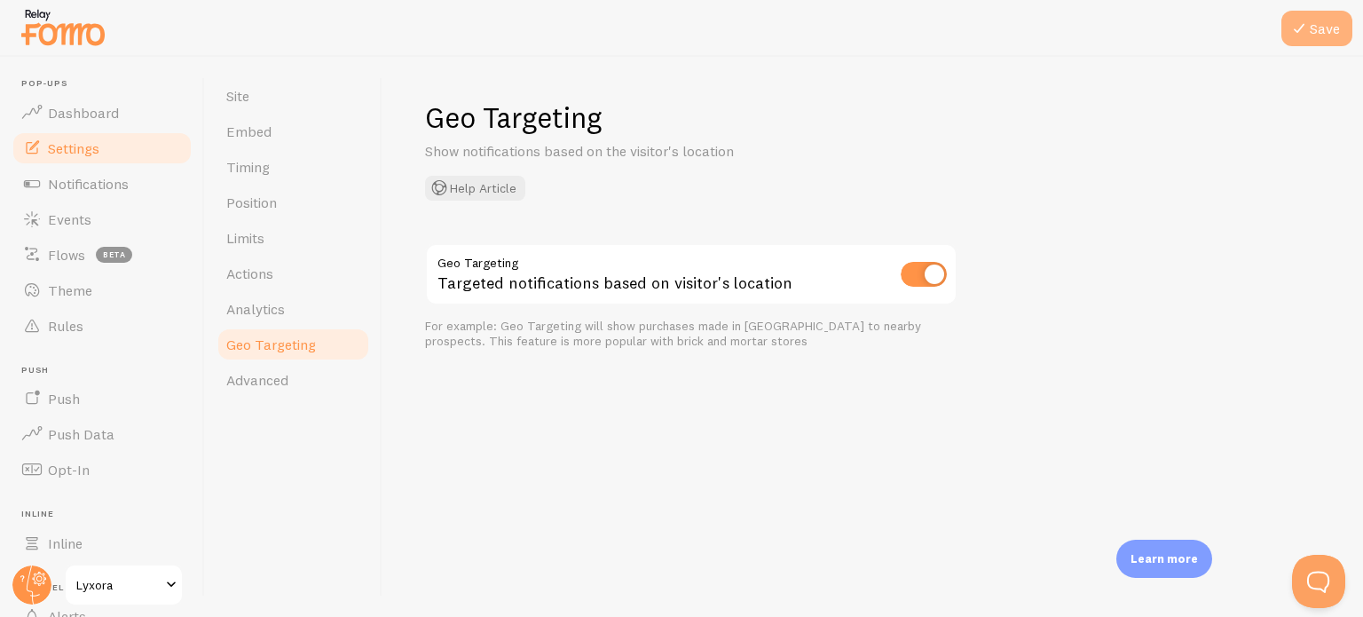
click at [1300, 25] on icon at bounding box center [1298, 28] width 21 height 21
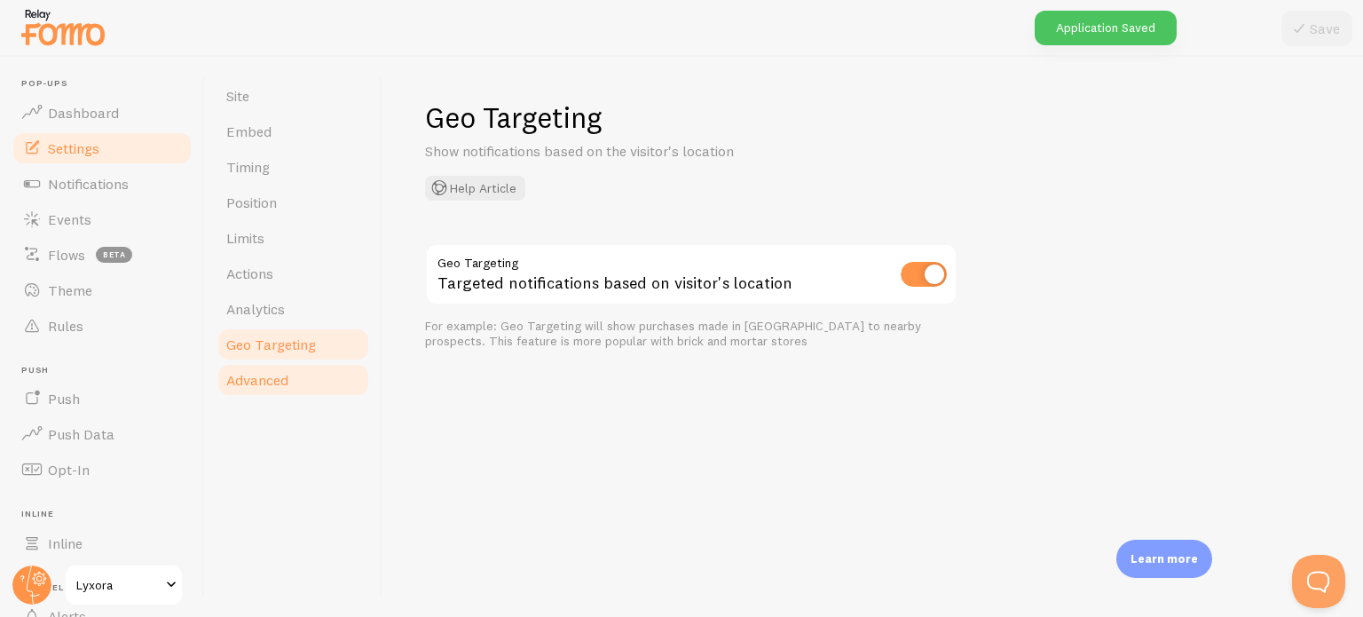
click at [277, 369] on link "Advanced" at bounding box center [293, 379] width 155 height 35
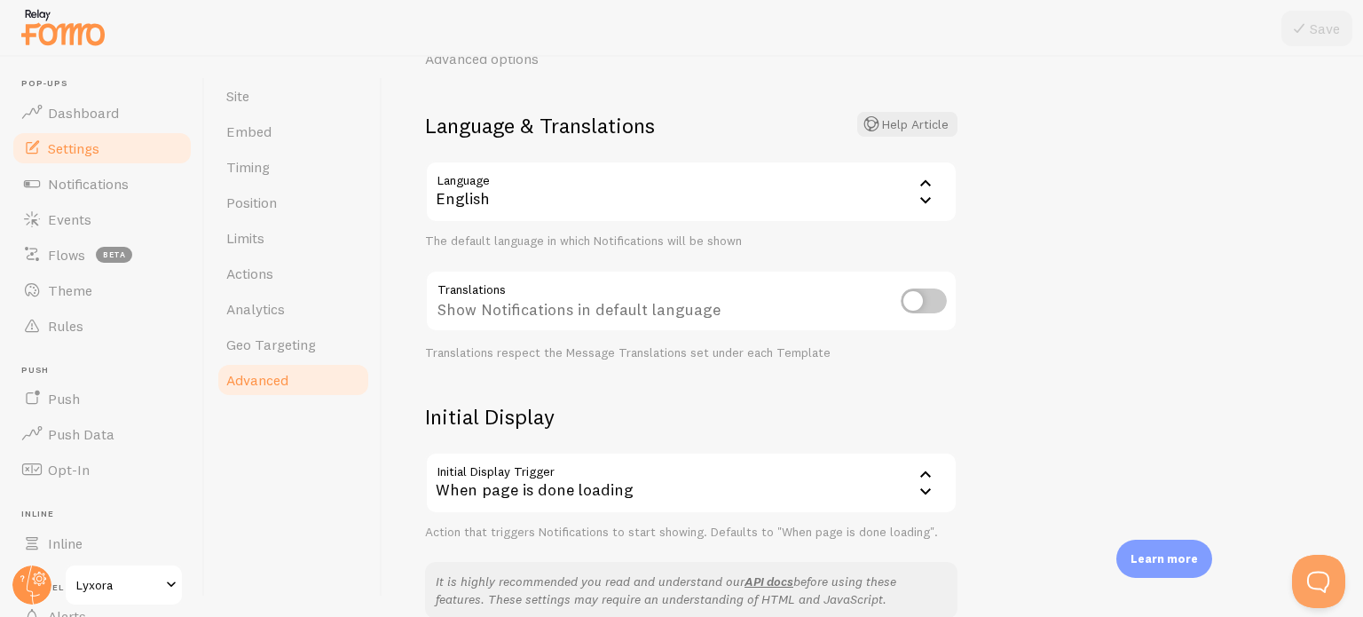
scroll to position [301, 0]
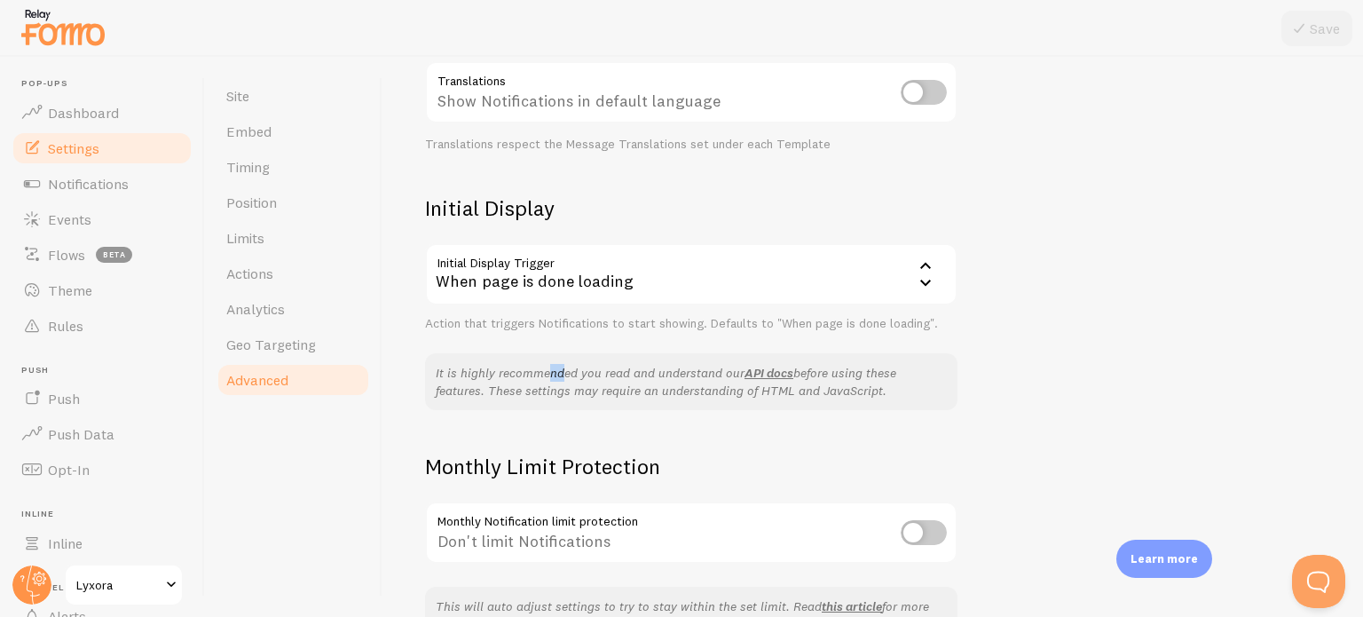
drag, startPoint x: 494, startPoint y: 354, endPoint x: 507, endPoint y: 333, distance: 24.6
click at [507, 333] on div "Advanced Advanced options Language & Translations Help Article Language en Engl…" at bounding box center [691, 221] width 532 height 844
click at [500, 316] on div "Action that triggers Notifications to start showing. Defaults to "When page is …" at bounding box center [691, 324] width 532 height 16
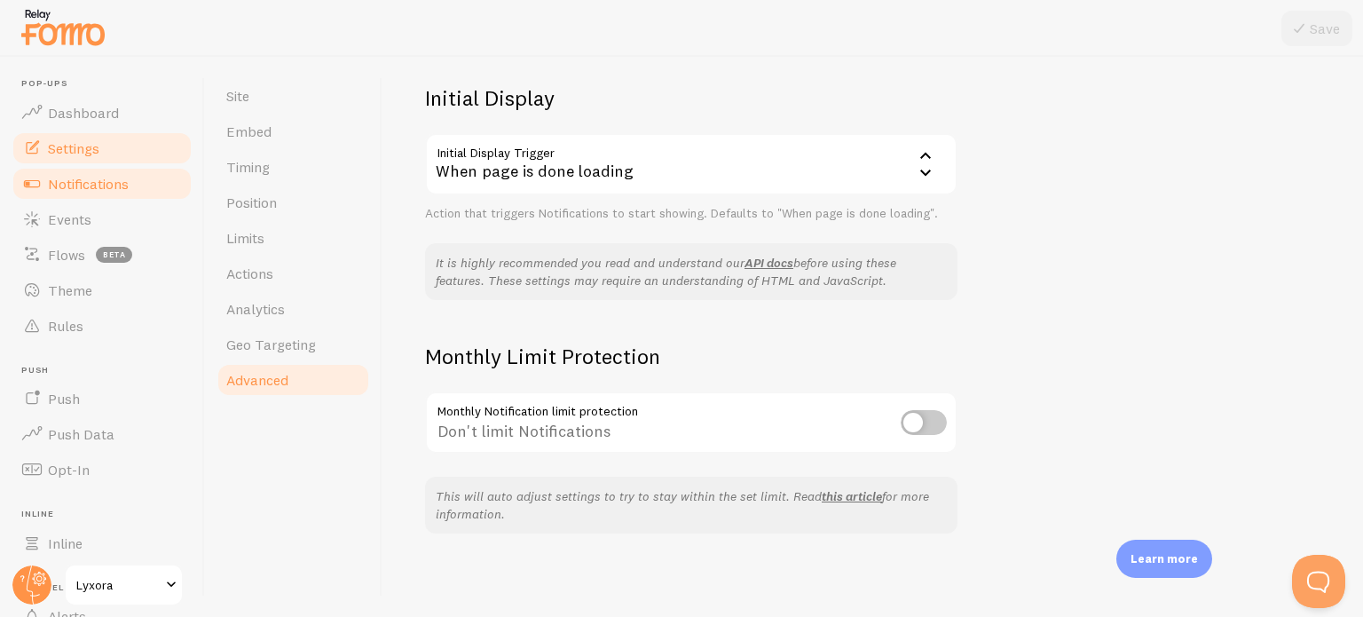
click at [132, 177] on link "Notifications" at bounding box center [102, 183] width 183 height 35
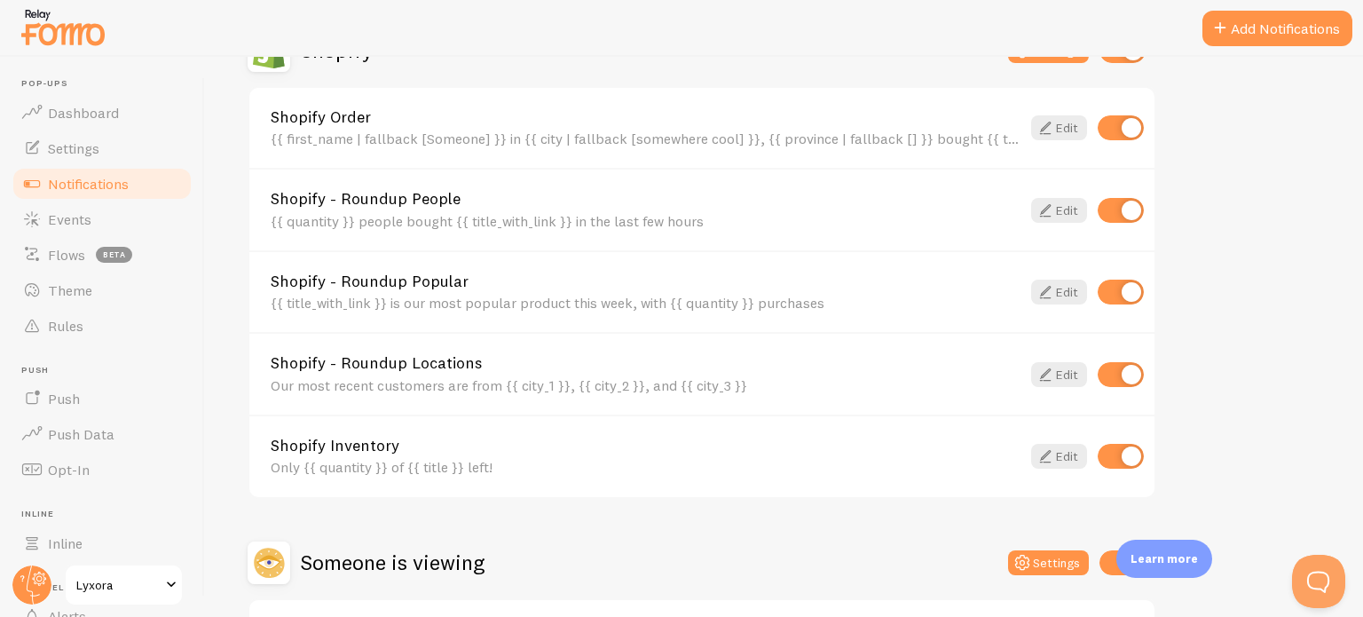
scroll to position [807, 0]
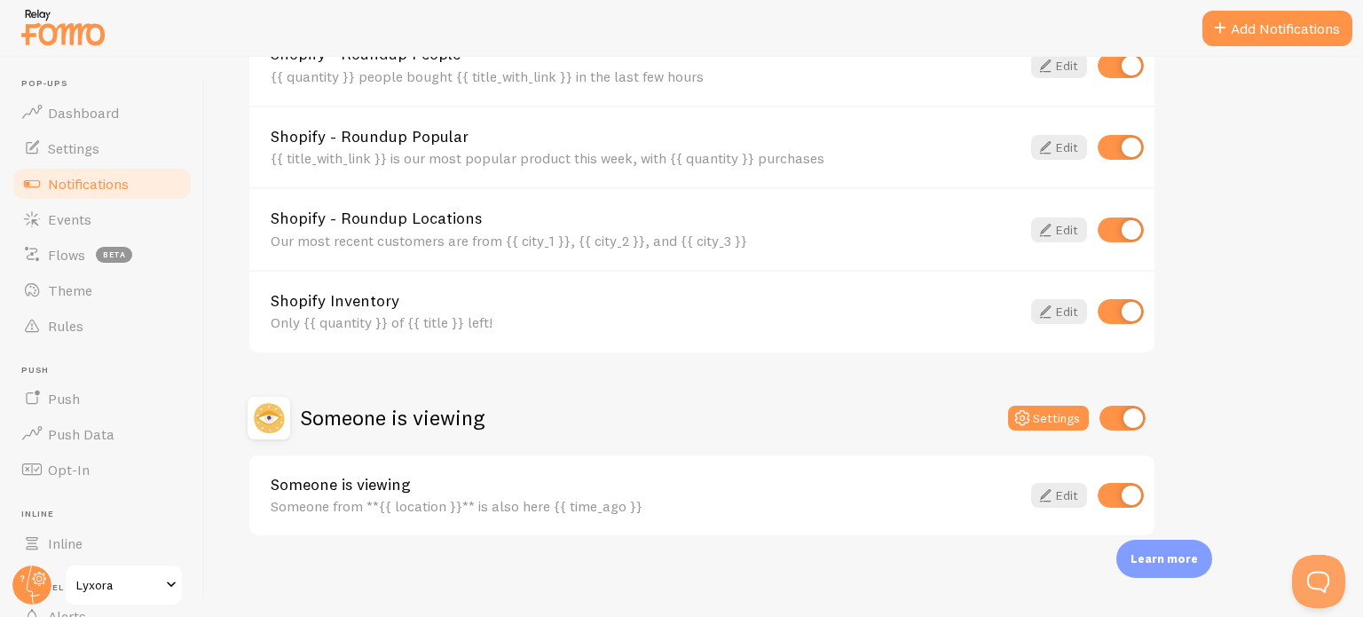
click at [1126, 411] on input "checkbox" at bounding box center [1122, 417] width 46 height 25
checkbox input "false"
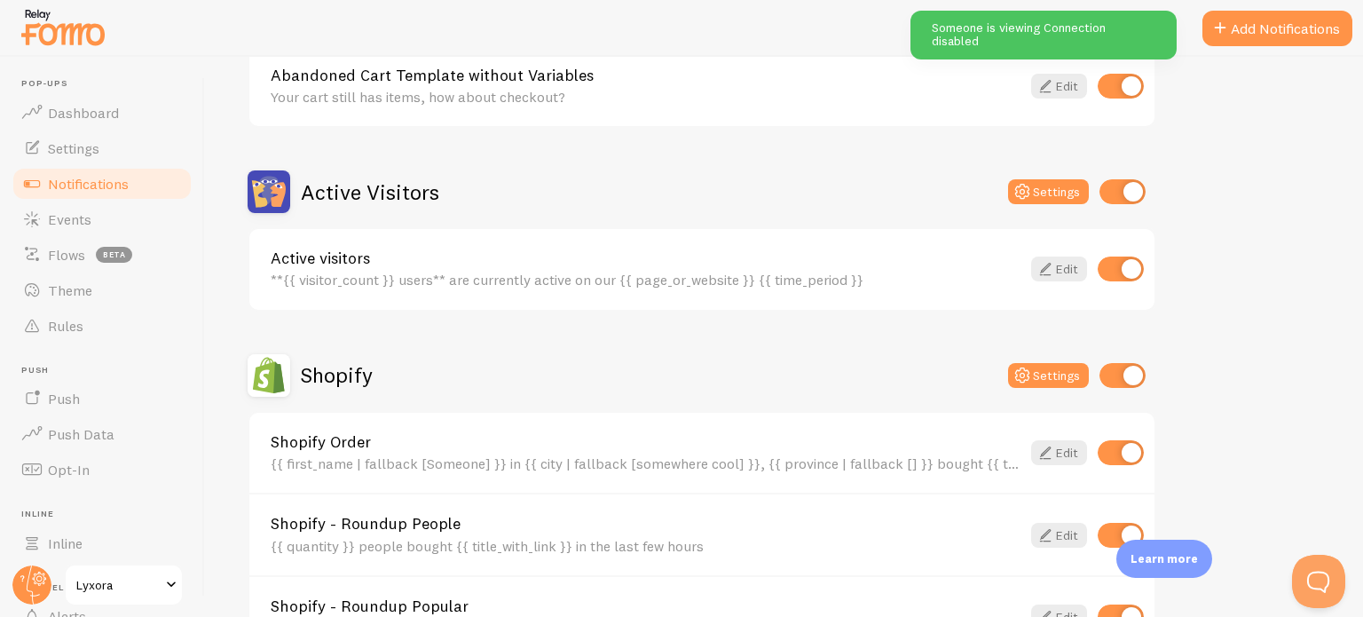
scroll to position [267, 0]
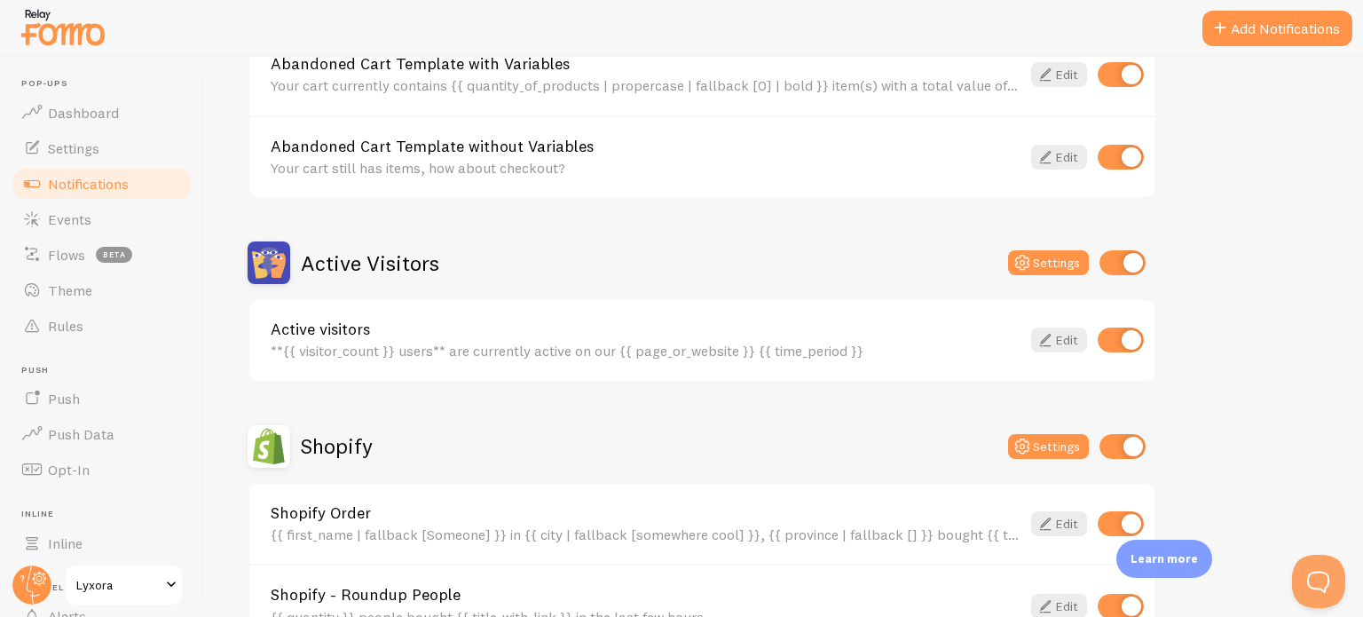
click at [1115, 260] on input "checkbox" at bounding box center [1122, 262] width 46 height 25
checkbox input "false"
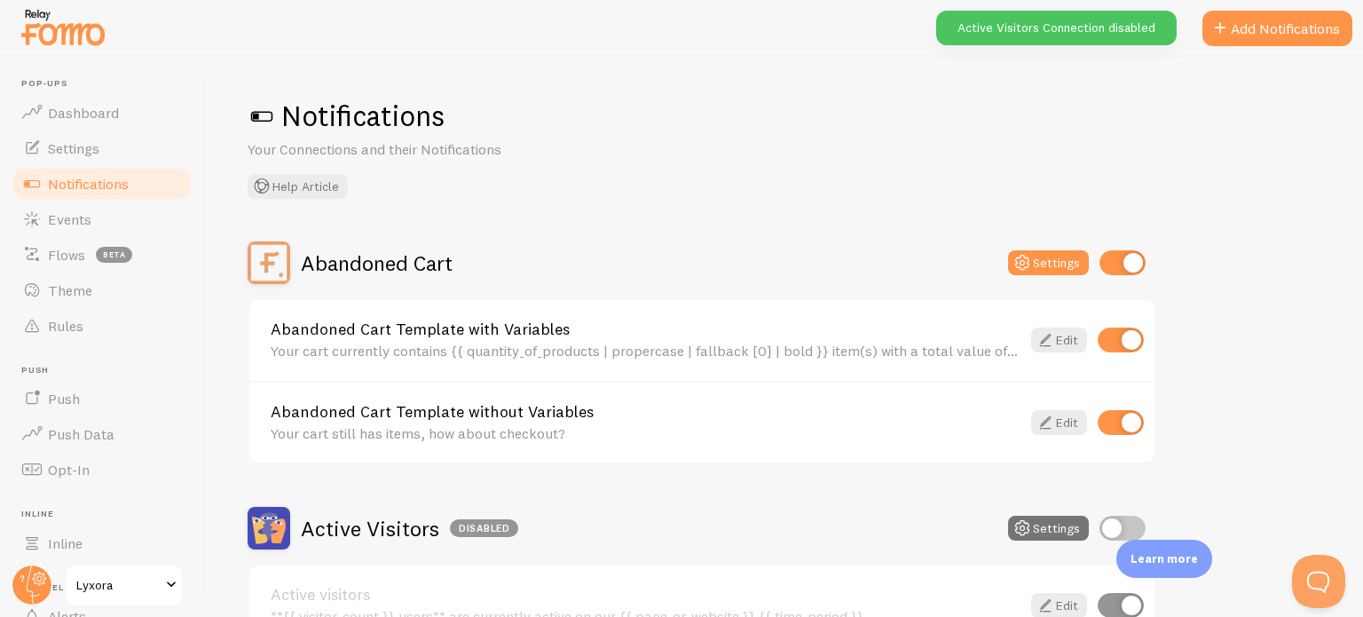
scroll to position [1, 0]
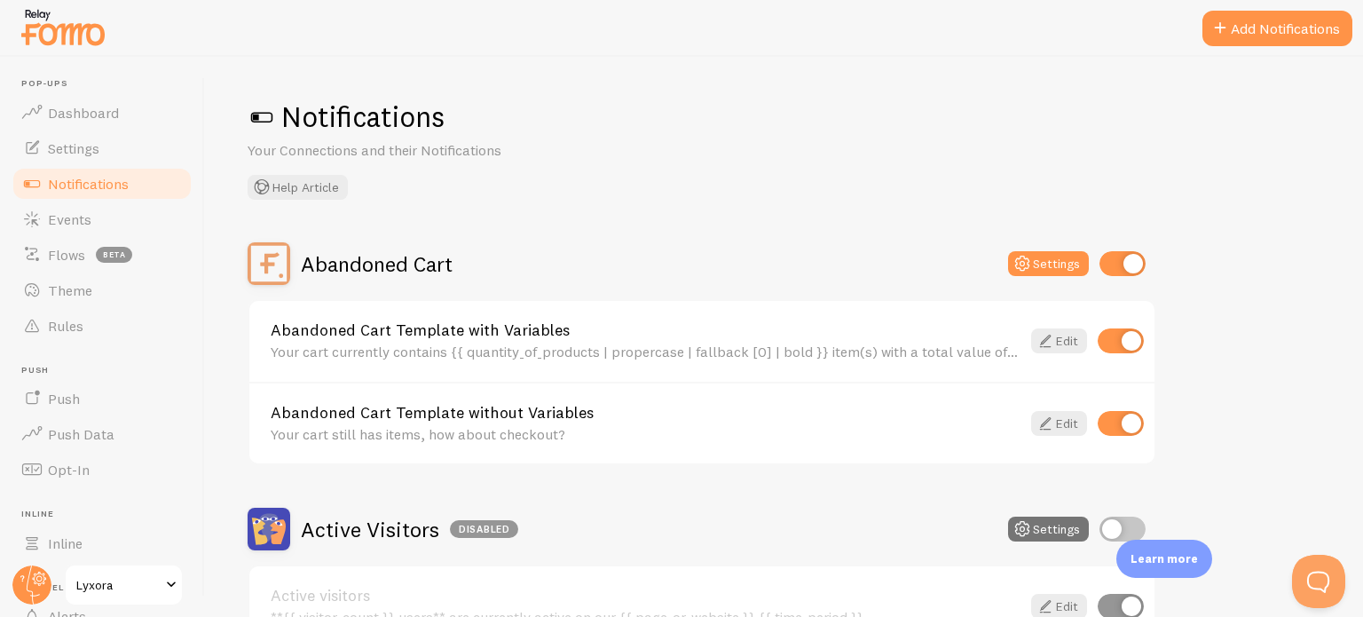
click at [1132, 257] on input "checkbox" at bounding box center [1122, 263] width 46 height 25
checkbox input "false"
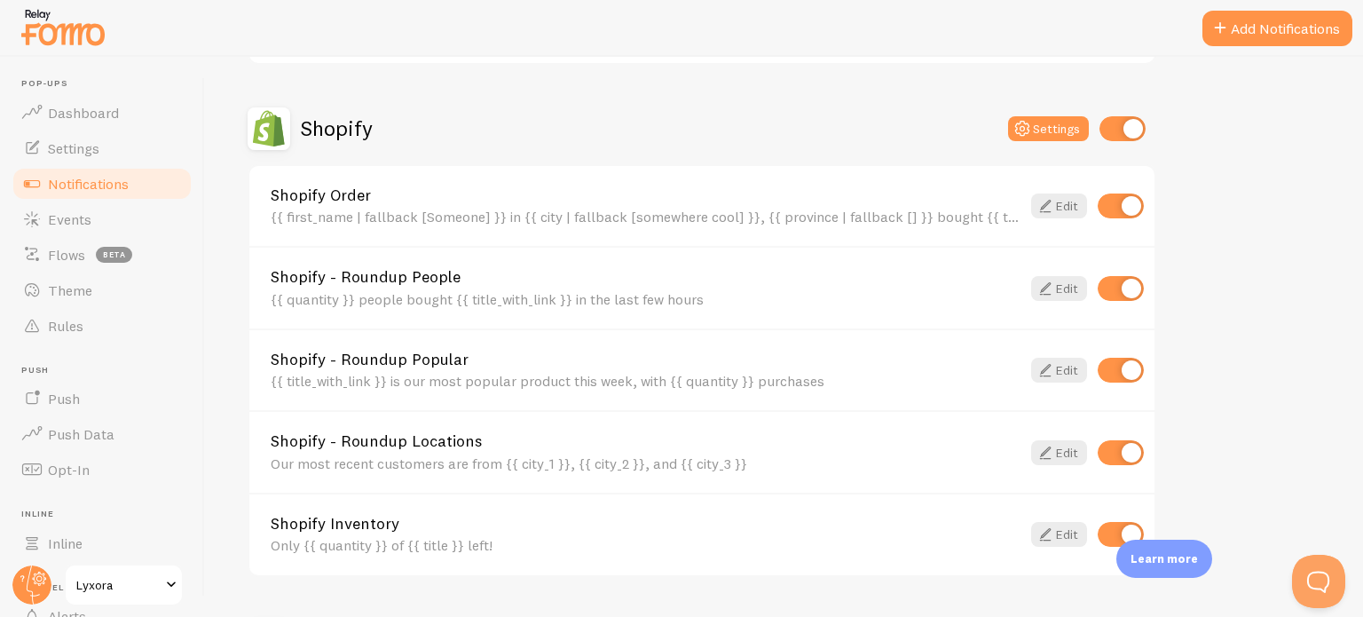
scroll to position [585, 0]
click at [1119, 365] on input "checkbox" at bounding box center [1120, 369] width 46 height 25
checkbox input "false"
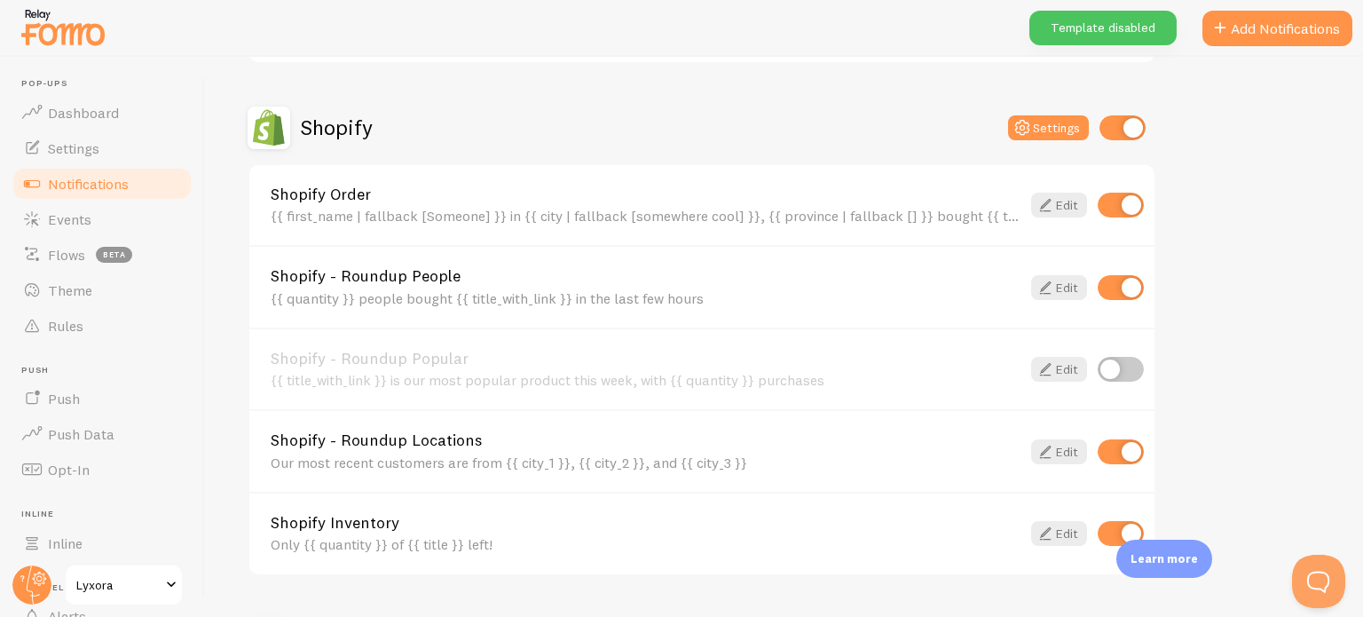
click at [1124, 450] on input "checkbox" at bounding box center [1120, 451] width 46 height 25
checkbox input "false"
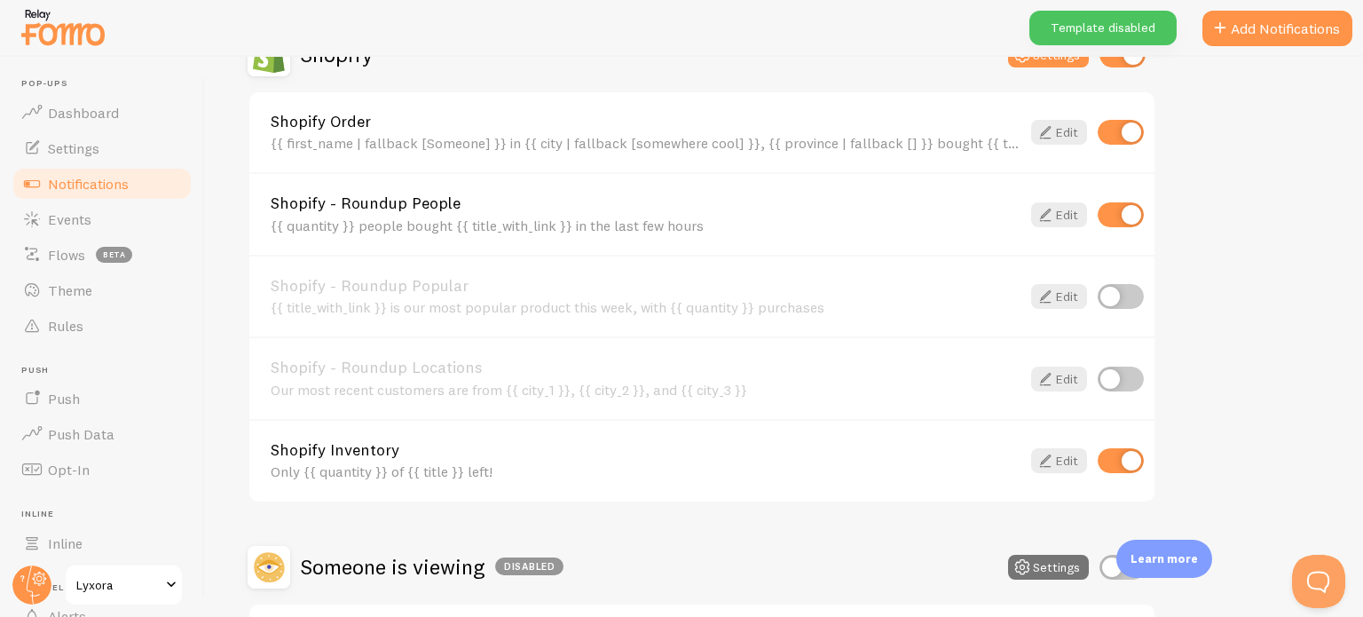
scroll to position [678, 0]
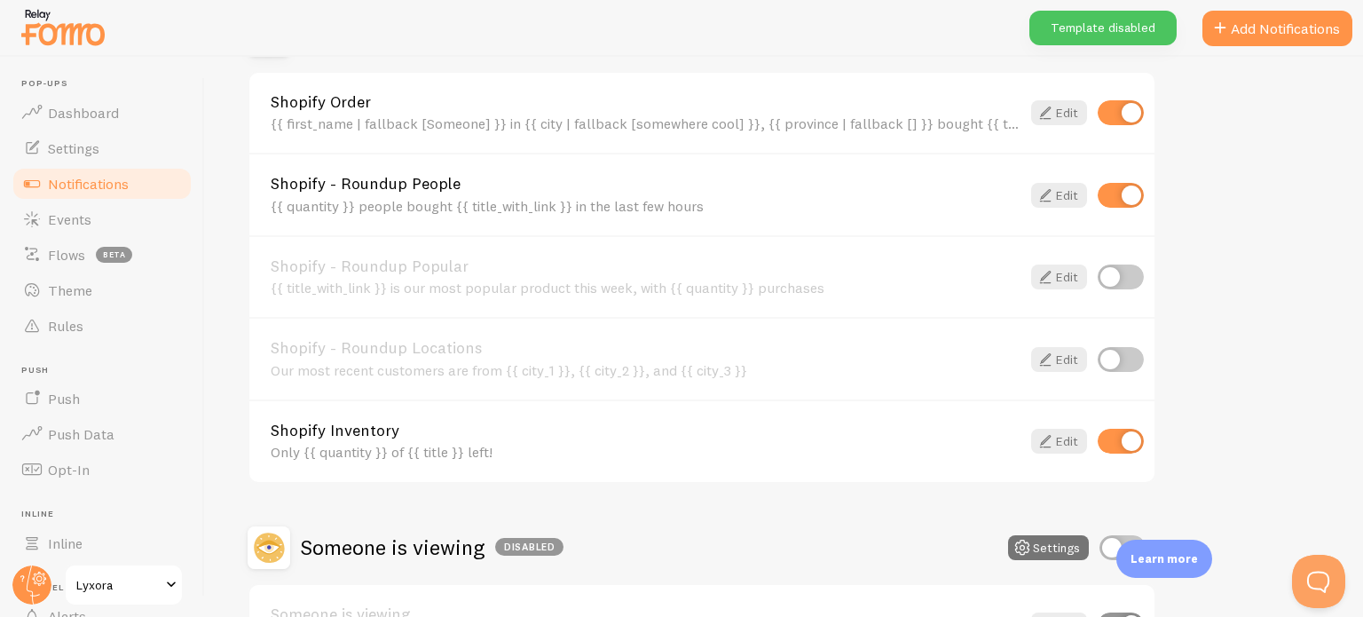
click at [1115, 436] on input "checkbox" at bounding box center [1120, 440] width 46 height 25
checkbox input "false"
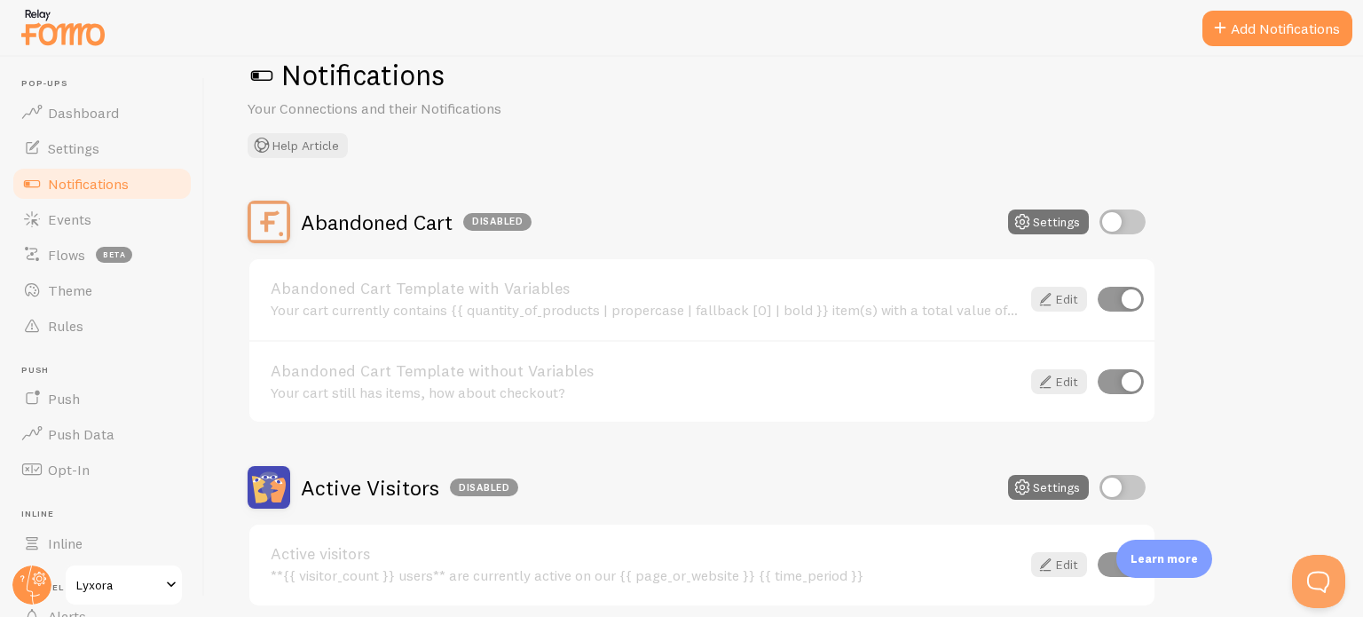
scroll to position [0, 0]
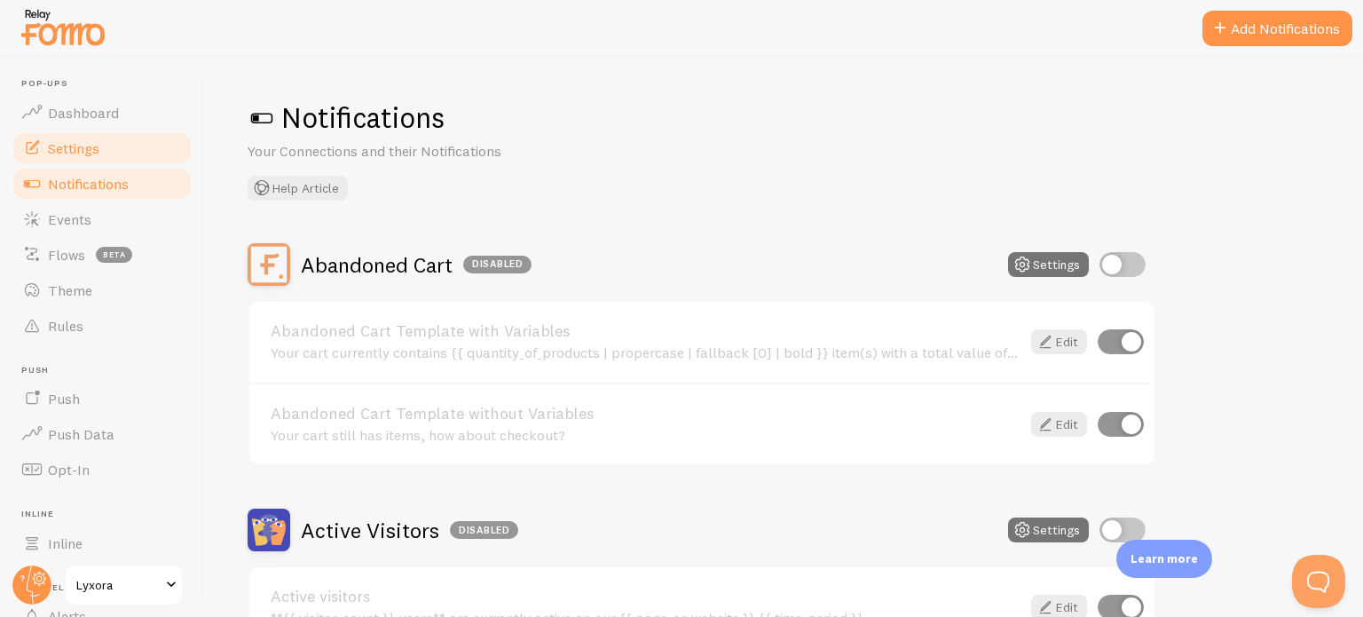
click at [67, 139] on span "Settings" at bounding box center [73, 148] width 51 height 18
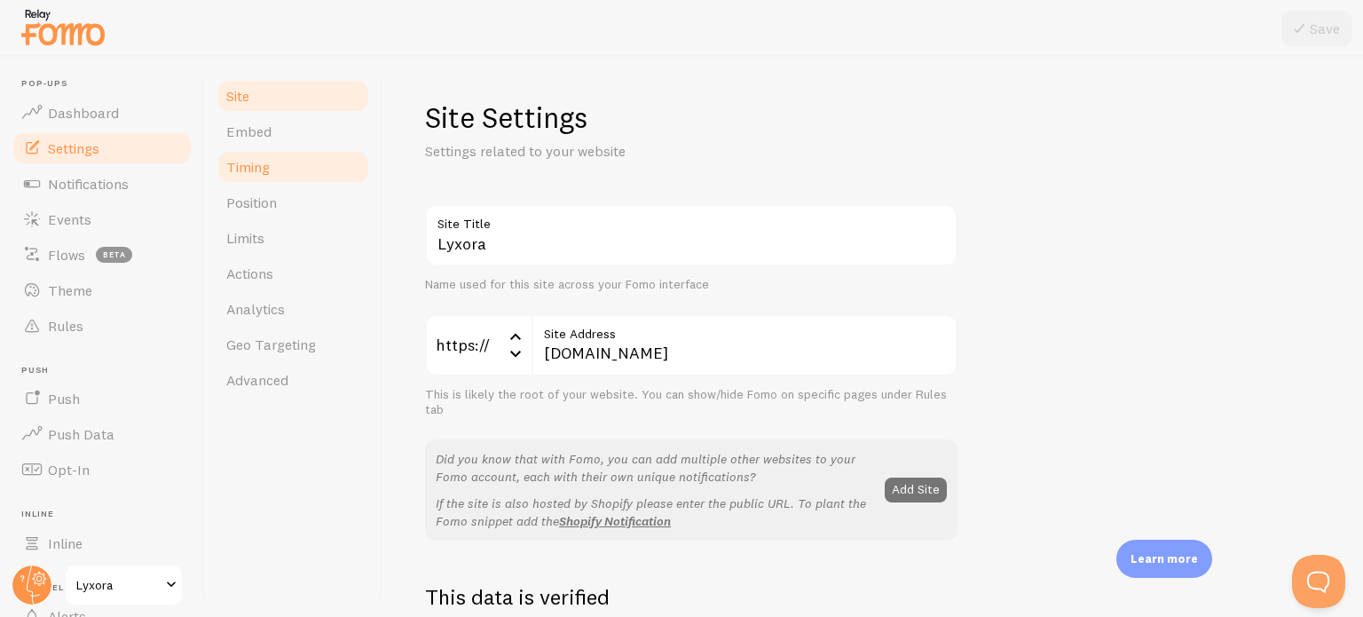
click at [269, 170] on span "Timing" at bounding box center [247, 167] width 43 height 18
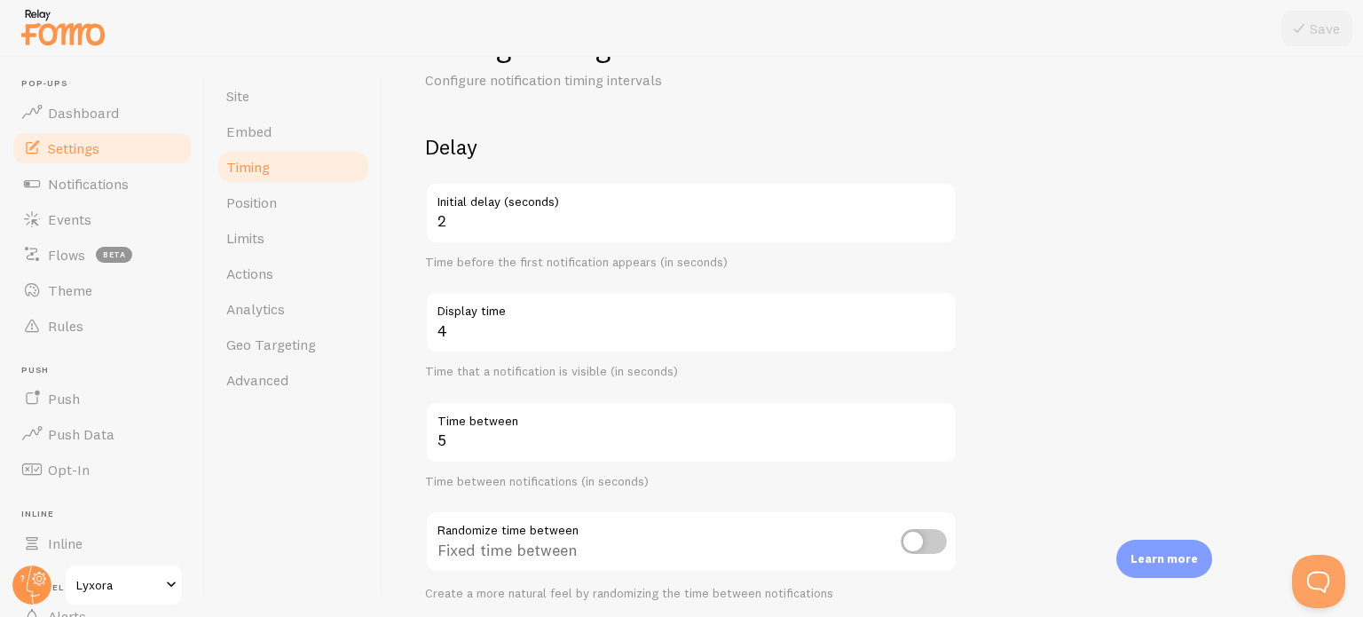
scroll to position [71, 0]
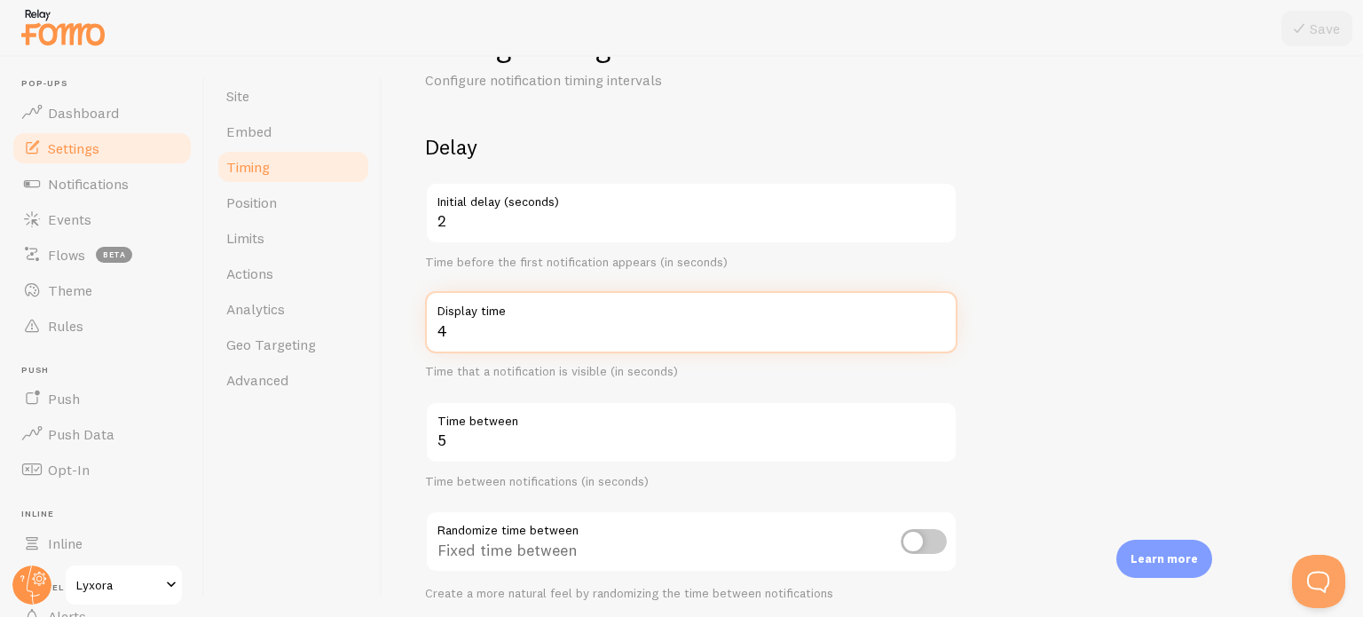
click at [533, 347] on input "4" at bounding box center [691, 322] width 532 height 62
click at [940, 321] on input "5" at bounding box center [691, 322] width 532 height 62
type input "6"
click at [940, 321] on input "6" at bounding box center [691, 322] width 532 height 62
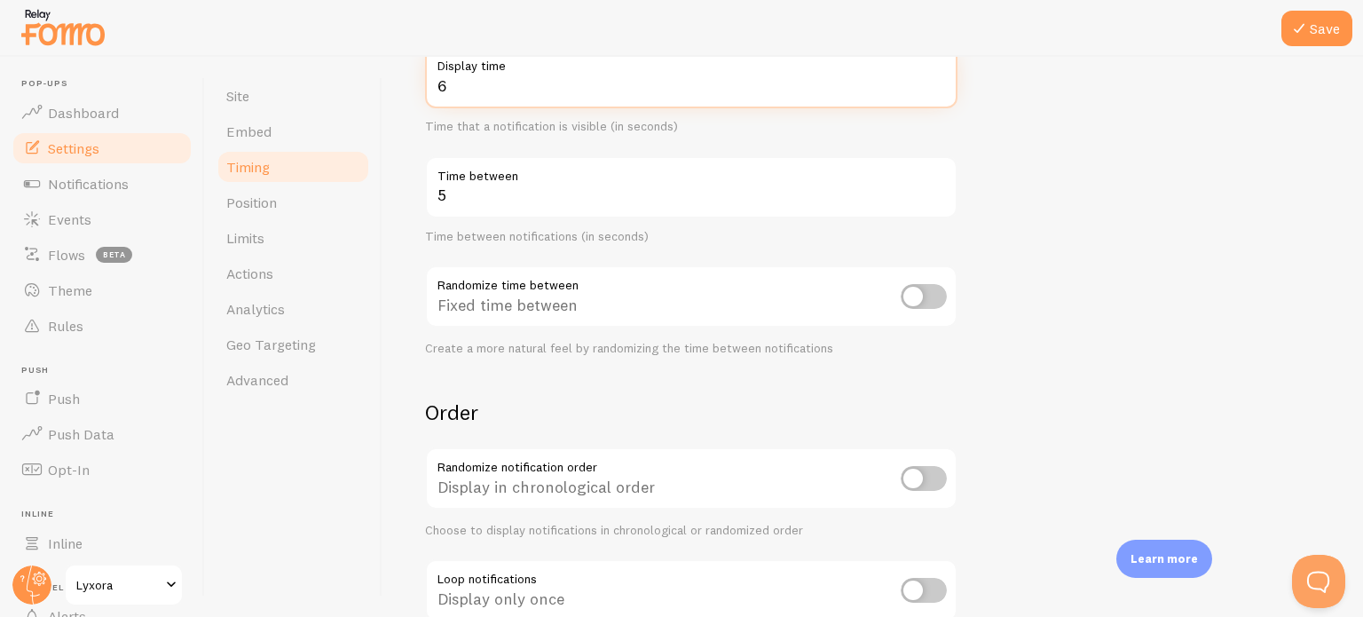
scroll to position [316, 0]
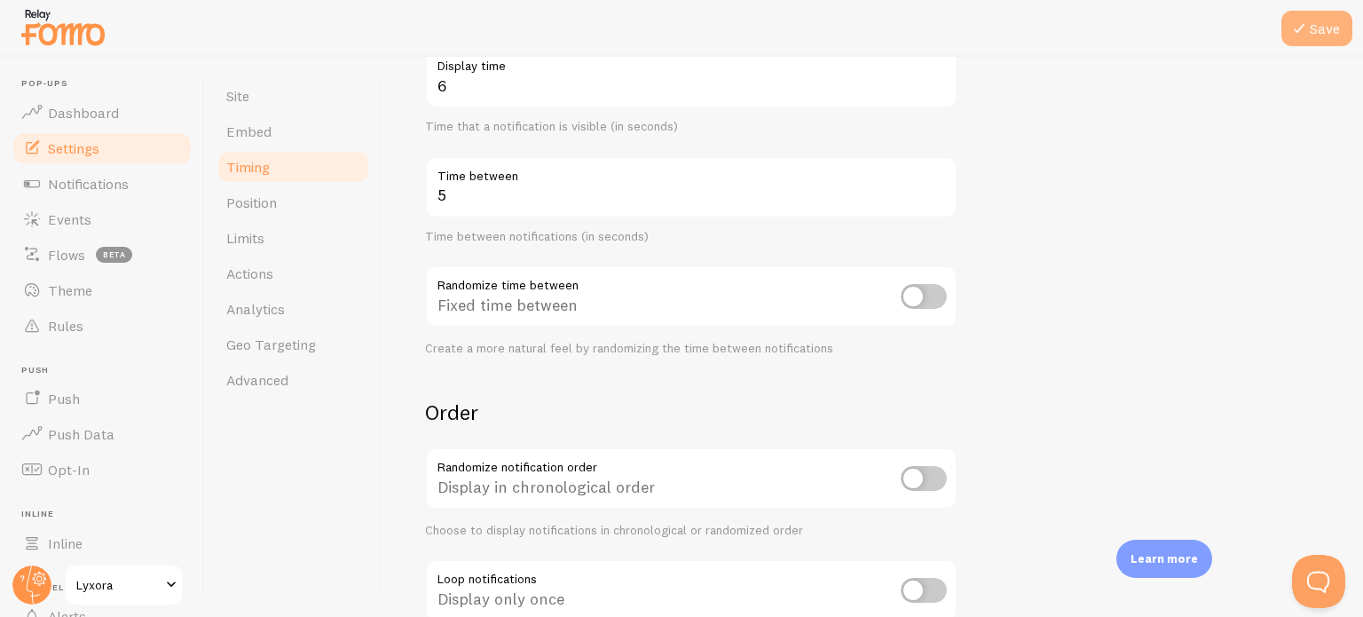
click at [1317, 32] on button "Save" at bounding box center [1316, 28] width 71 height 35
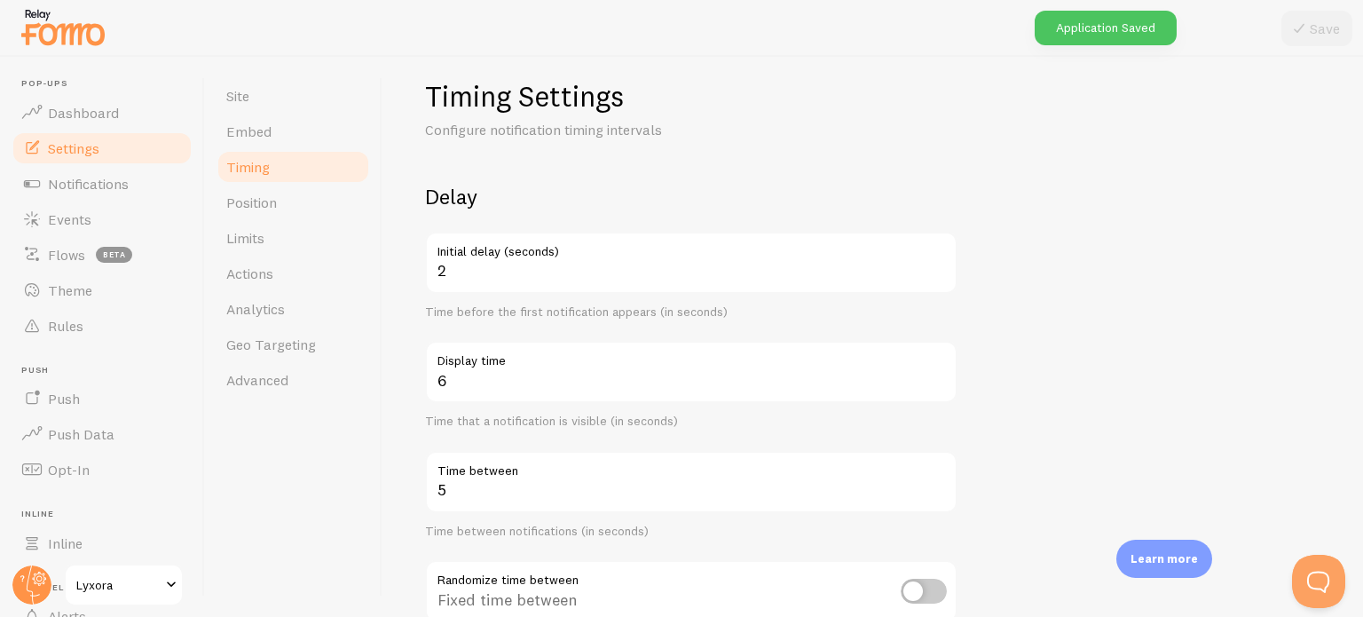
scroll to position [0, 0]
